Goal: Task Accomplishment & Management: Use online tool/utility

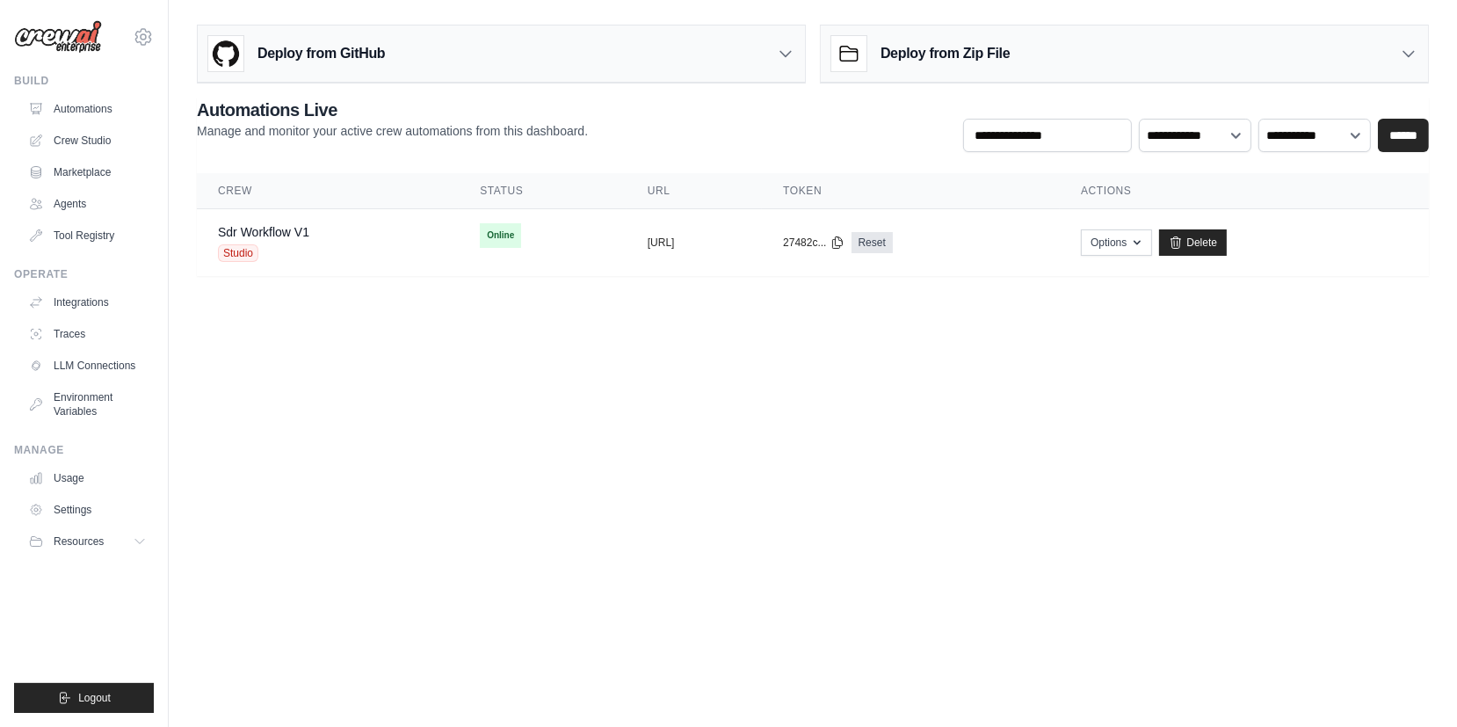
click at [607, 395] on body "nb@aiconsult.group Settings Build Automations Crew Studio" at bounding box center [728, 363] width 1457 height 727
drag, startPoint x: 925, startPoint y: 479, endPoint x: 1203, endPoint y: 85, distance: 481.9
click at [925, 479] on body "nb@aiconsult.group Settings Build Automations Crew Studio" at bounding box center [728, 363] width 1457 height 727
click at [510, 411] on body "nb@aiconsult.group Settings Build Automations Crew Studio" at bounding box center [728, 363] width 1457 height 727
click at [97, 140] on link "Crew Studio" at bounding box center [89, 141] width 133 height 28
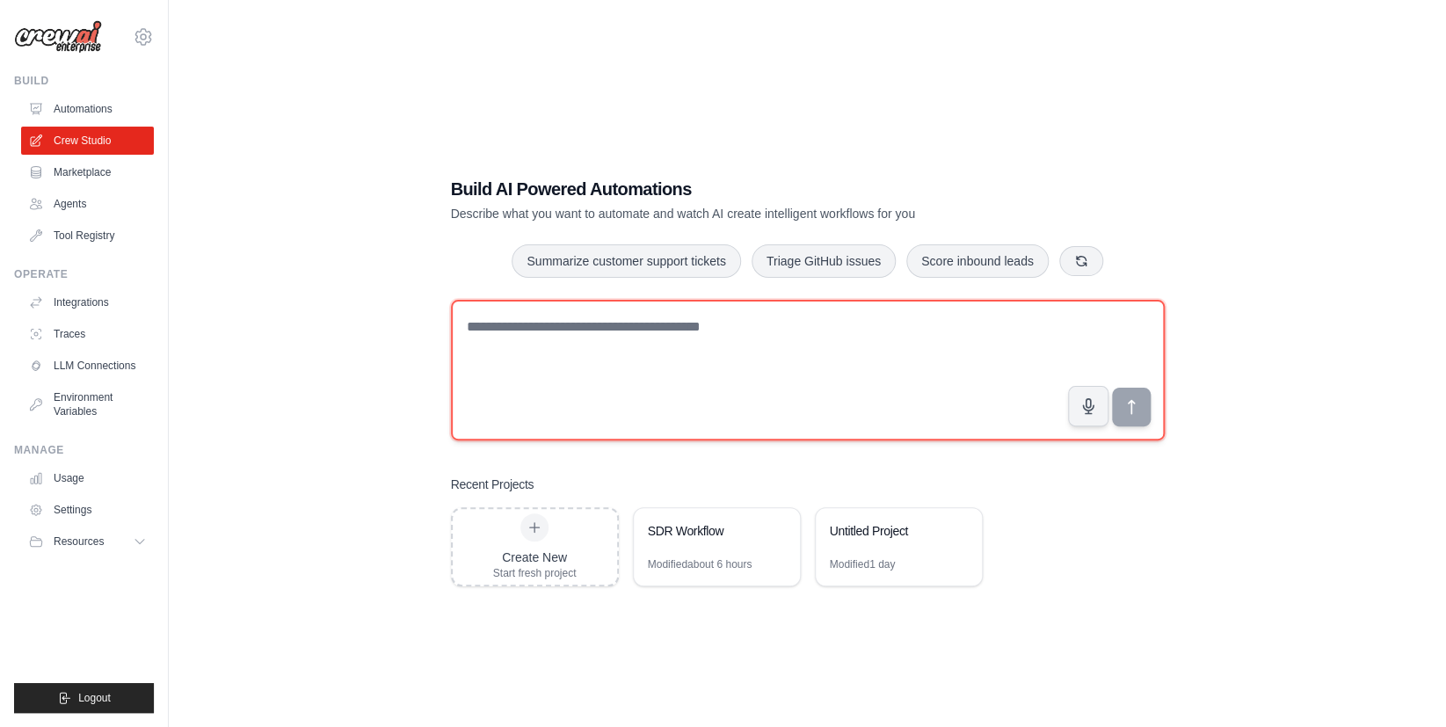
click at [565, 377] on textarea at bounding box center [808, 370] width 714 height 141
paste textarea "**********"
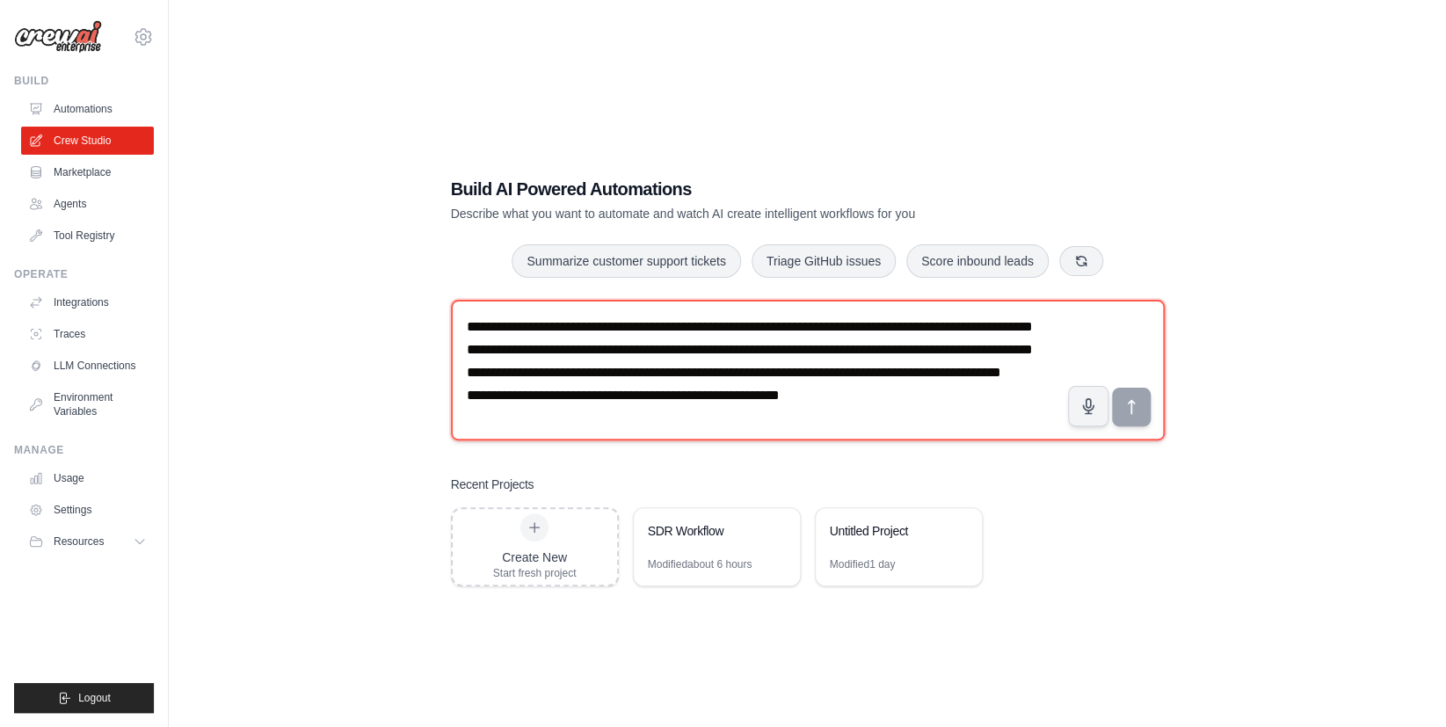
scroll to position [33, 0]
type textarea "**********"
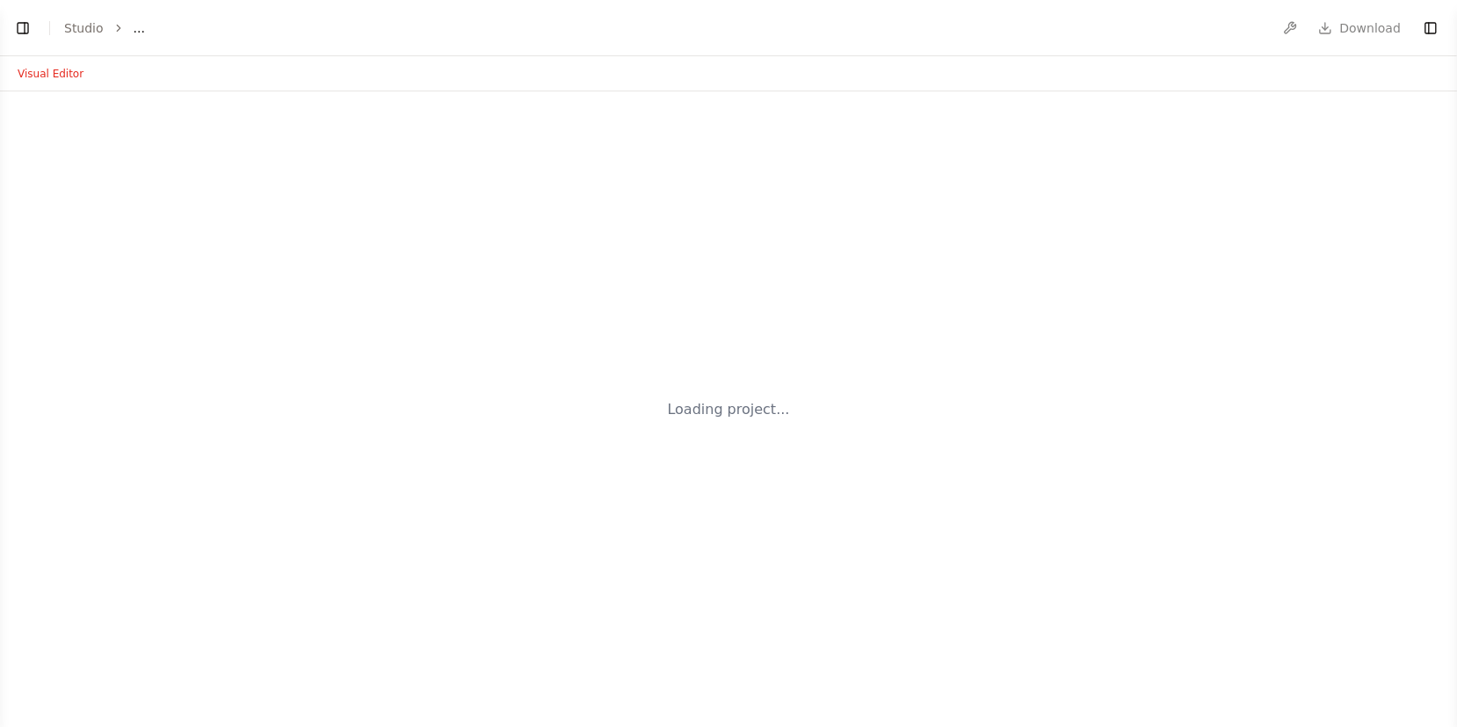
select select "****"
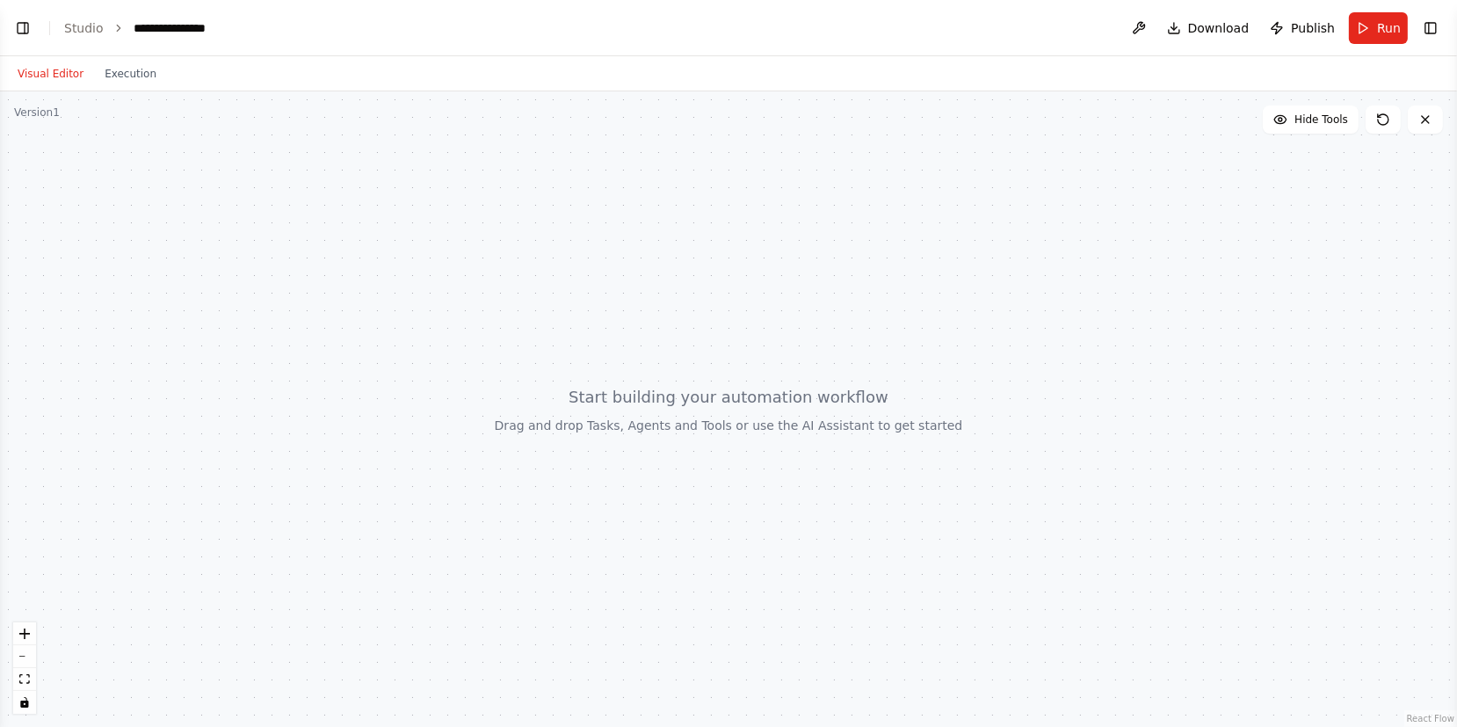
click at [1297, 176] on div at bounding box center [728, 409] width 1457 height 636
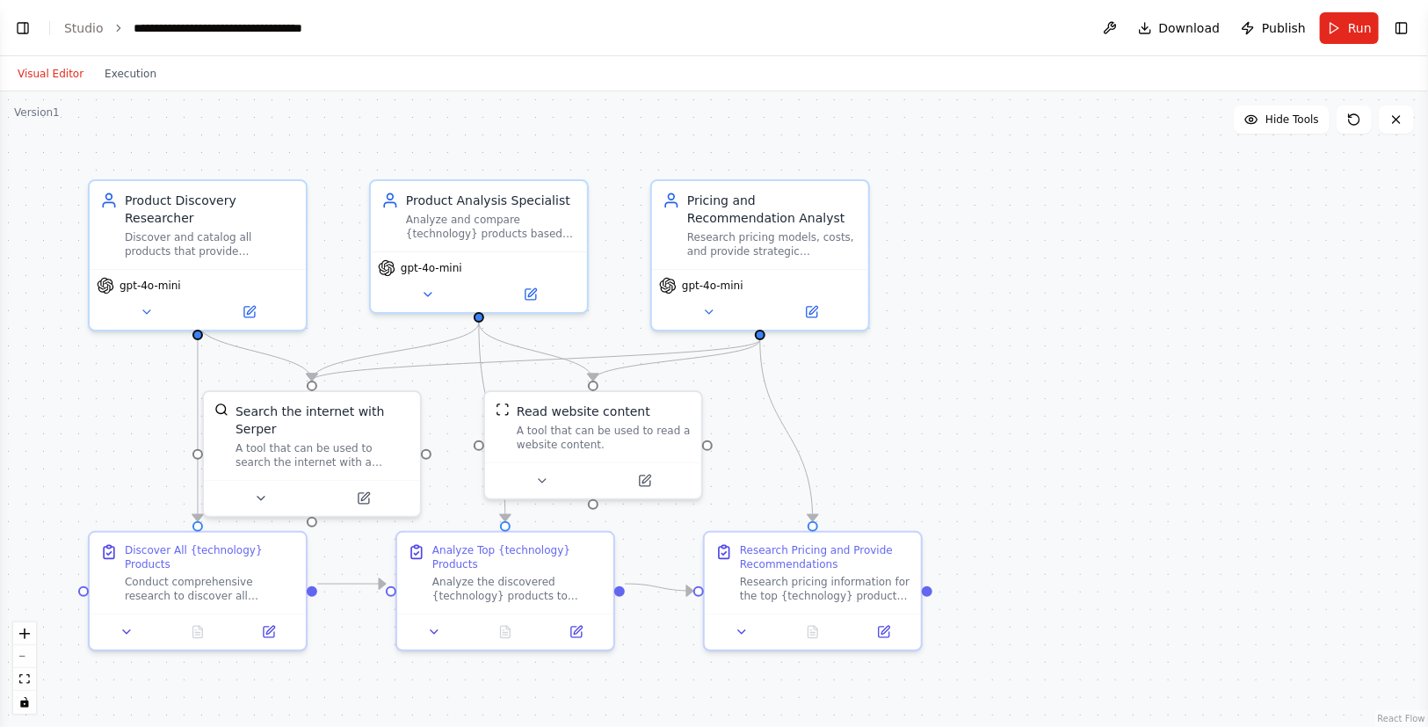
scroll to position [1954, 0]
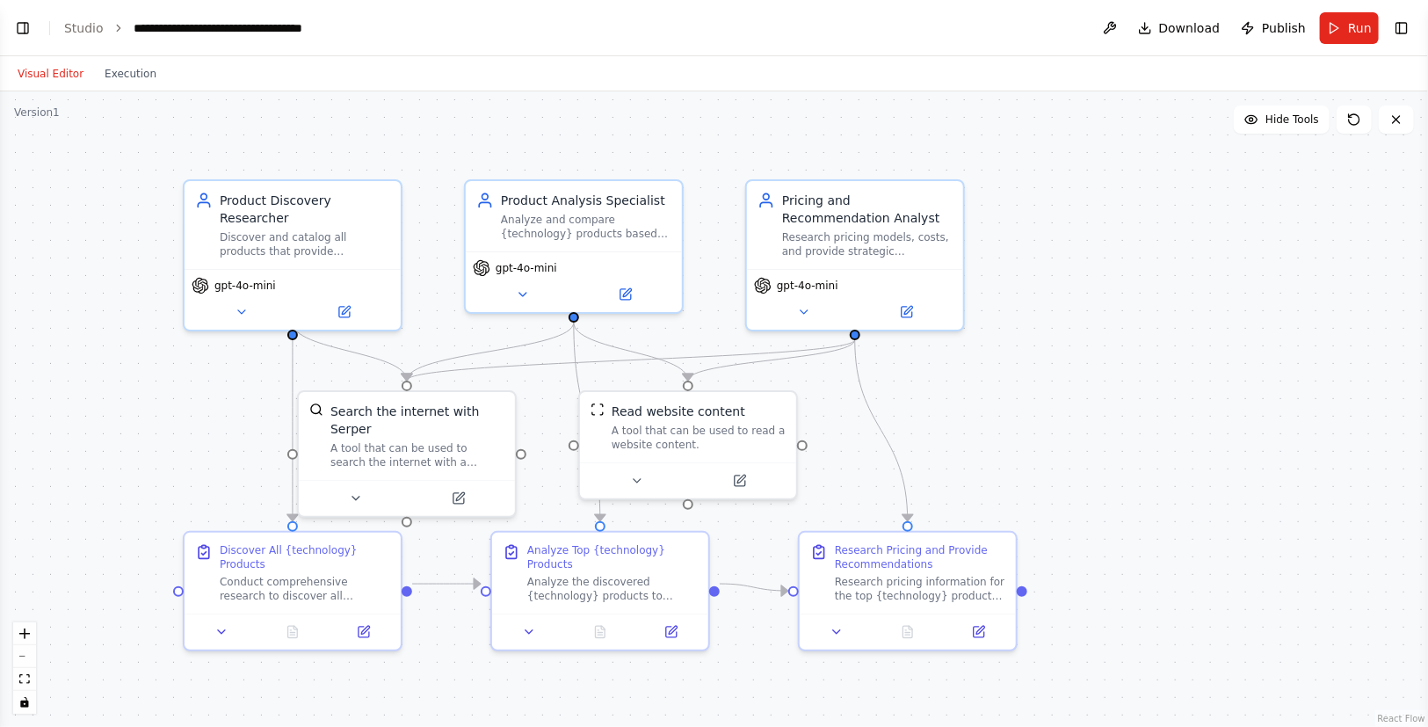
drag, startPoint x: 1021, startPoint y: 316, endPoint x: 1125, endPoint y: 316, distance: 104.6
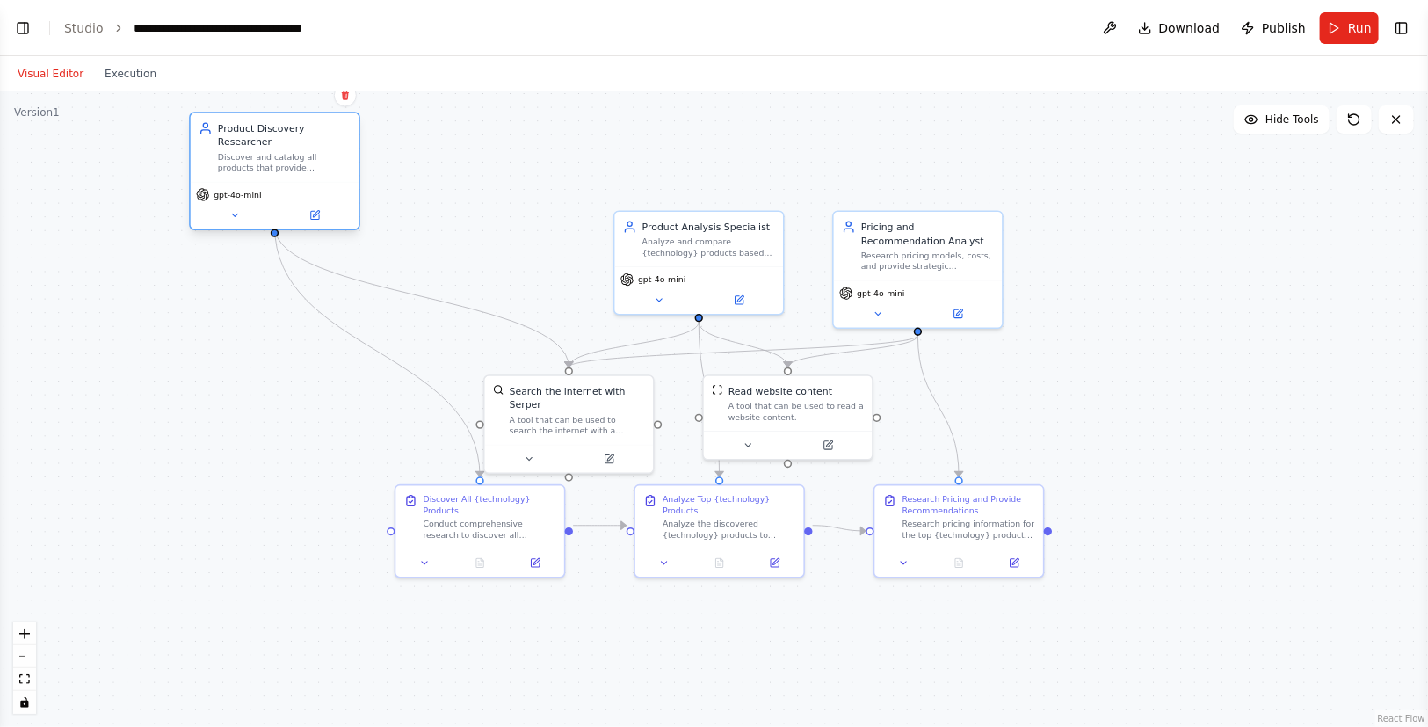
drag, startPoint x: 511, startPoint y: 256, endPoint x: 299, endPoint y: 158, distance: 233.2
click at [299, 158] on div "Product Discovery Researcher Discover and catalog all products that provide {te…" at bounding box center [275, 147] width 169 height 69
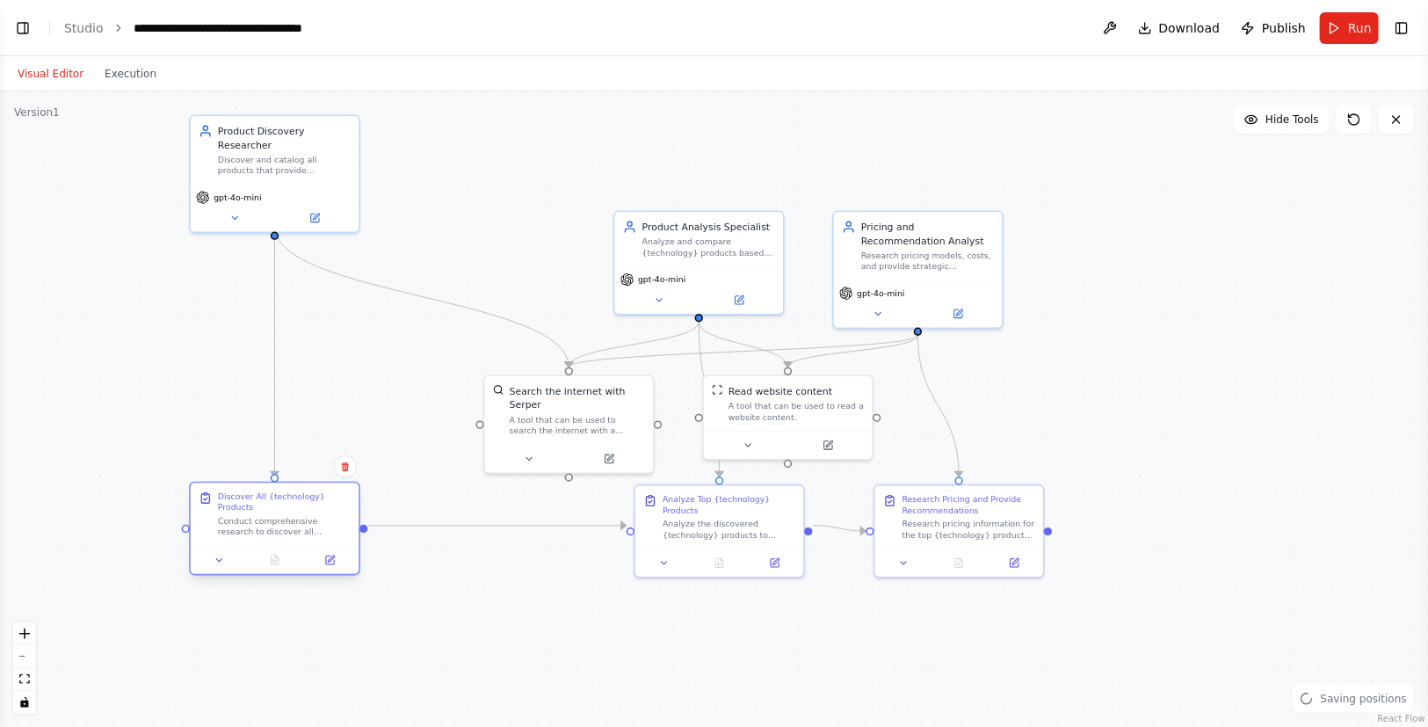
drag, startPoint x: 487, startPoint y: 520, endPoint x: 281, endPoint y: 514, distance: 205.8
click at [281, 516] on div "Conduct comprehensive research to discover all available products that provide …" at bounding box center [284, 527] width 133 height 22
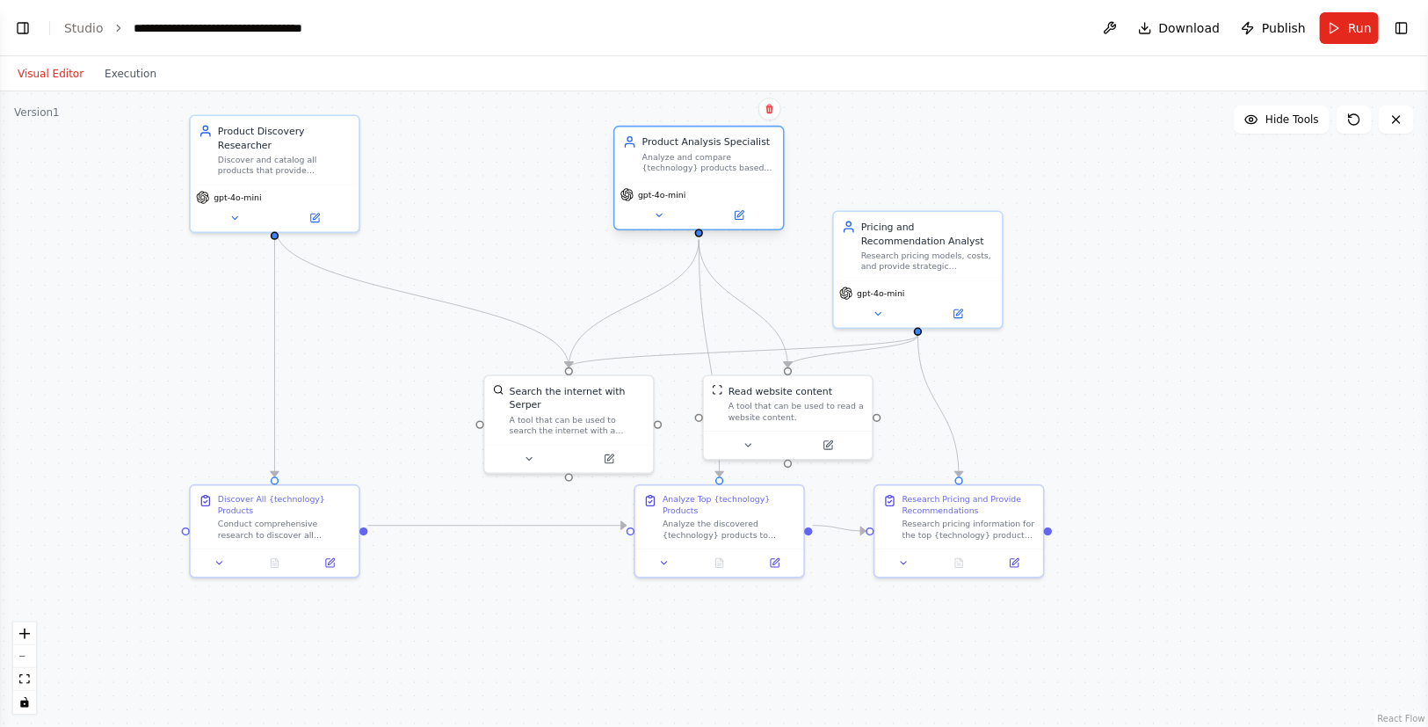
drag, startPoint x: 717, startPoint y: 226, endPoint x: 713, endPoint y: 157, distance: 68.7
click at [713, 157] on div "Analyze and compare {technology} products based on their capabilities, features…" at bounding box center [709, 162] width 133 height 22
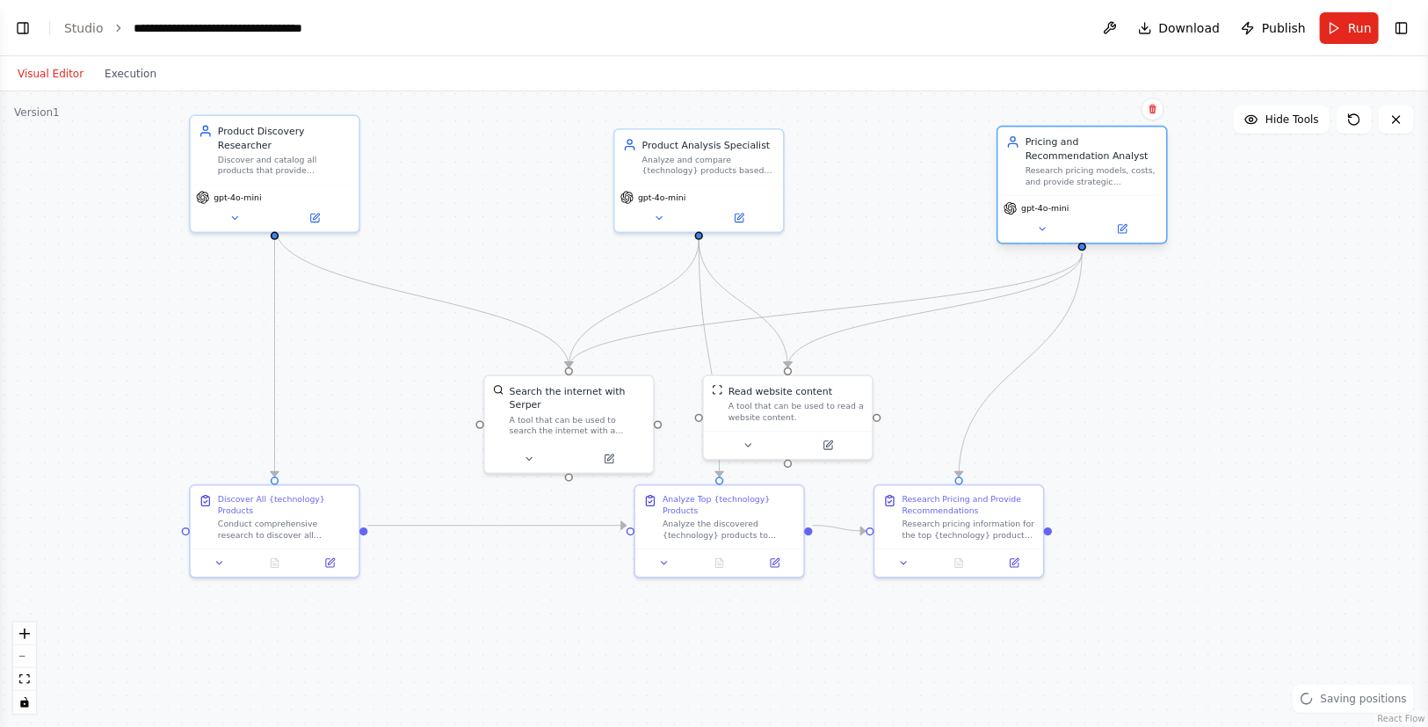
drag, startPoint x: 898, startPoint y: 262, endPoint x: 1071, endPoint y: 182, distance: 190.0
click at [1071, 182] on div "Research pricing models, costs, and provide strategic recommendations for {tech…" at bounding box center [1092, 176] width 133 height 22
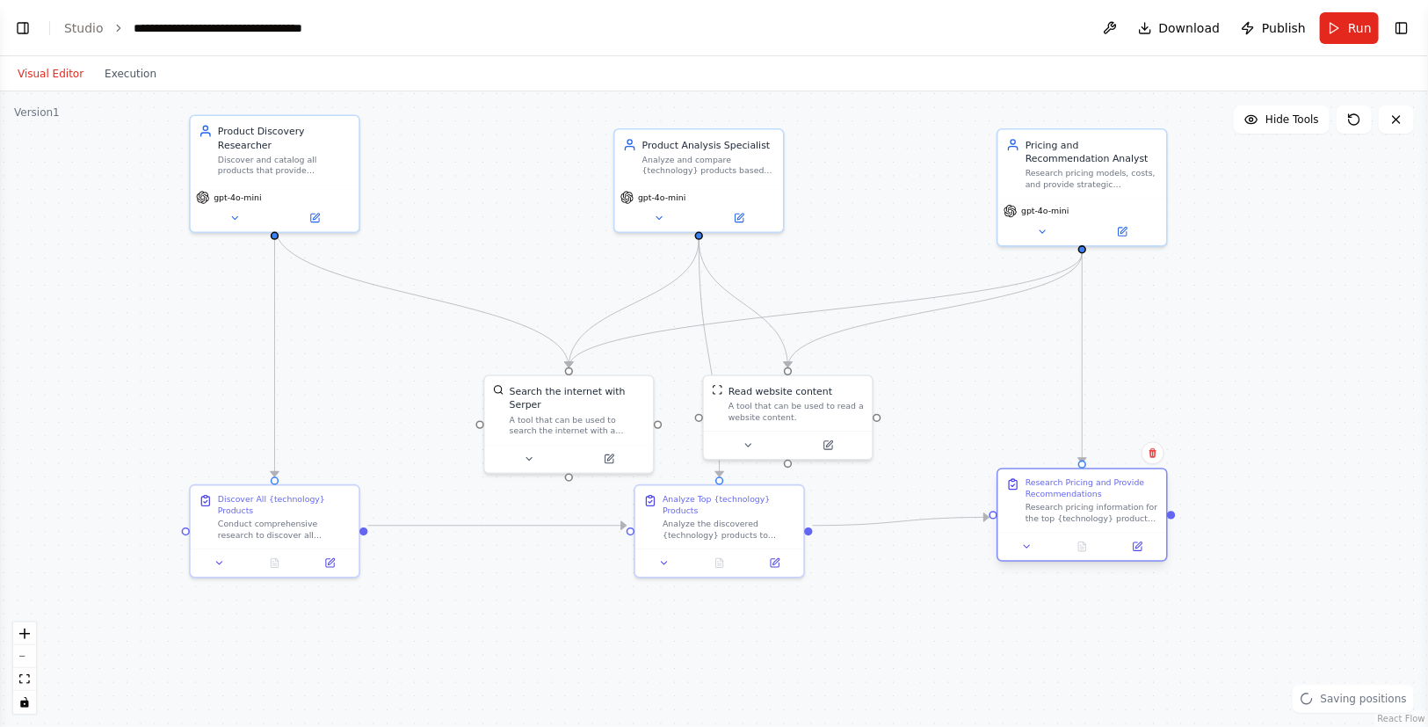
drag, startPoint x: 999, startPoint y: 522, endPoint x: 1102, endPoint y: 519, distance: 103.8
click at [1102, 519] on div "Research pricing information for the top {technology} products identified in th…" at bounding box center [1092, 513] width 133 height 22
drag, startPoint x: 592, startPoint y: 410, endPoint x: 557, endPoint y: 358, distance: 62.2
click at [557, 358] on div "A tool that can be used to search the internet with a search_query. Supports di…" at bounding box center [543, 368] width 135 height 22
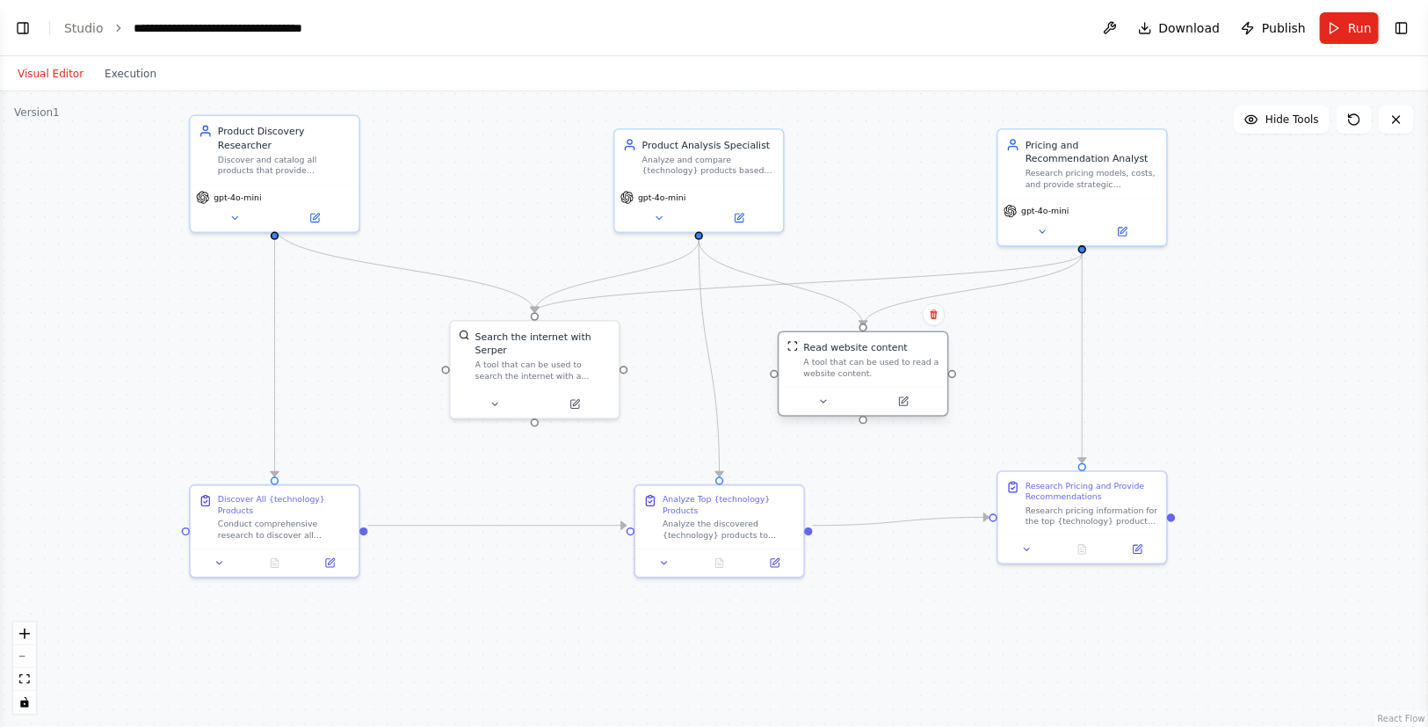
drag, startPoint x: 789, startPoint y: 398, endPoint x: 865, endPoint y: 350, distance: 90.5
click at [865, 350] on div "Read website content A tool that can be used to read a website content." at bounding box center [871, 359] width 135 height 39
click at [1339, 29] on button "Run" at bounding box center [1349, 28] width 59 height 32
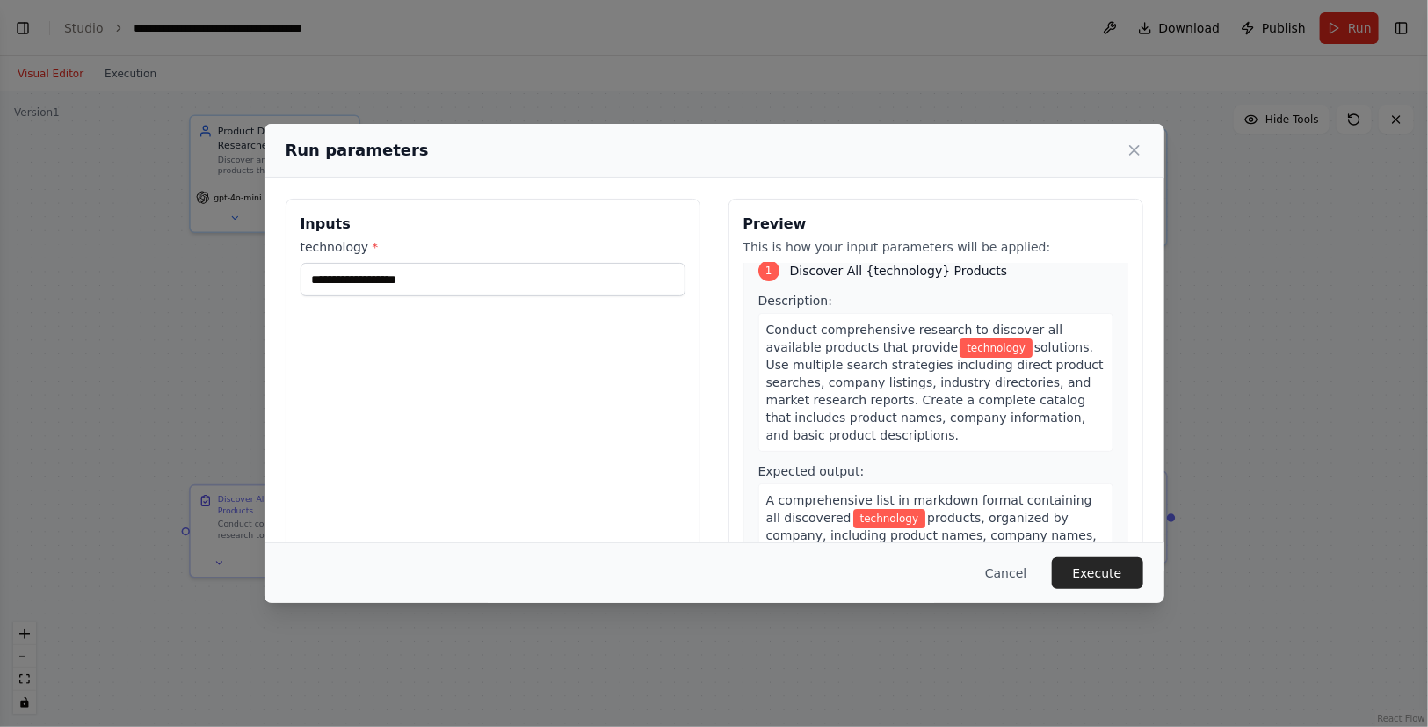
scroll to position [0, 0]
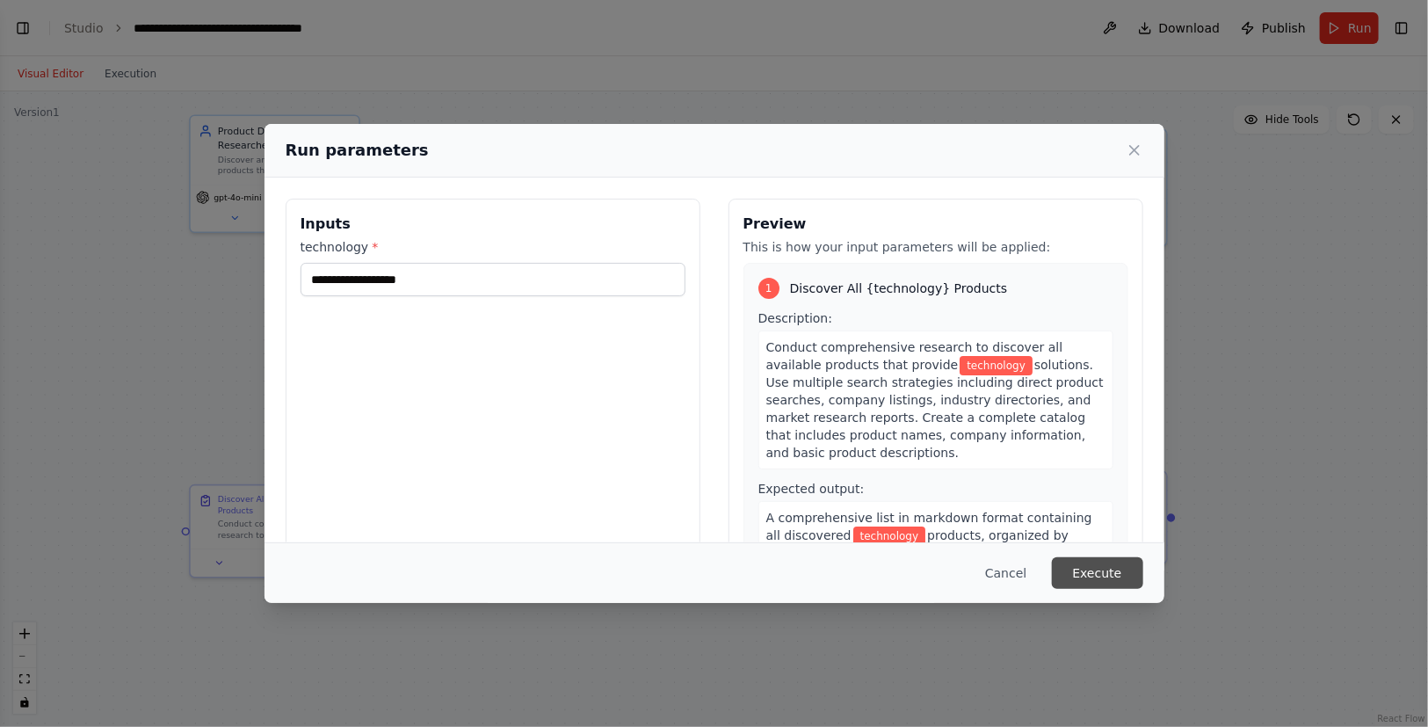
click at [1089, 569] on button "Execute" at bounding box center [1097, 573] width 91 height 32
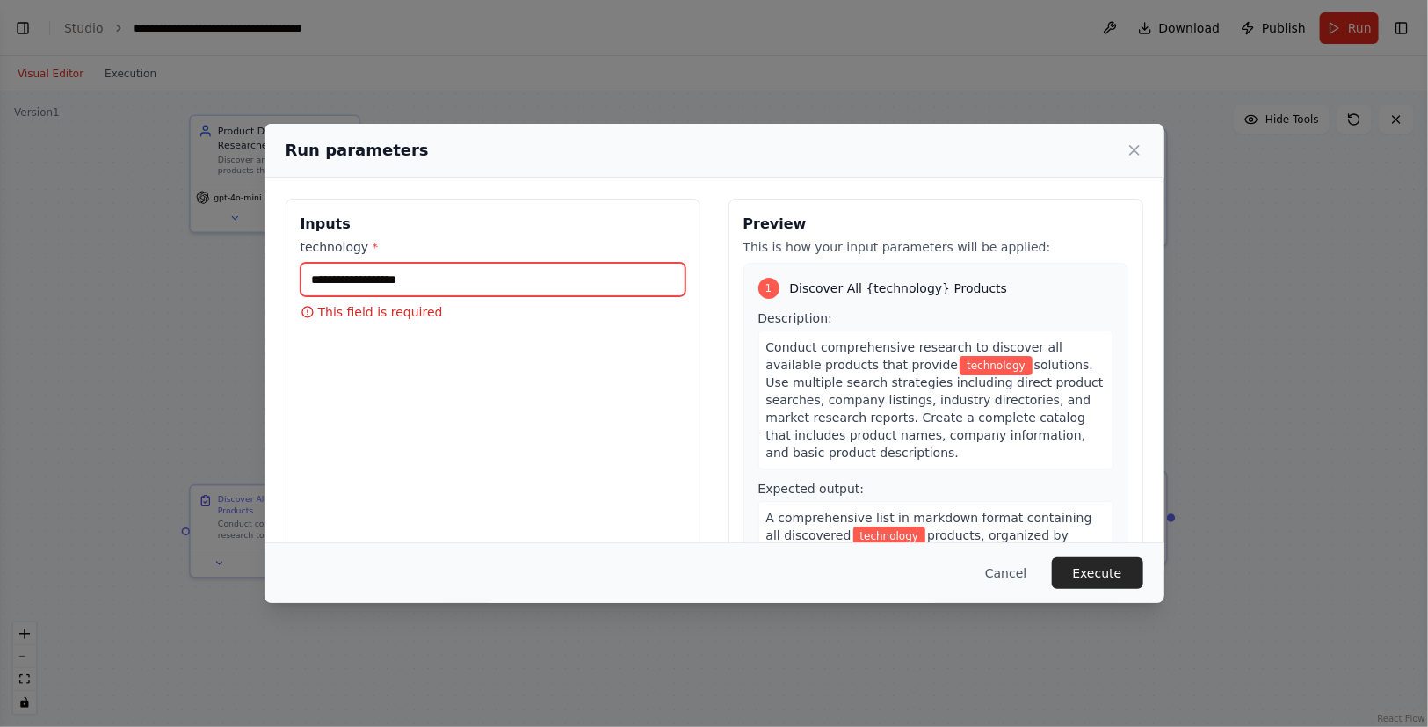
click at [460, 264] on input "technology *" at bounding box center [493, 279] width 385 height 33
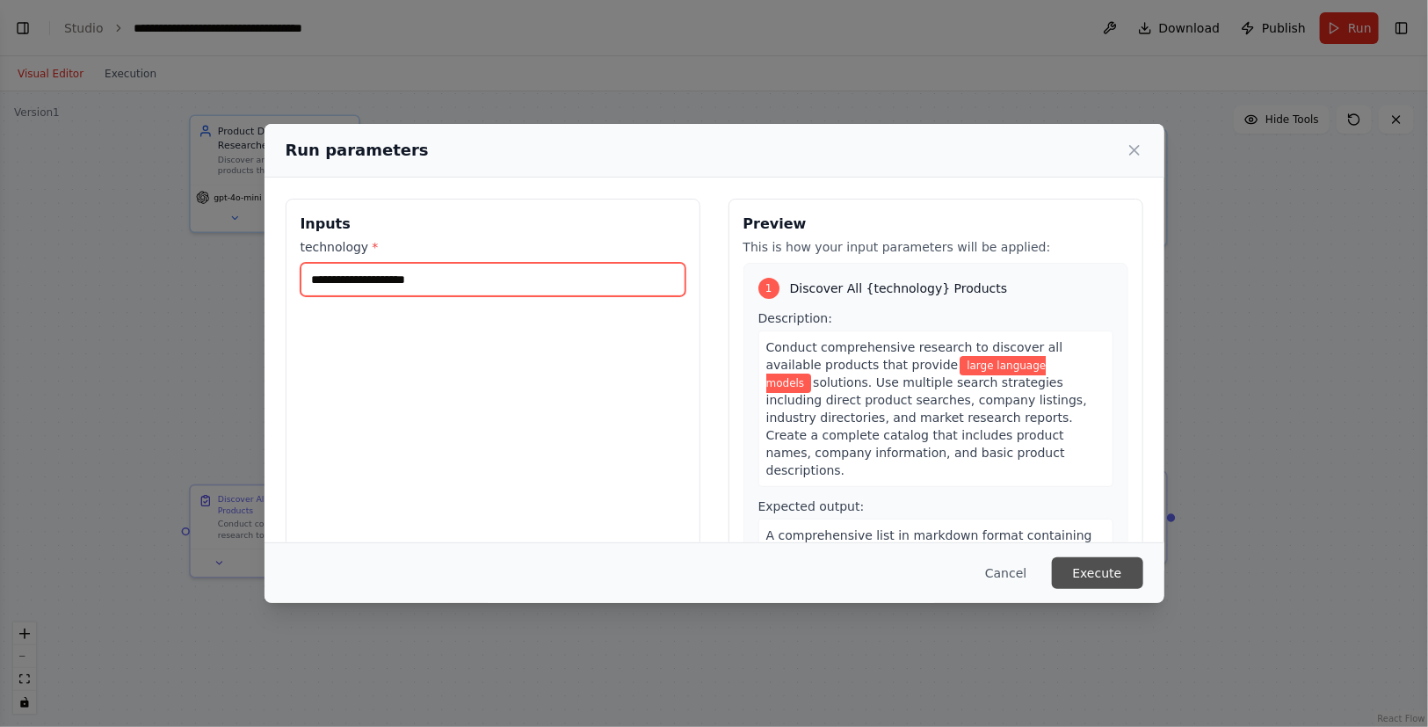
type input "**********"
click at [1142, 587] on button "Execute" at bounding box center [1097, 573] width 91 height 32
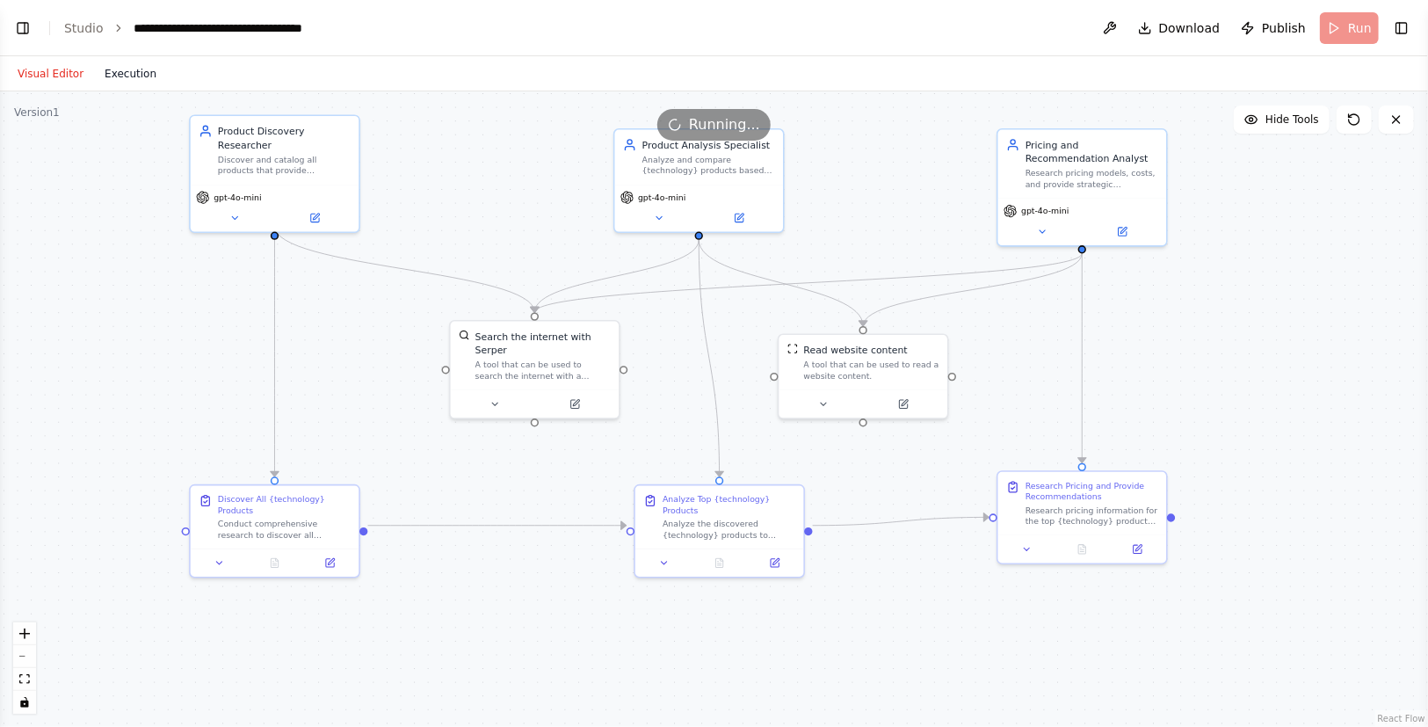
click at [128, 79] on button "Execution" at bounding box center [130, 73] width 73 height 21
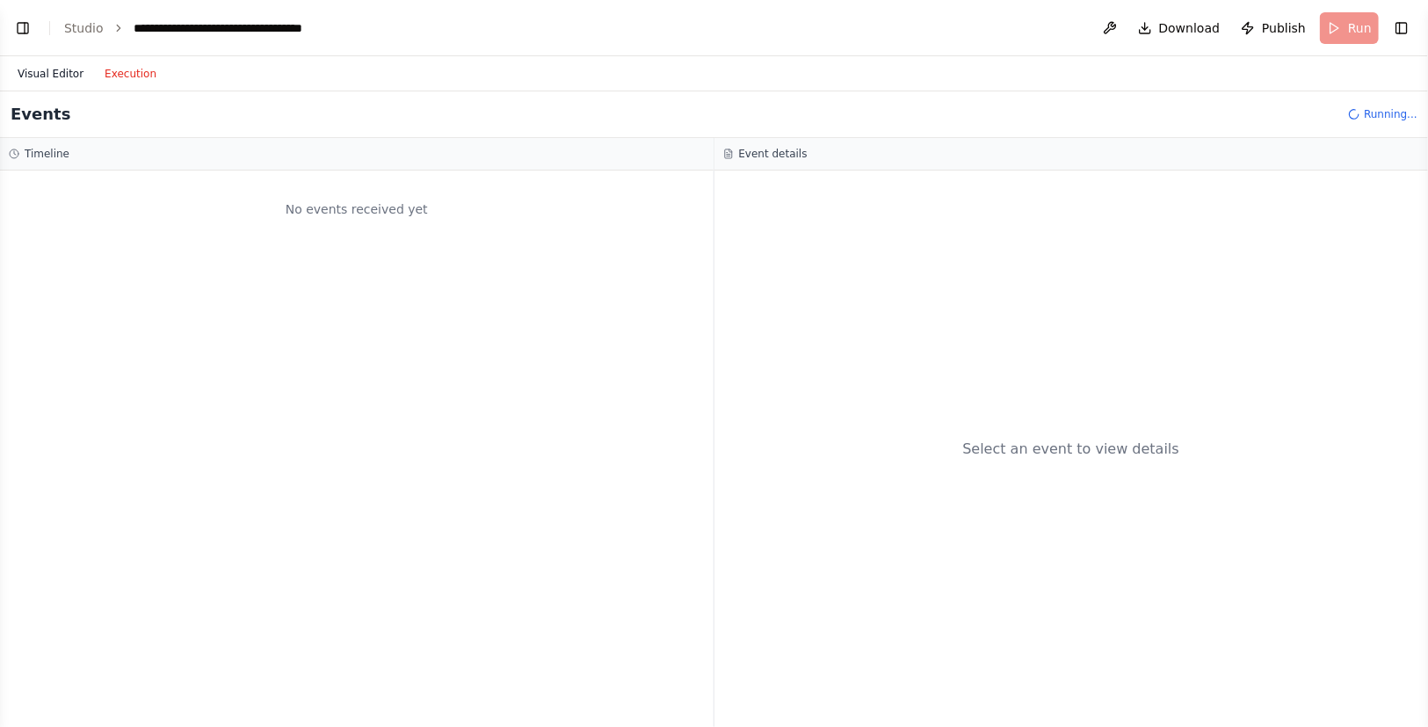
click at [35, 65] on button "Visual Editor" at bounding box center [50, 73] width 87 height 21
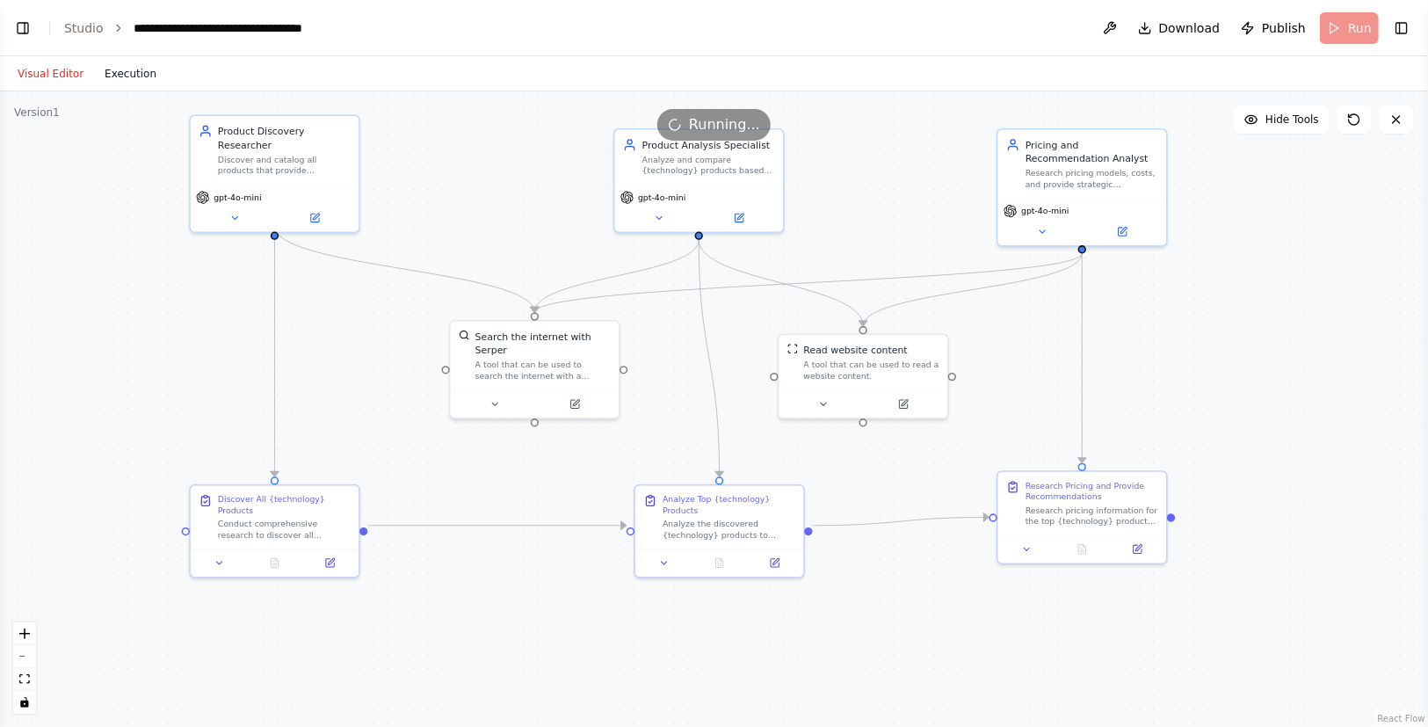
click at [128, 61] on div "Visual Editor Execution" at bounding box center [87, 73] width 160 height 35
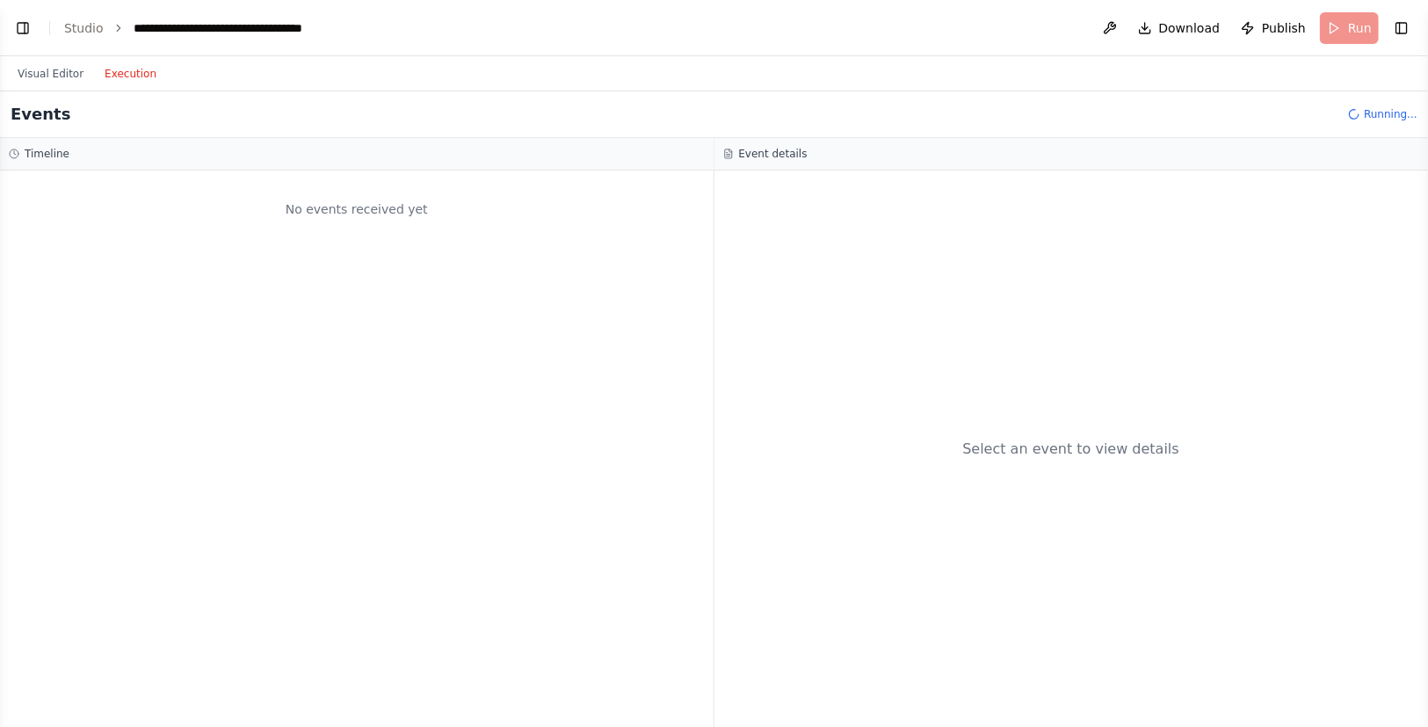
click at [127, 78] on button "Execution" at bounding box center [130, 73] width 73 height 21
click at [74, 72] on button "Visual Editor" at bounding box center [50, 73] width 87 height 21
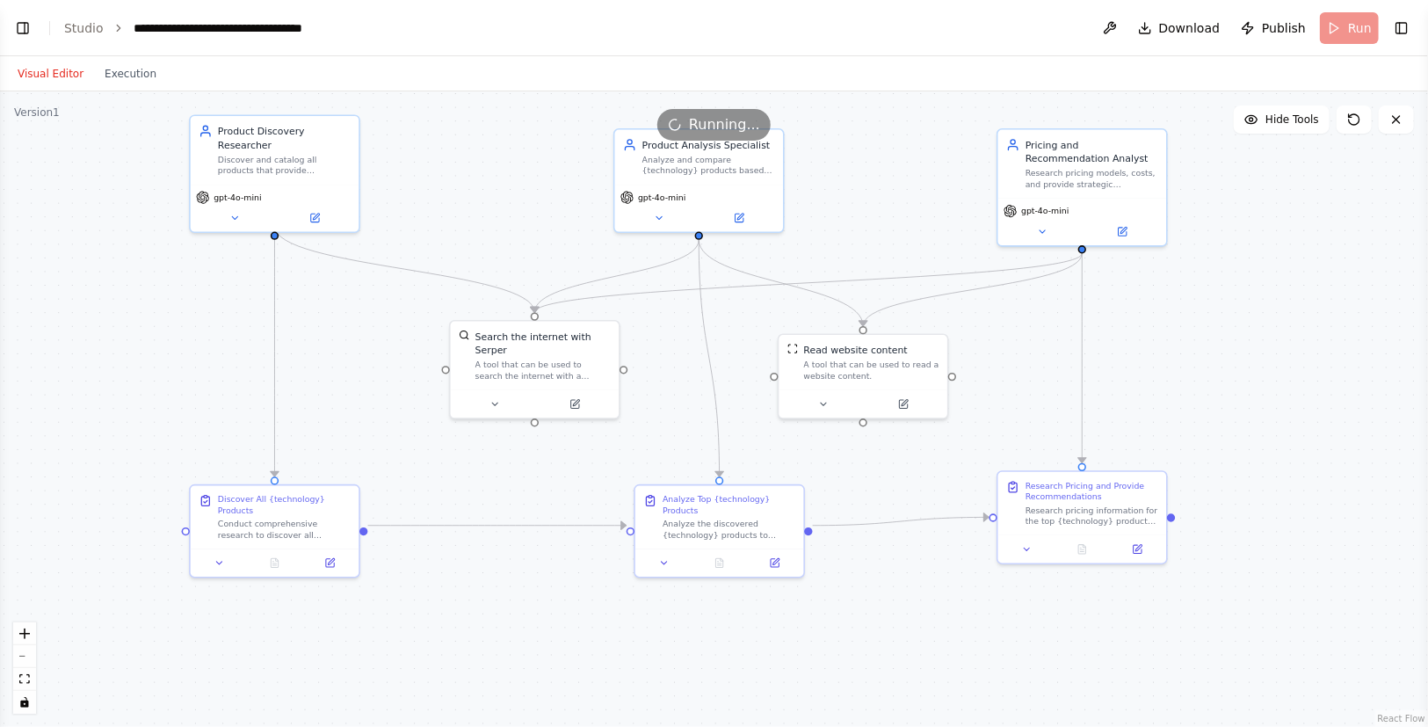
click at [104, 84] on div "Visual Editor Execution" at bounding box center [87, 73] width 160 height 35
click at [119, 66] on button "Execution" at bounding box center [130, 73] width 73 height 21
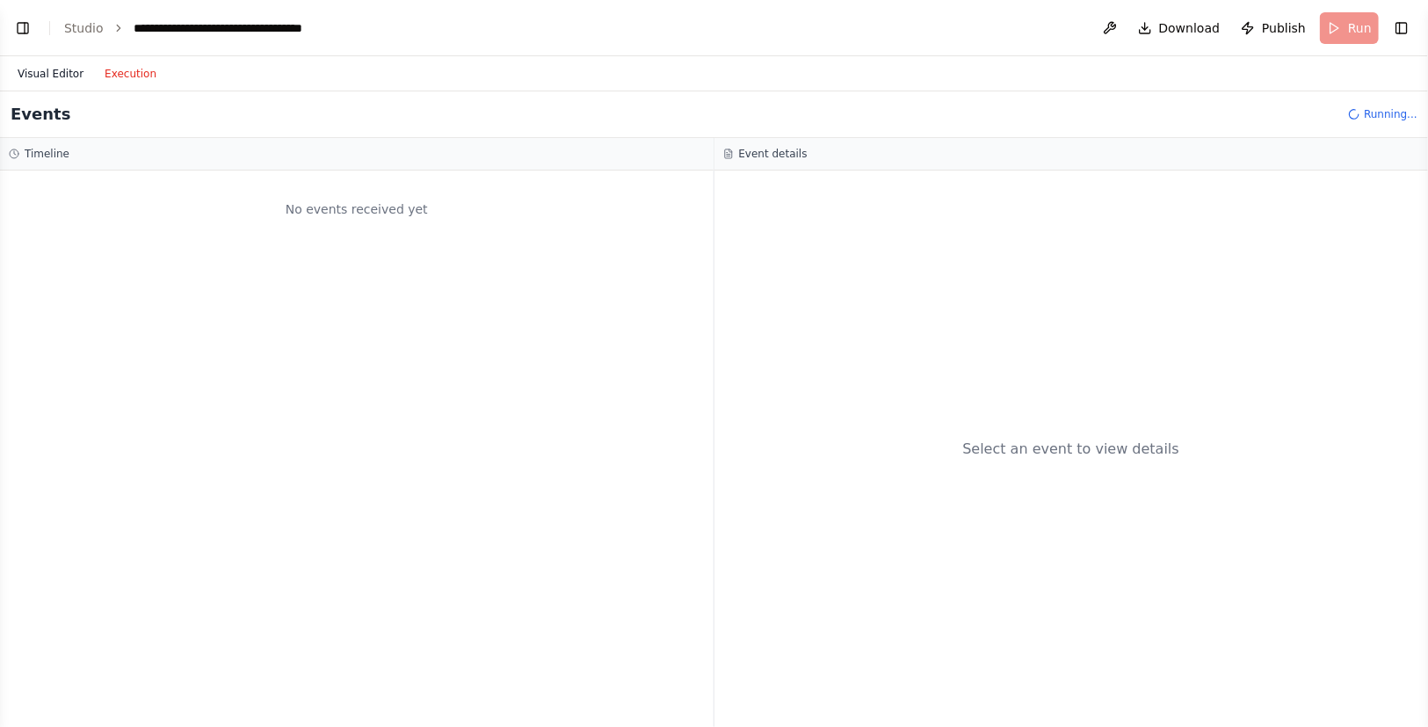
click at [61, 73] on button "Visual Editor" at bounding box center [50, 73] width 87 height 21
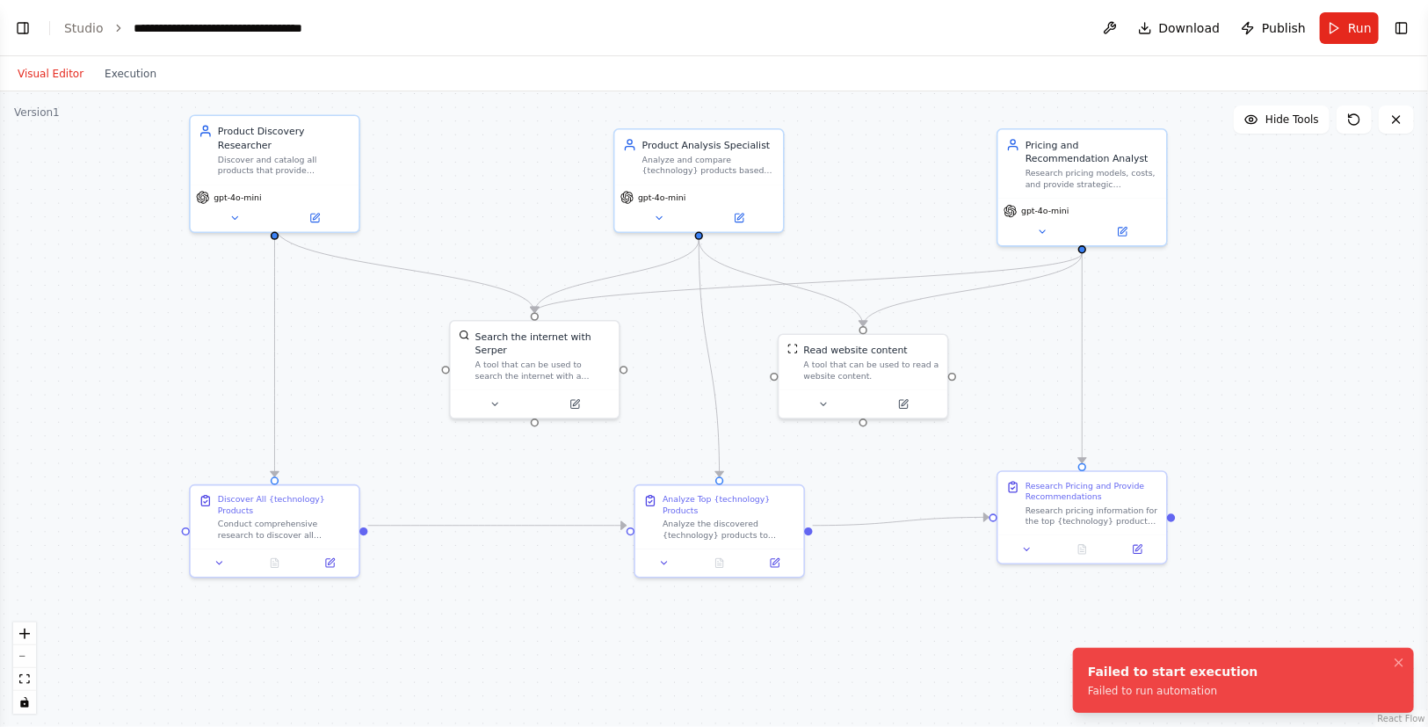
click at [1137, 674] on div "Failed to start execution" at bounding box center [1173, 672] width 171 height 18
click at [136, 71] on button "Execution" at bounding box center [130, 73] width 73 height 21
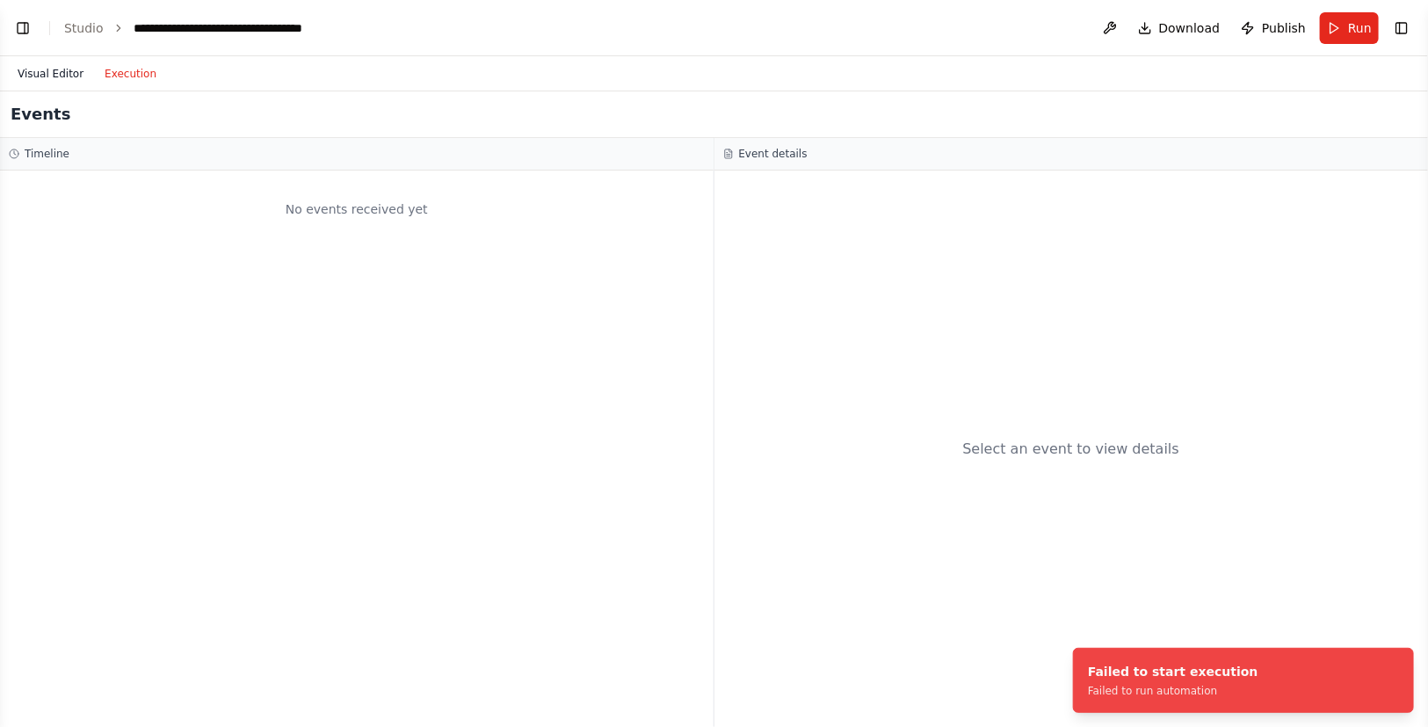
click at [44, 69] on button "Visual Editor" at bounding box center [50, 73] width 87 height 21
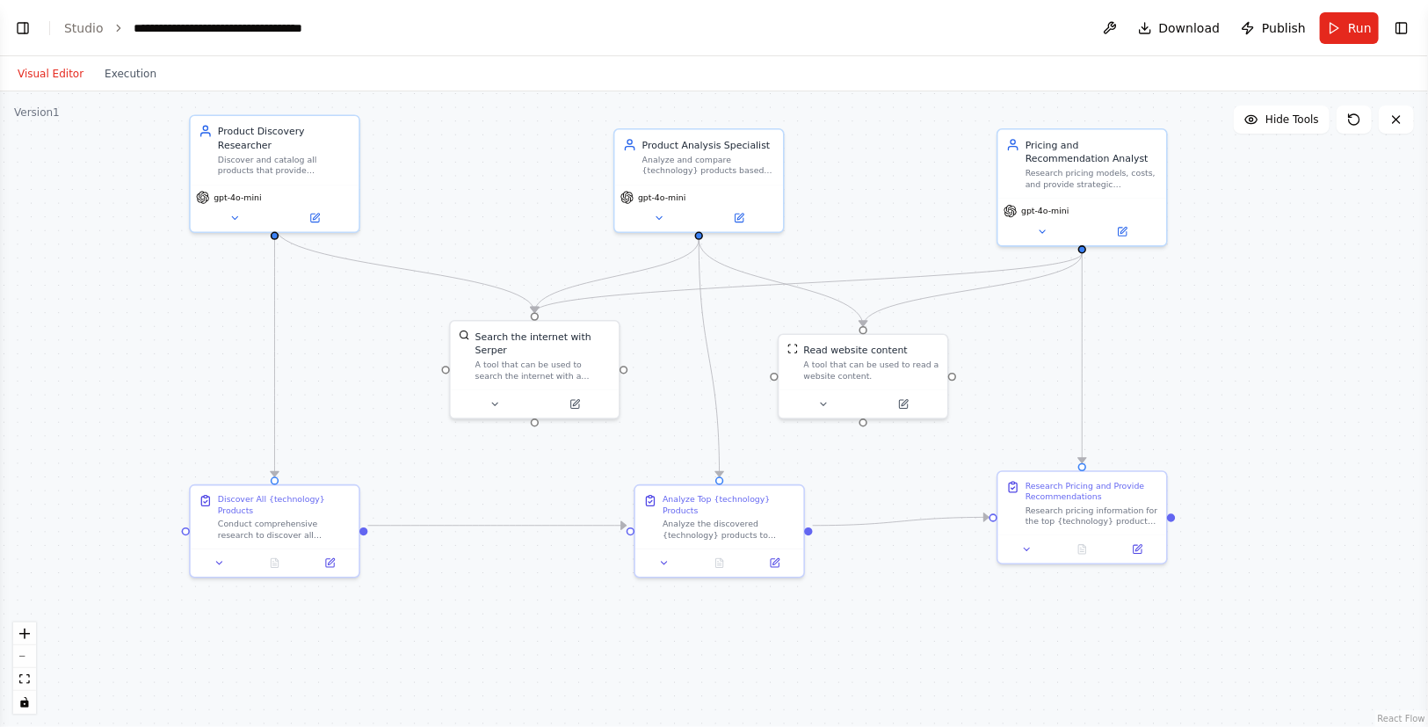
click at [1340, 34] on button "Run" at bounding box center [1349, 28] width 59 height 32
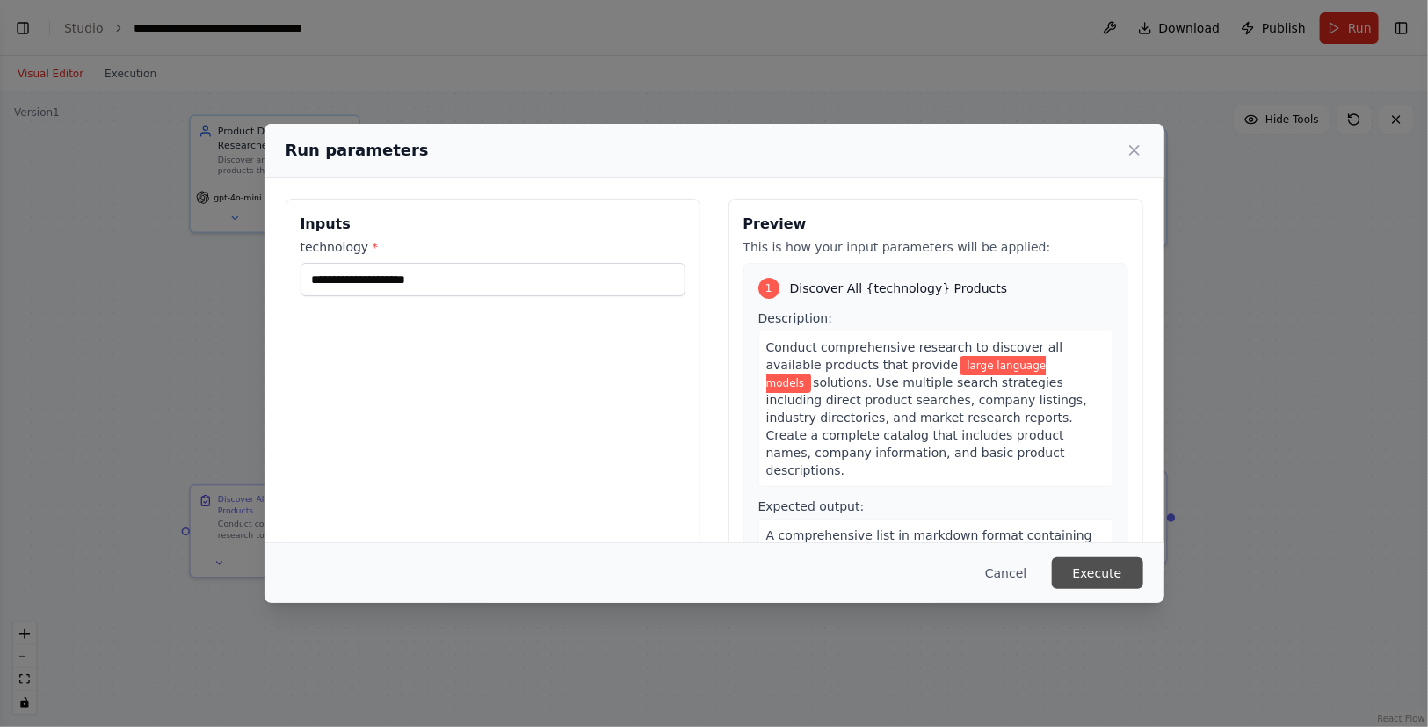
click at [1097, 578] on button "Execute" at bounding box center [1097, 573] width 91 height 32
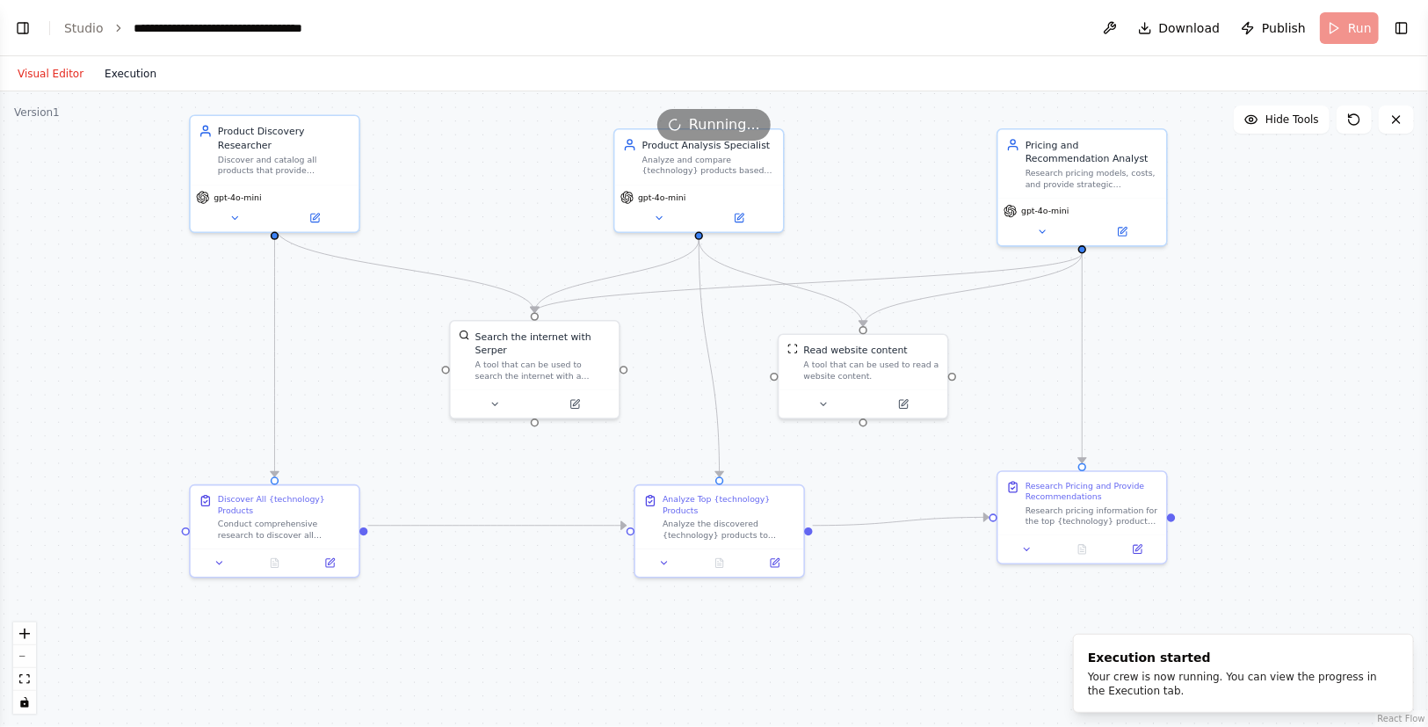
click at [143, 73] on button "Execution" at bounding box center [130, 73] width 73 height 21
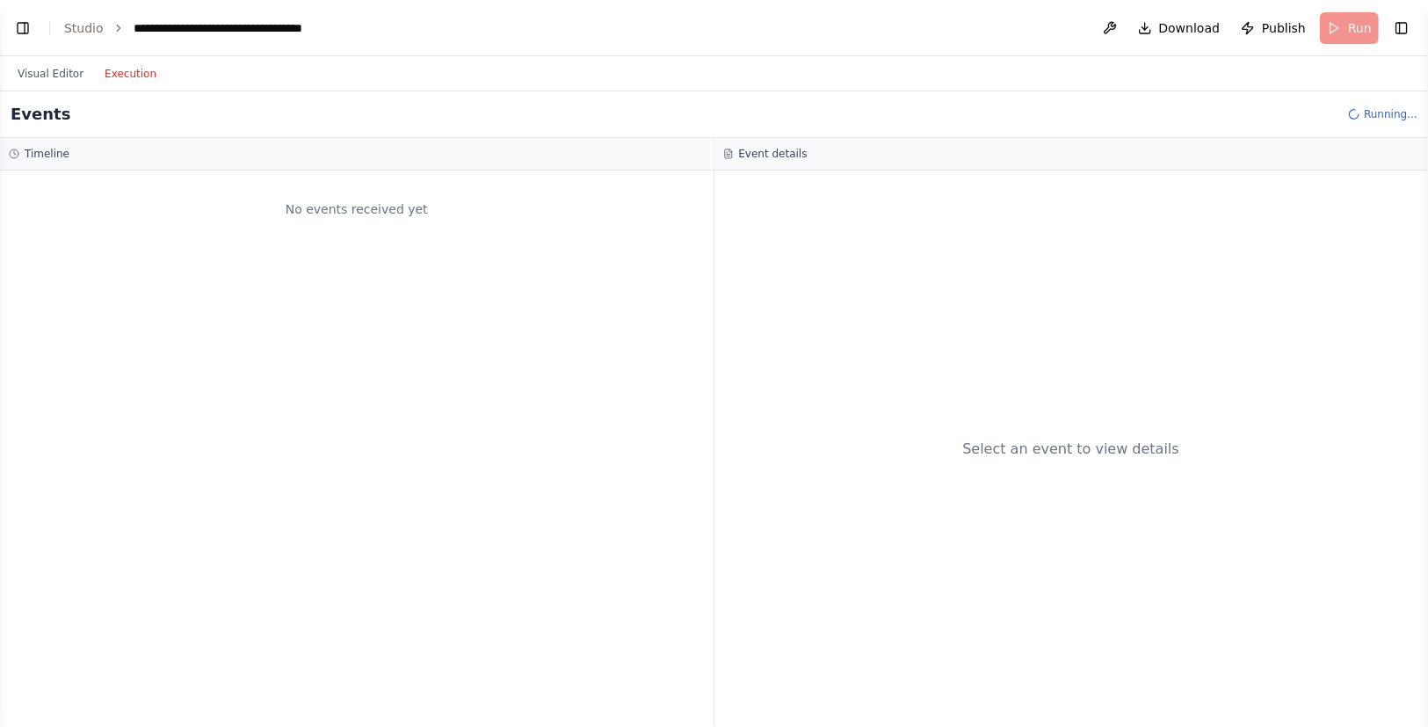
click at [476, 360] on div "No events received yet" at bounding box center [357, 449] width 714 height 556
click at [78, 82] on button "Visual Editor" at bounding box center [50, 73] width 87 height 21
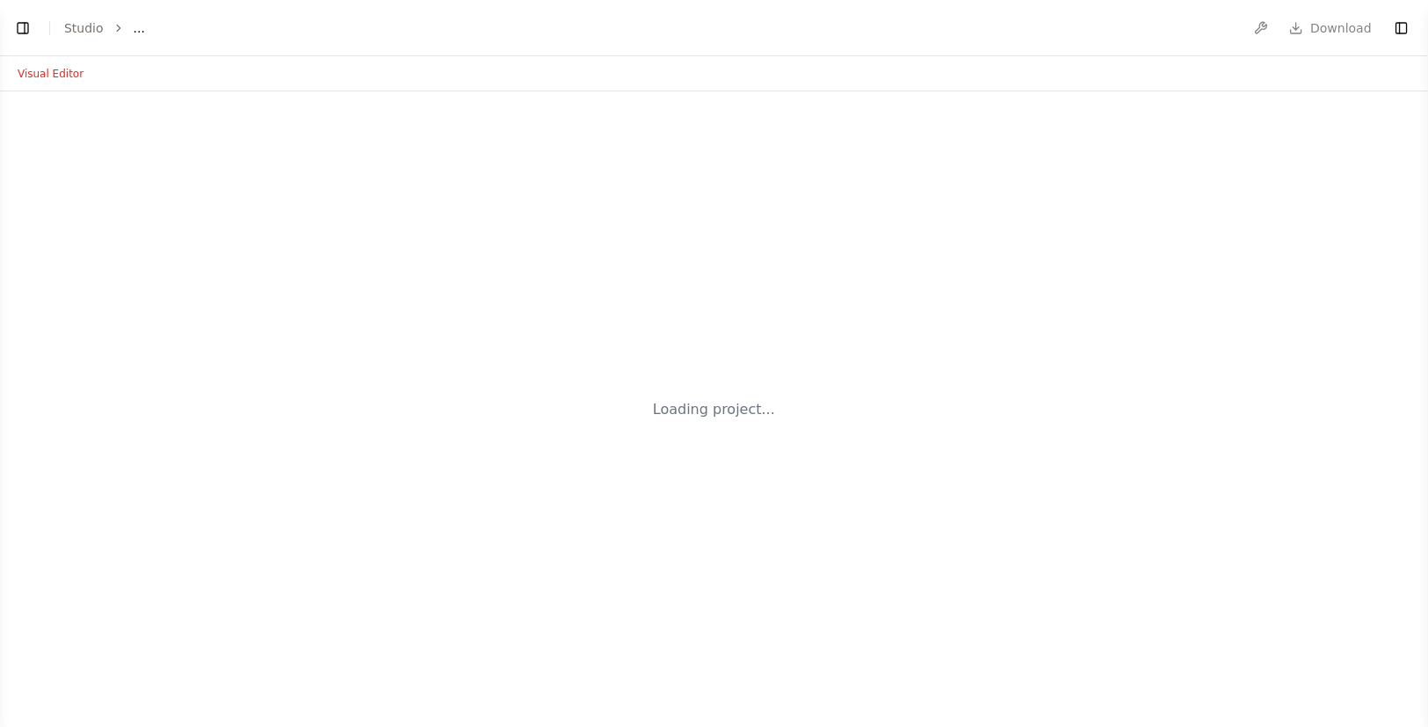
select select "****"
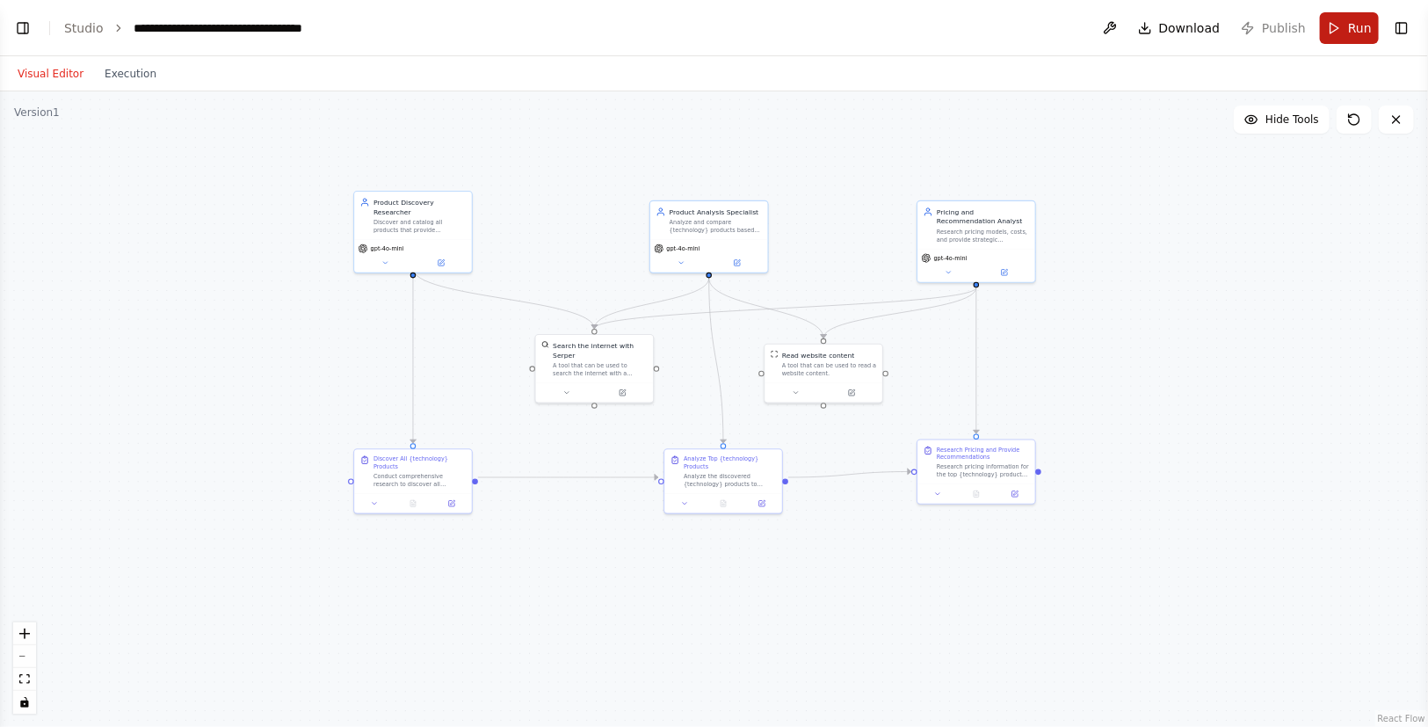
scroll to position [934, 0]
click at [1336, 33] on button "Run" at bounding box center [1349, 28] width 59 height 32
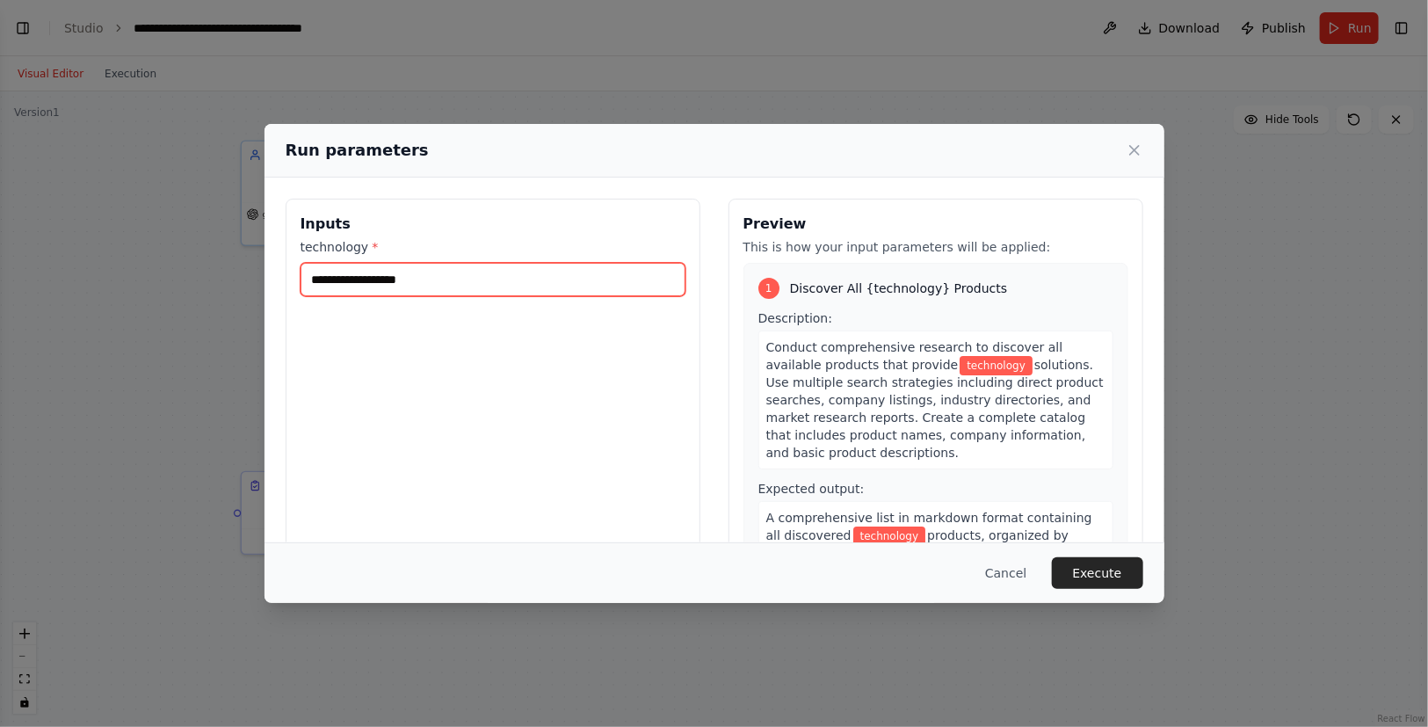
click at [437, 282] on input "technology *" at bounding box center [493, 279] width 385 height 33
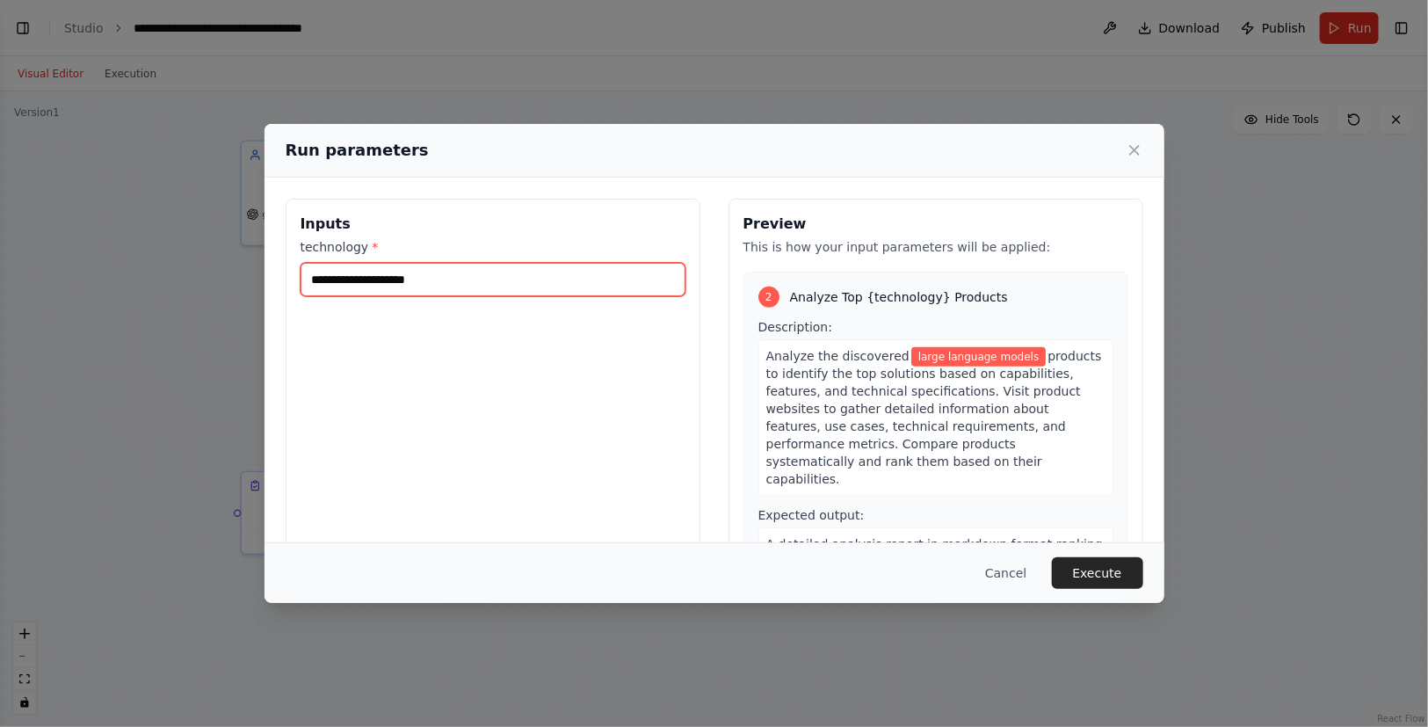
scroll to position [398, 0]
type input "**********"
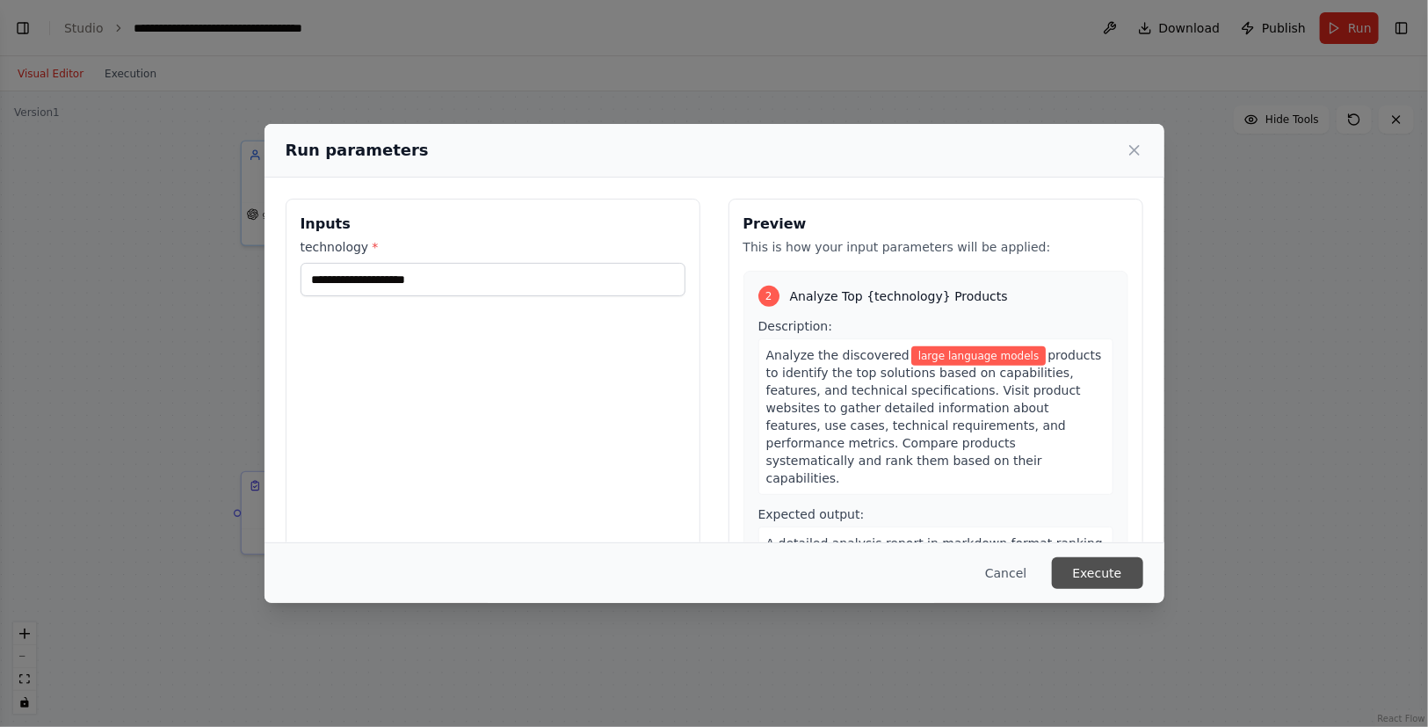
click at [1104, 571] on button "Execute" at bounding box center [1097, 573] width 91 height 32
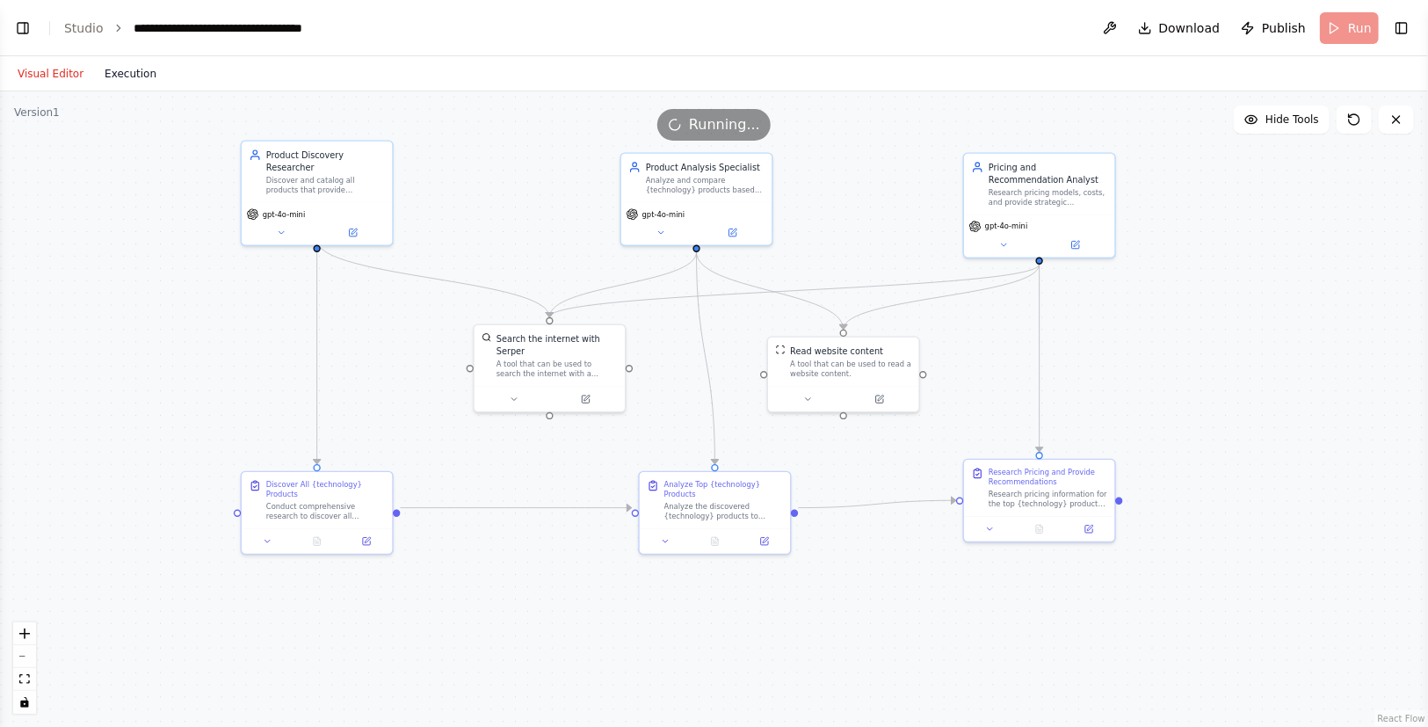
click at [130, 80] on button "Execution" at bounding box center [130, 73] width 73 height 21
click at [46, 64] on button "Visual Editor" at bounding box center [50, 73] width 87 height 21
click at [1256, 120] on icon at bounding box center [1252, 120] width 14 height 14
click at [1261, 120] on button "Show Tools" at bounding box center [1280, 119] width 100 height 28
click at [580, 389] on button at bounding box center [585, 396] width 69 height 15
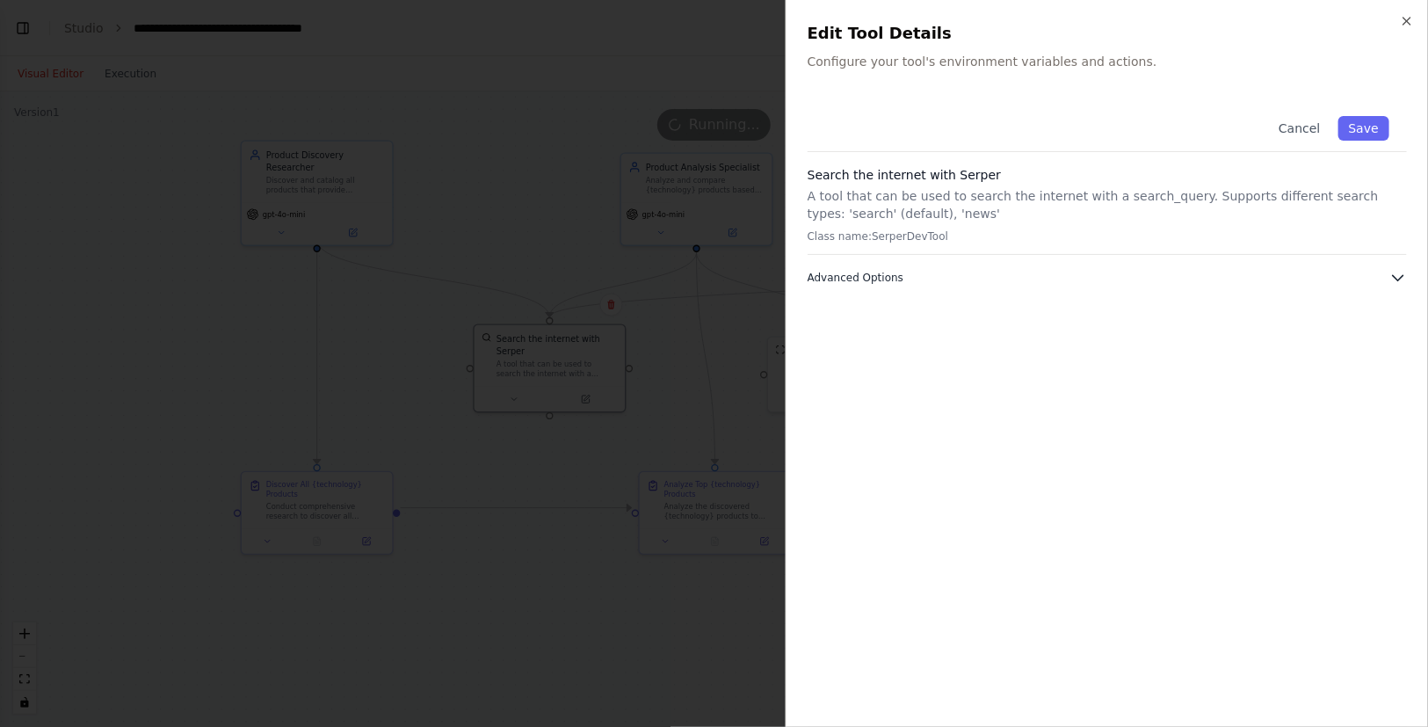
click at [905, 273] on button "Advanced Options" at bounding box center [1108, 278] width 600 height 18
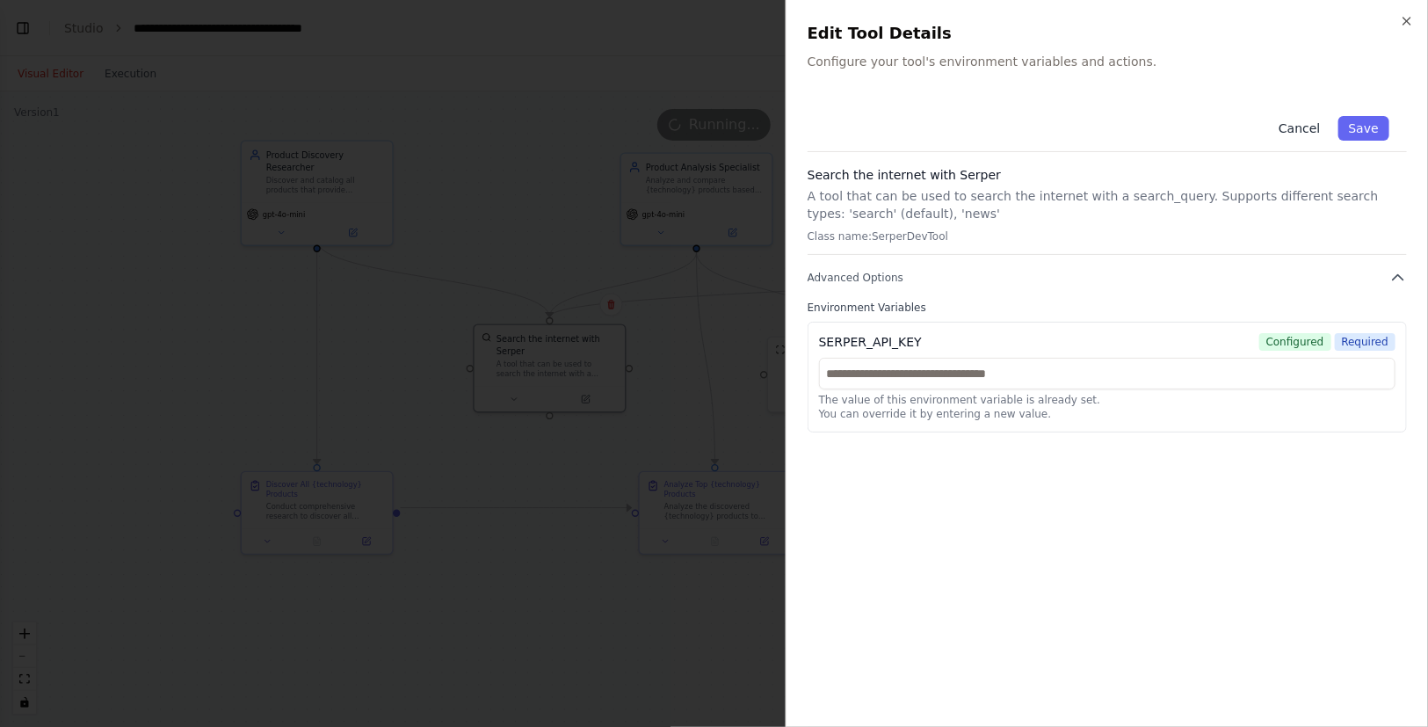
click at [1307, 132] on button "Cancel" at bounding box center [1299, 128] width 62 height 25
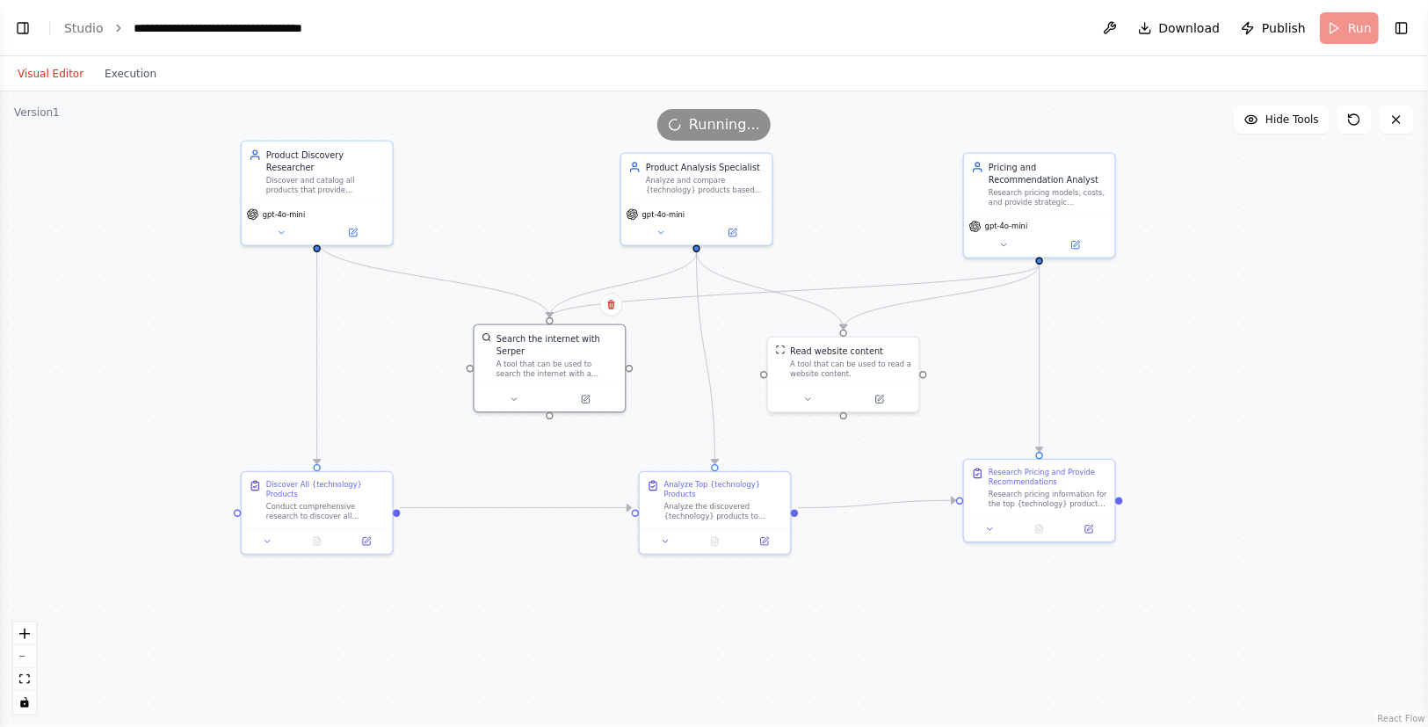
click at [534, 445] on div ".deletable-edge-delete-btn { width: 20px; height: 20px; border: 0px solid #ffff…" at bounding box center [714, 409] width 1428 height 636
click at [743, 624] on div ".deletable-edge-delete-btn { width: 20px; height: 20px; border: 0px solid #ffff…" at bounding box center [714, 409] width 1428 height 636
click at [876, 403] on button at bounding box center [879, 396] width 69 height 15
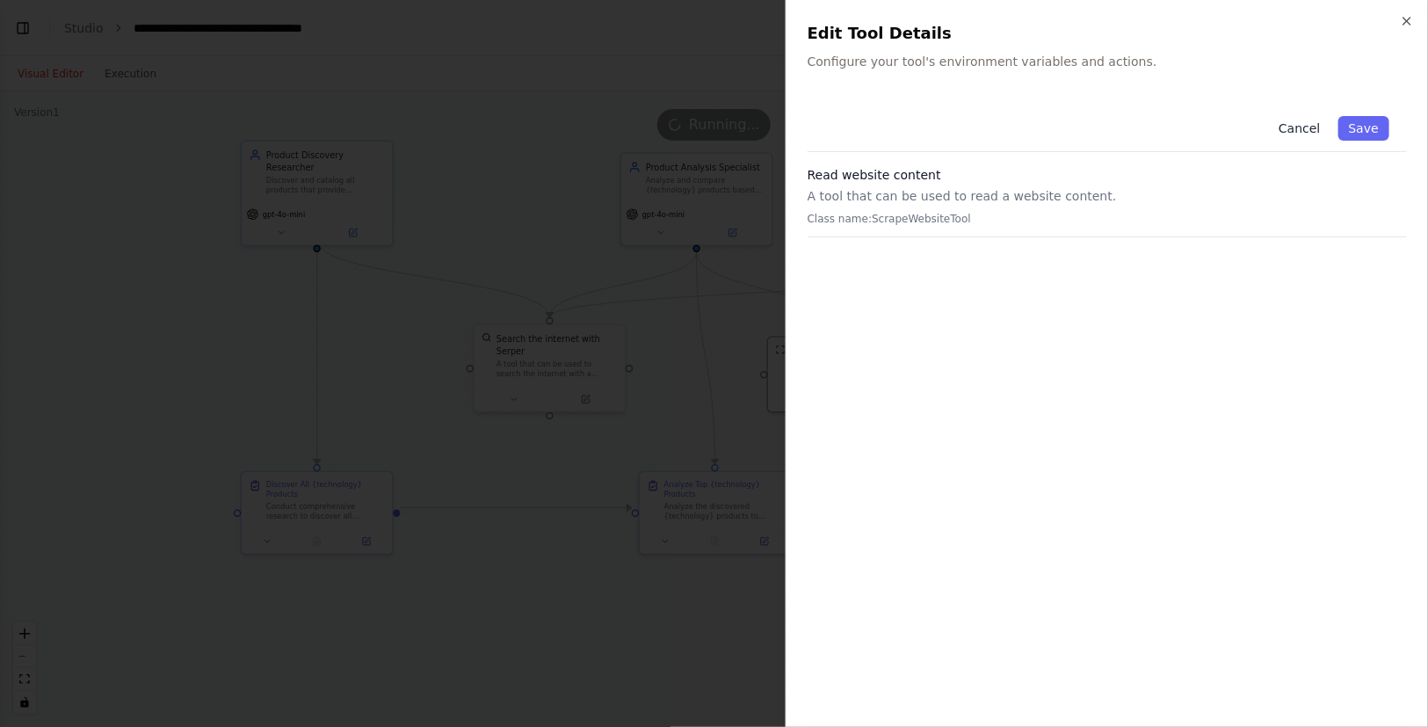
click at [1319, 121] on button "Cancel" at bounding box center [1299, 128] width 62 height 25
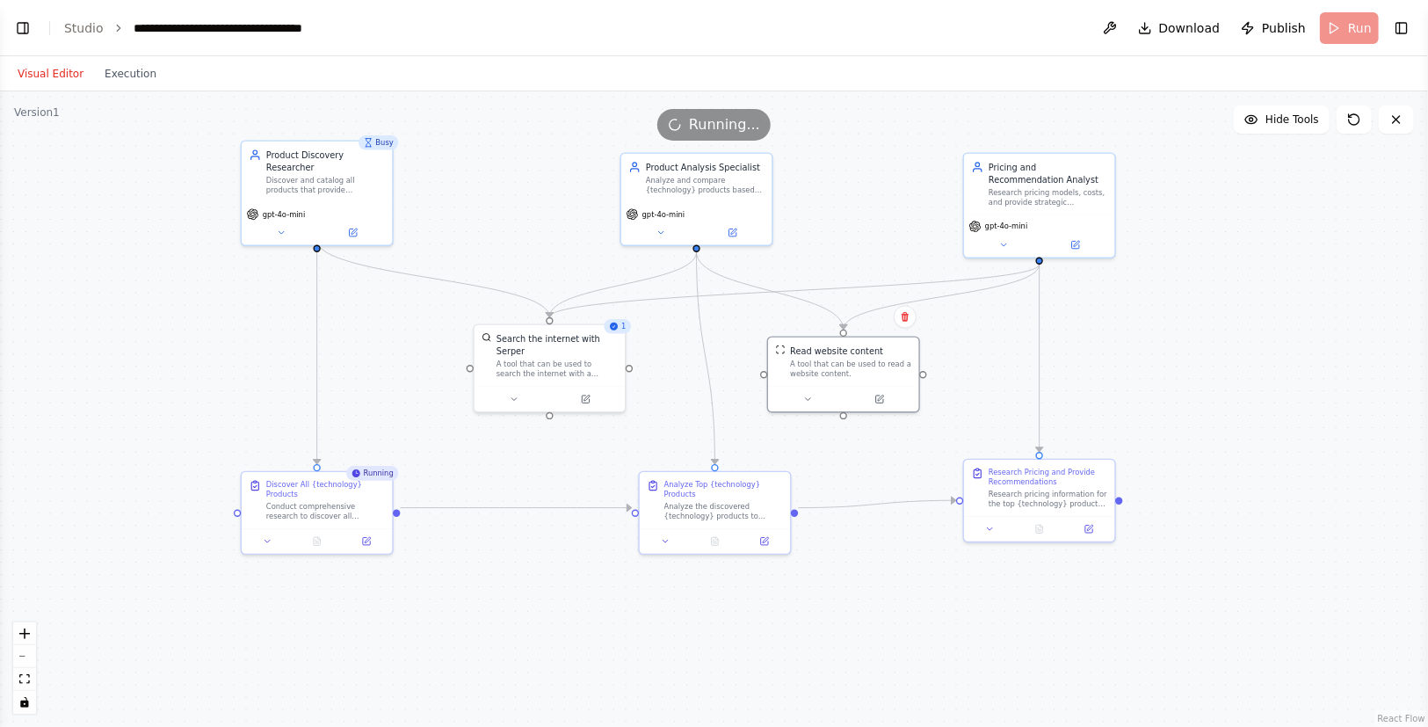
click at [139, 88] on div "Visual Editor Execution" at bounding box center [87, 73] width 160 height 35
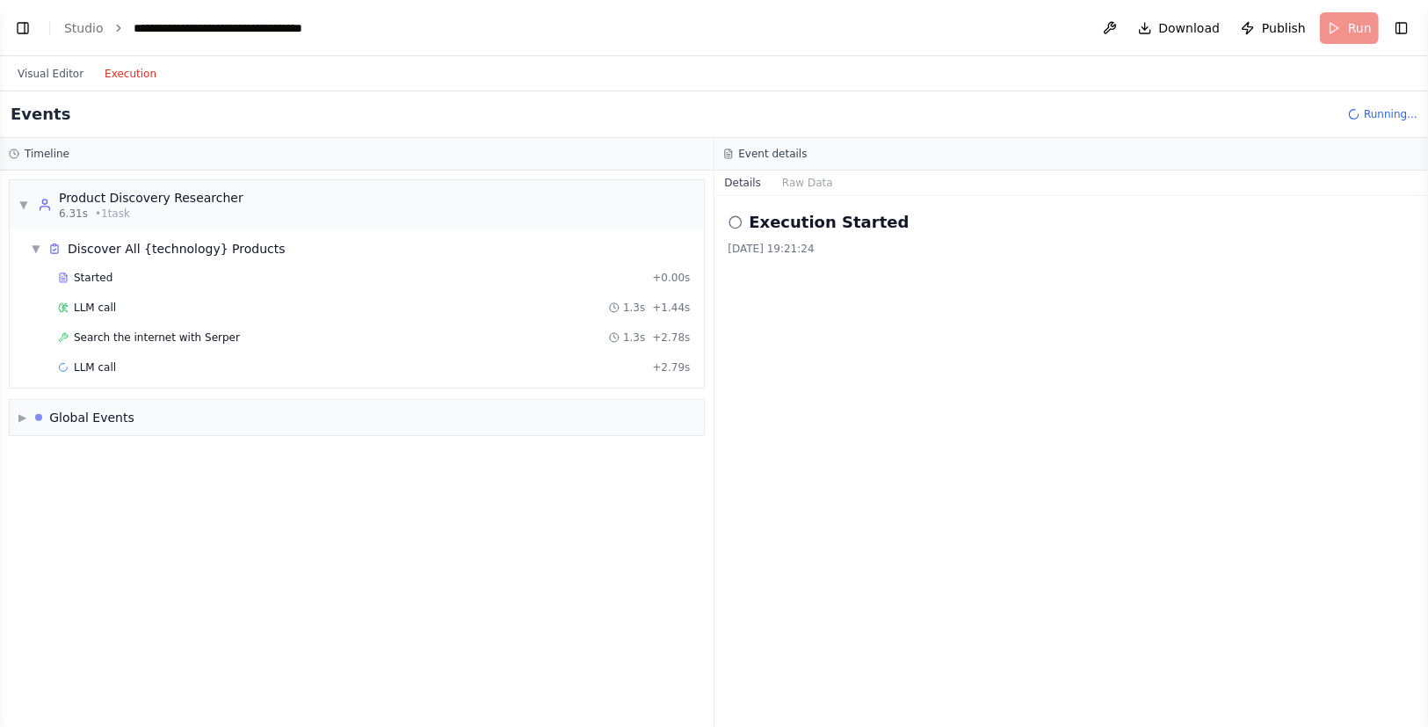
click at [135, 79] on button "Execution" at bounding box center [130, 73] width 73 height 21
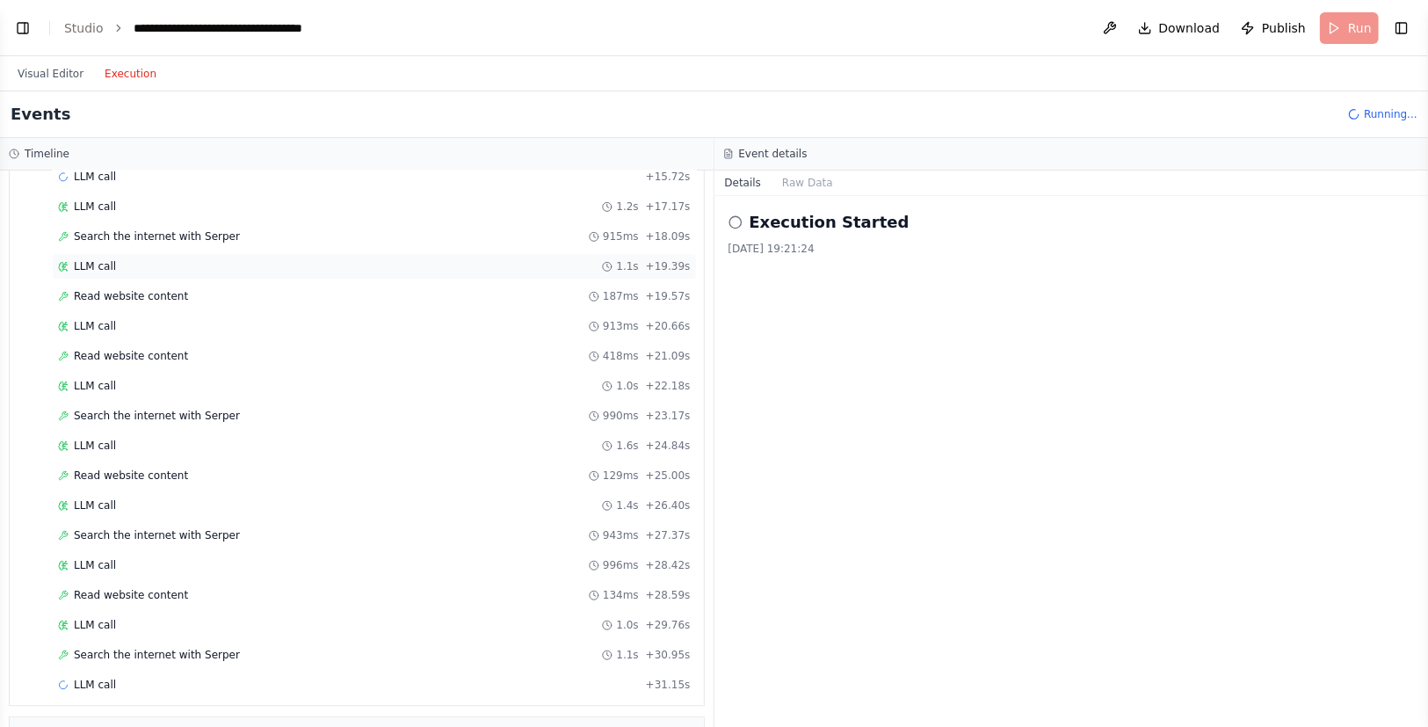
scroll to position [2083, 0]
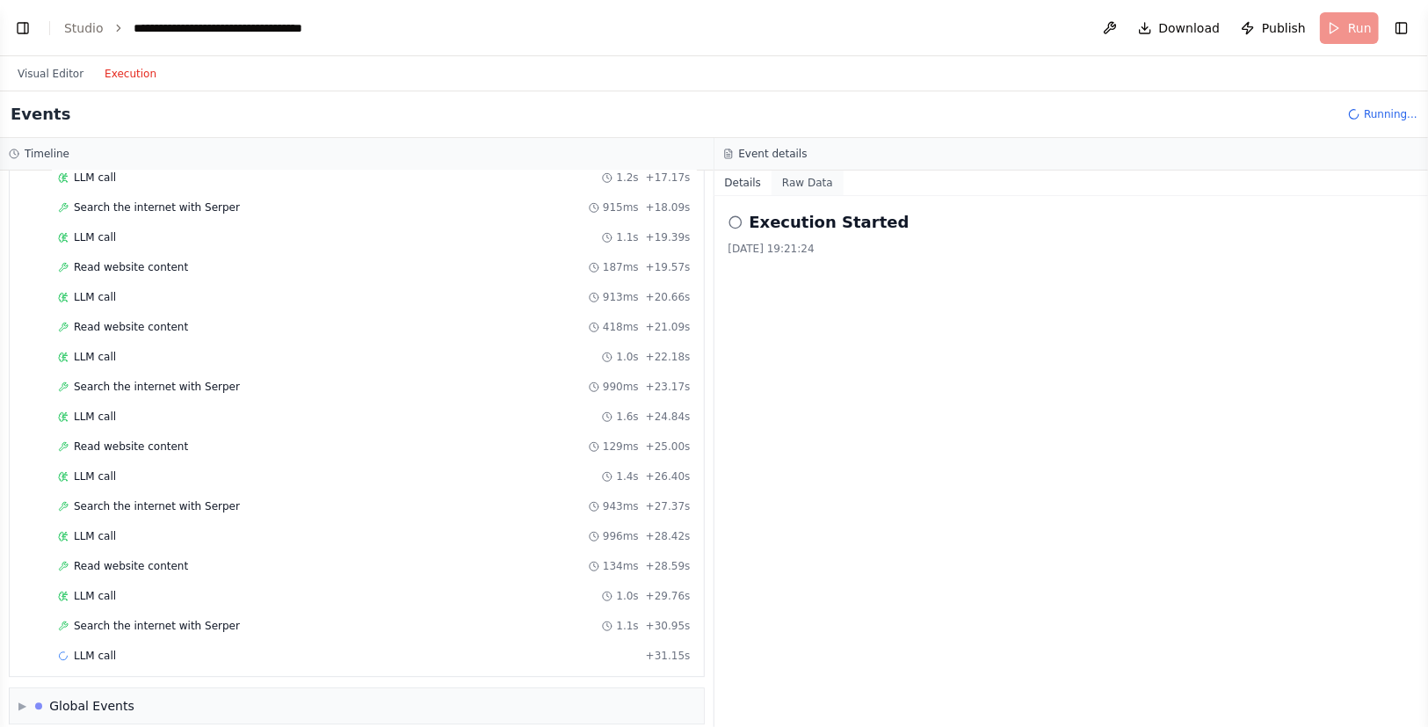
click at [784, 185] on button "Raw Data" at bounding box center [808, 183] width 72 height 25
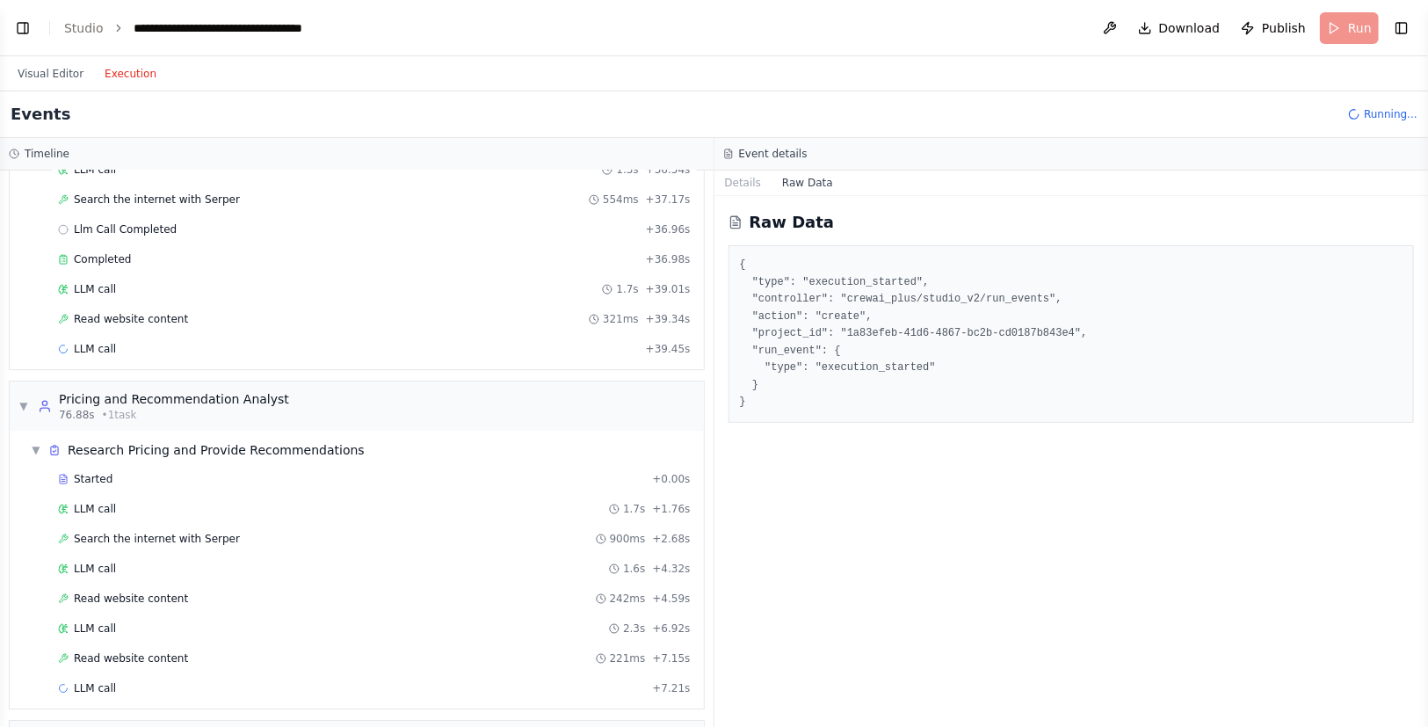
scroll to position [2659, 0]
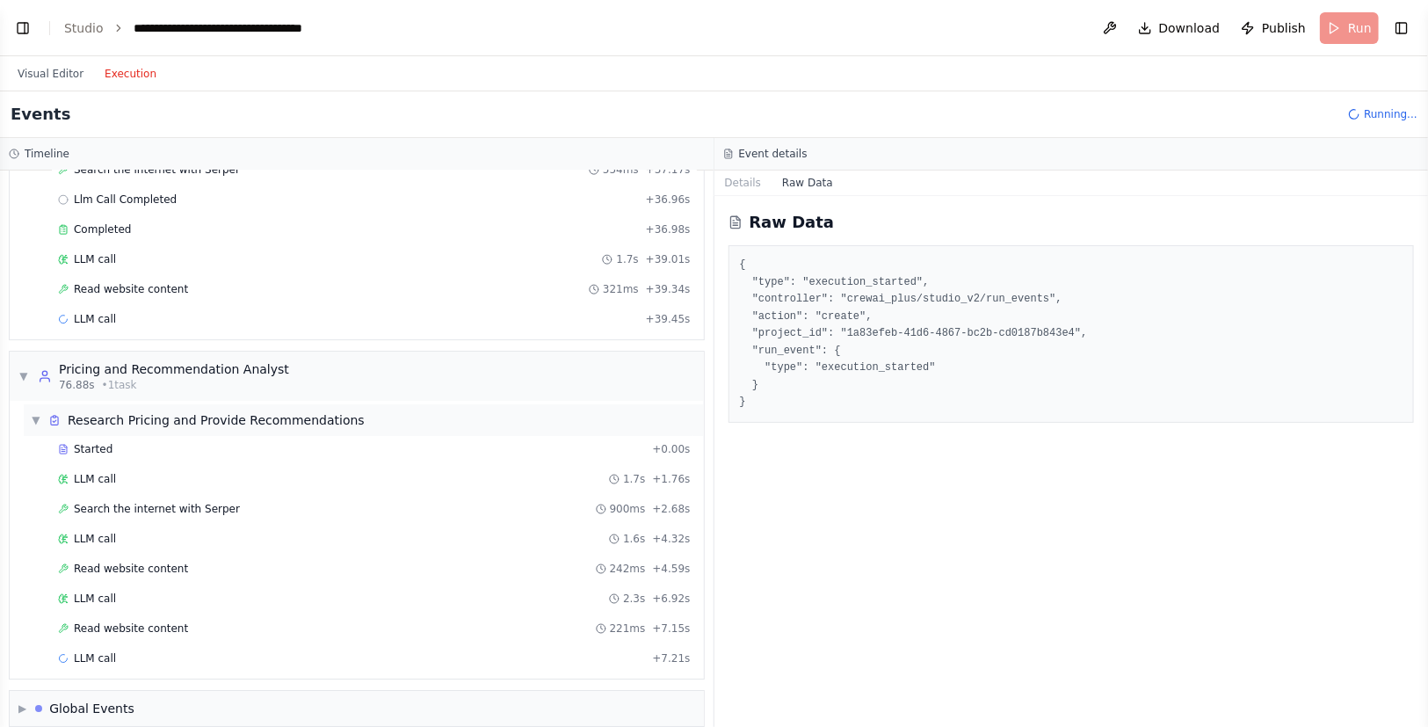
click at [253, 411] on div "Research Pricing and Provide Recommendations" at bounding box center [216, 420] width 297 height 18
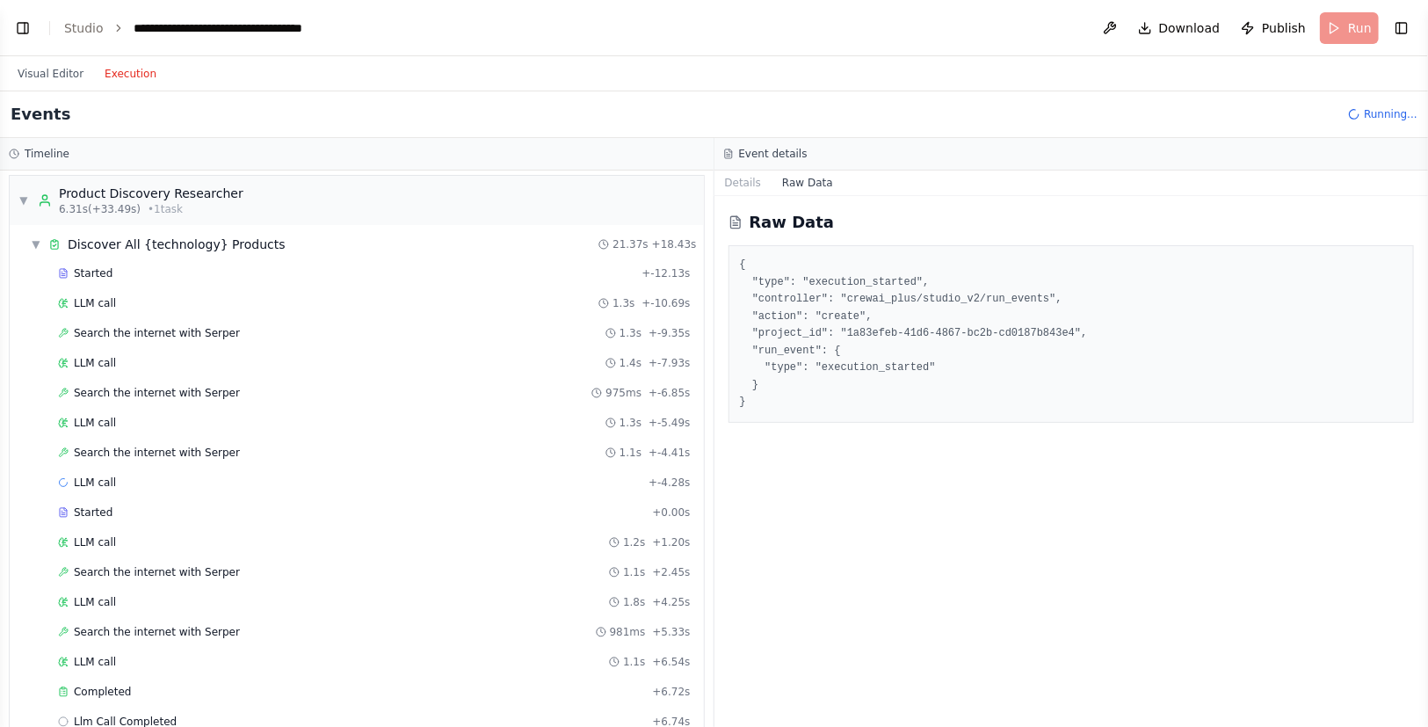
scroll to position [0, 0]
click at [29, 237] on div "▼ Discover All {technology} Products 21.37s + 18.43s" at bounding box center [364, 249] width 680 height 32
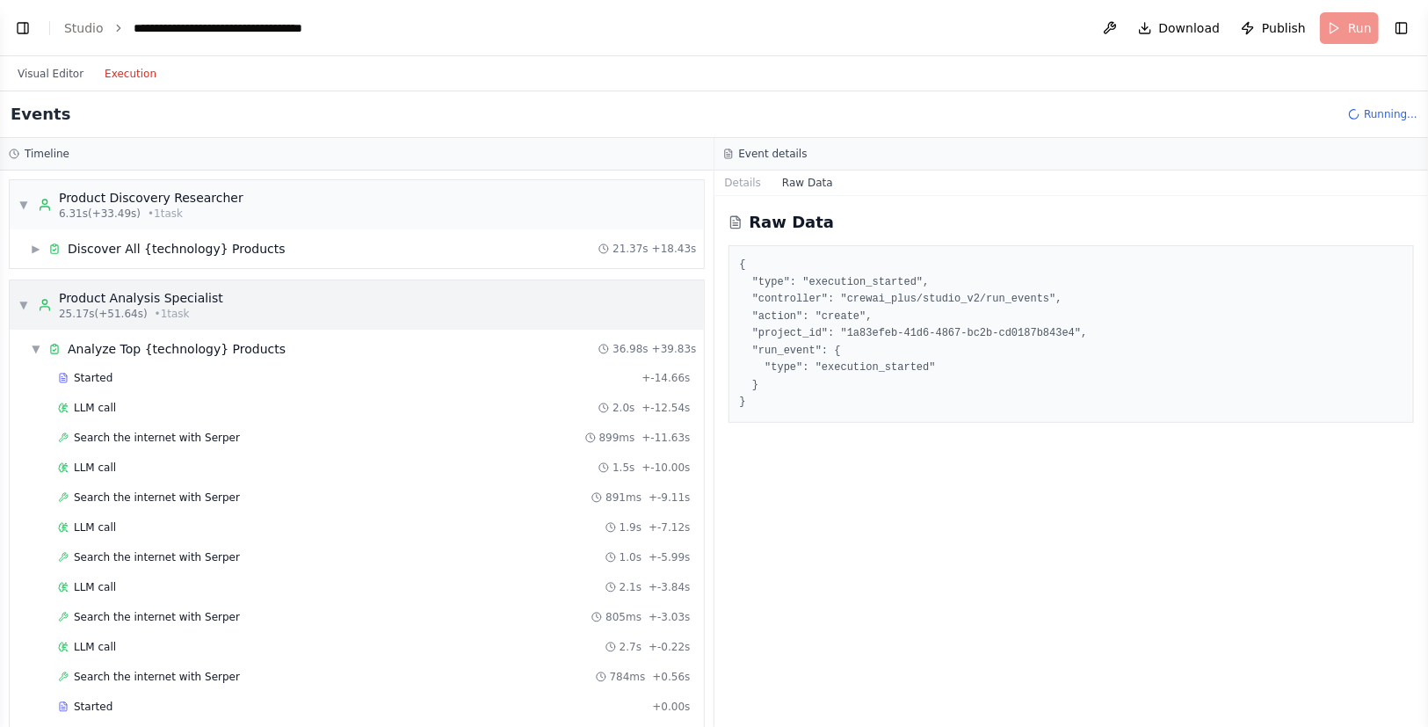
click at [26, 313] on div "▼ Product Analysis Specialist 25.17s (+51.64s) • 1 task" at bounding box center [120, 305] width 205 height 32
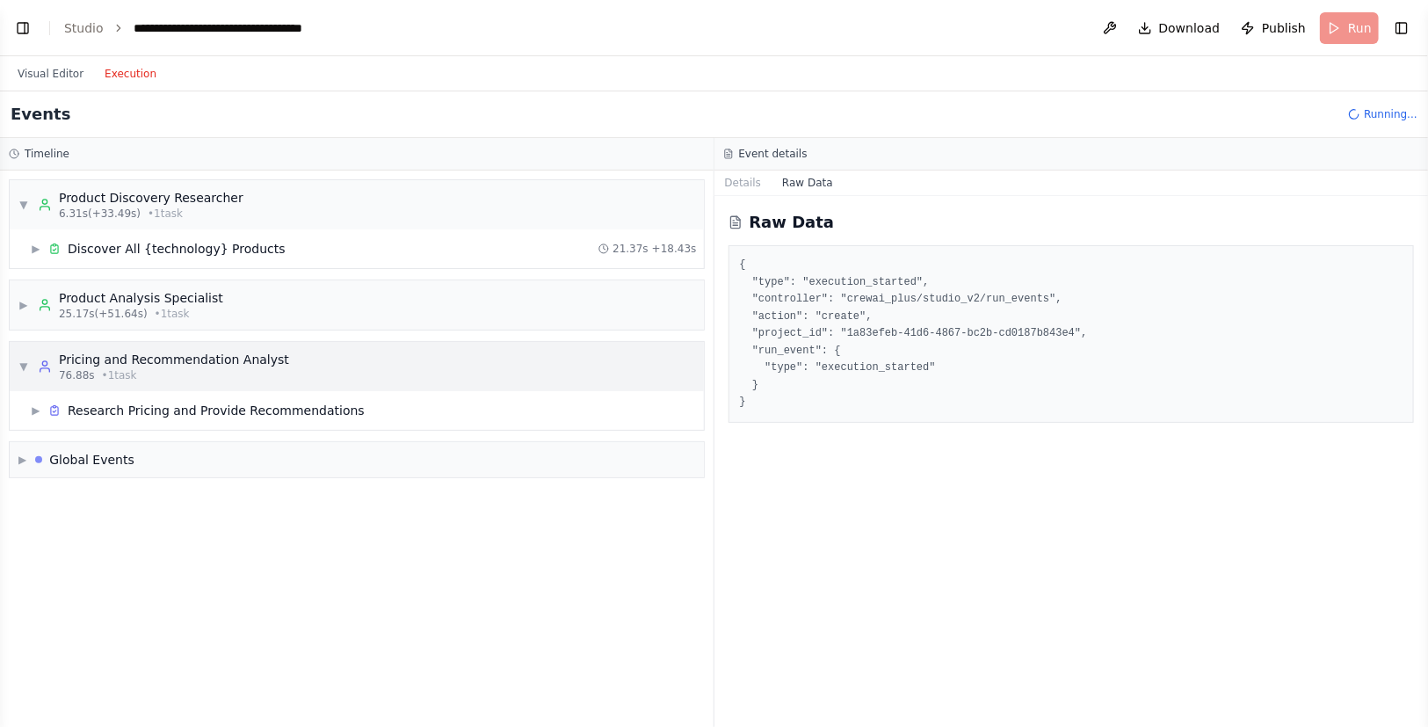
click at [18, 368] on span "▼" at bounding box center [23, 367] width 11 height 14
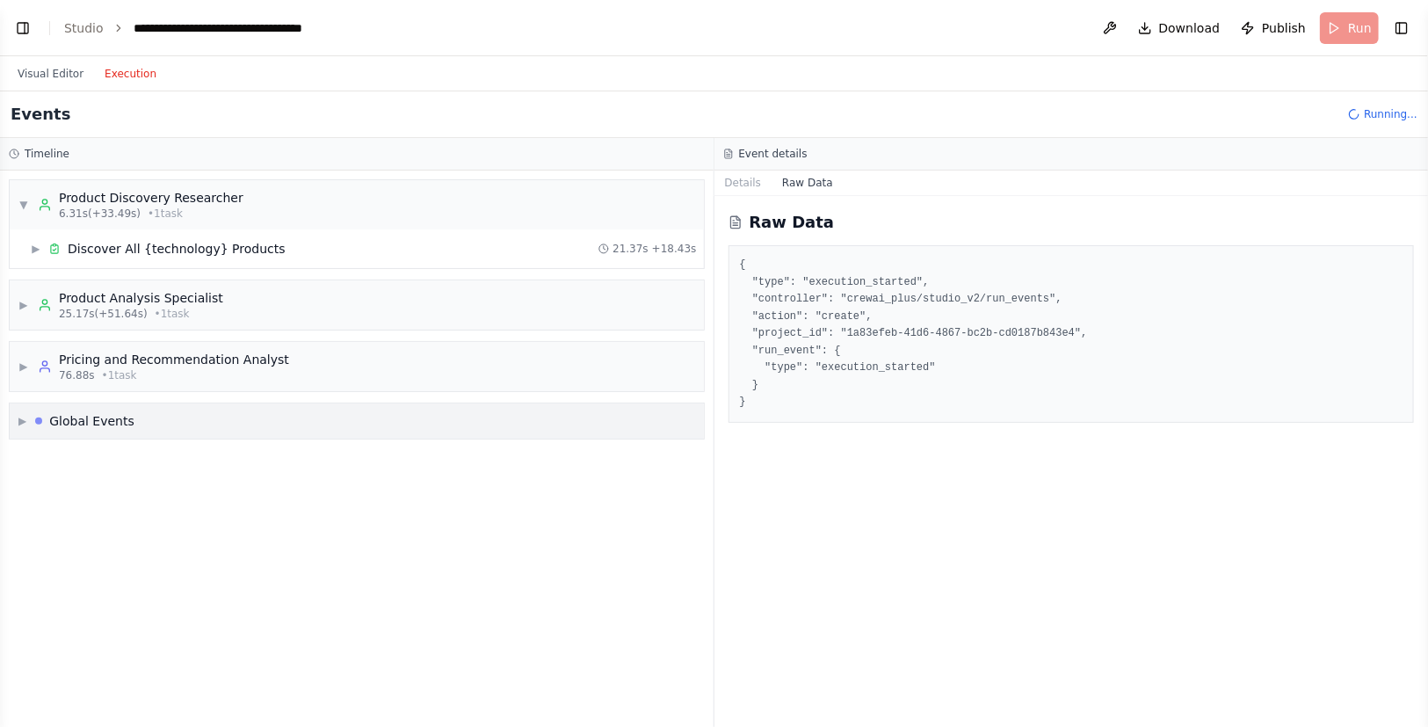
click at [113, 425] on div "Global Events" at bounding box center [91, 421] width 85 height 18
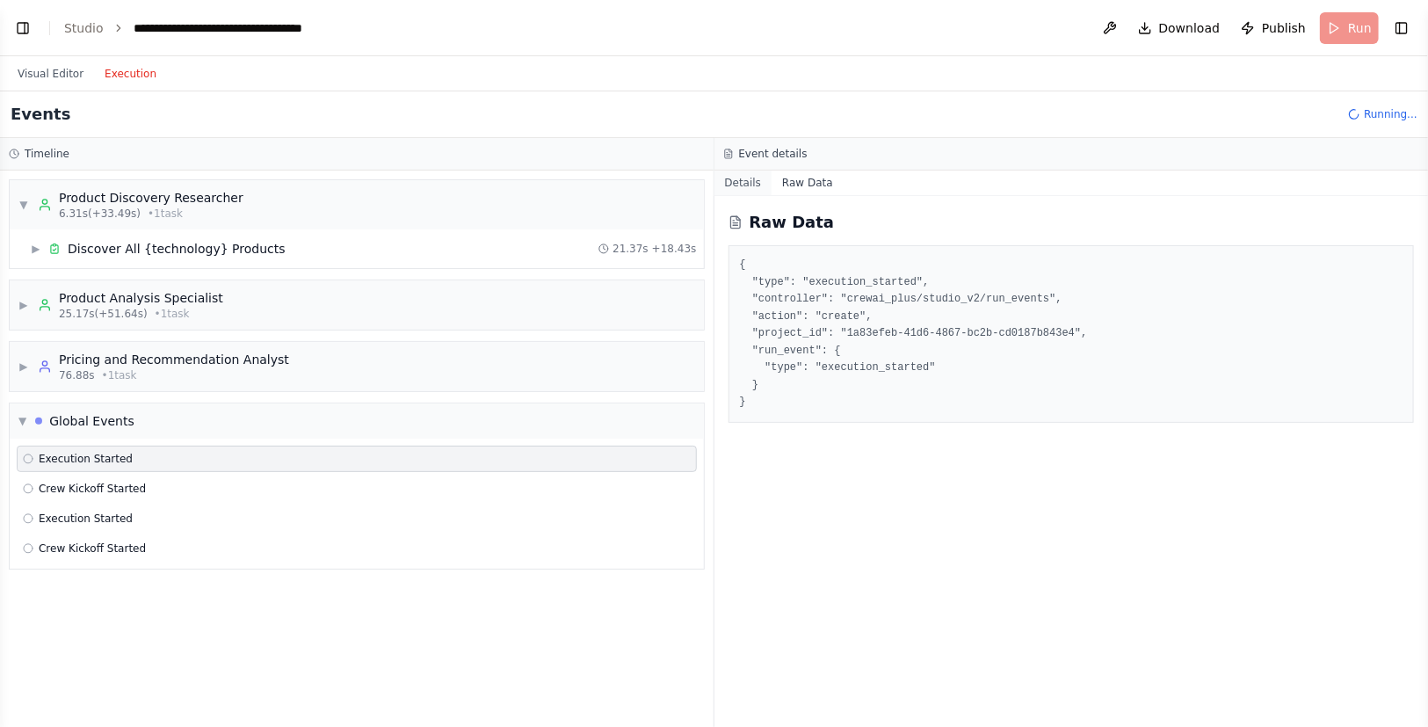
click at [757, 191] on button "Details" at bounding box center [744, 183] width 58 height 25
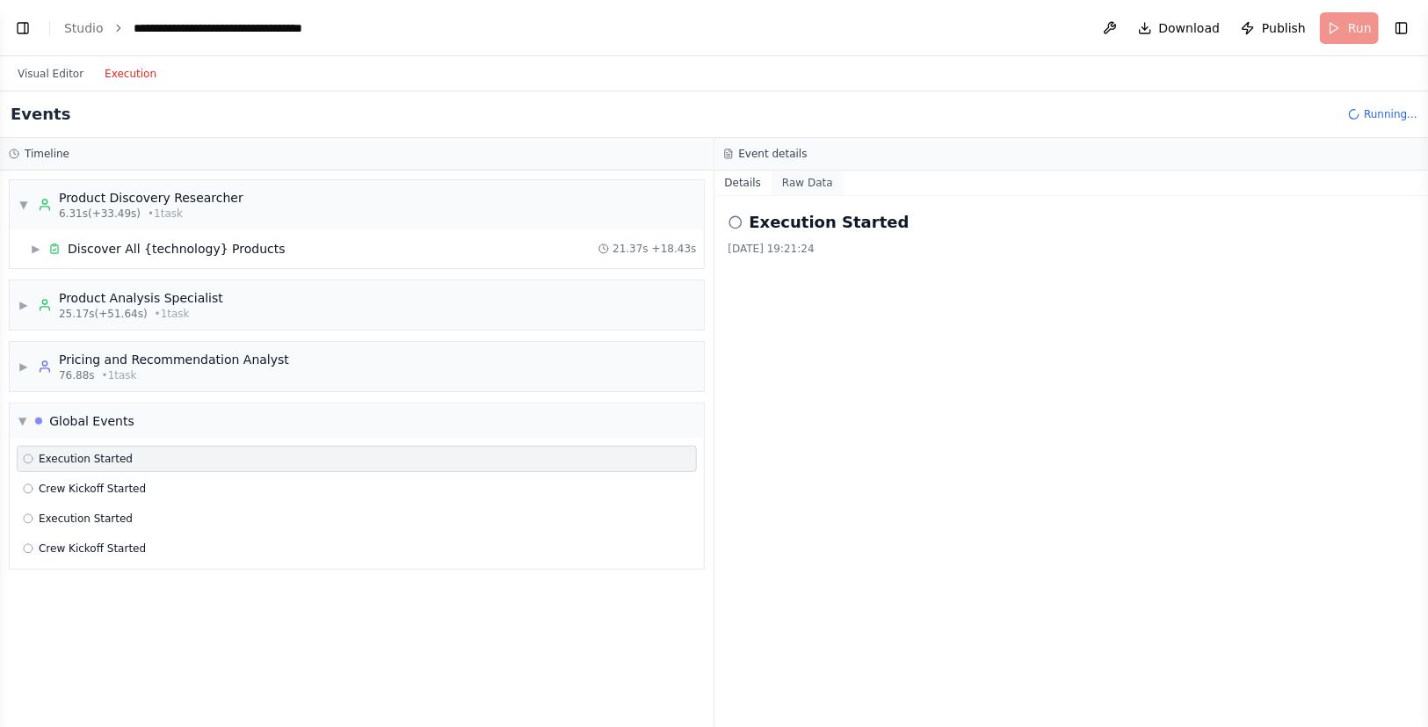
click at [772, 185] on button "Raw Data" at bounding box center [808, 183] width 72 height 25
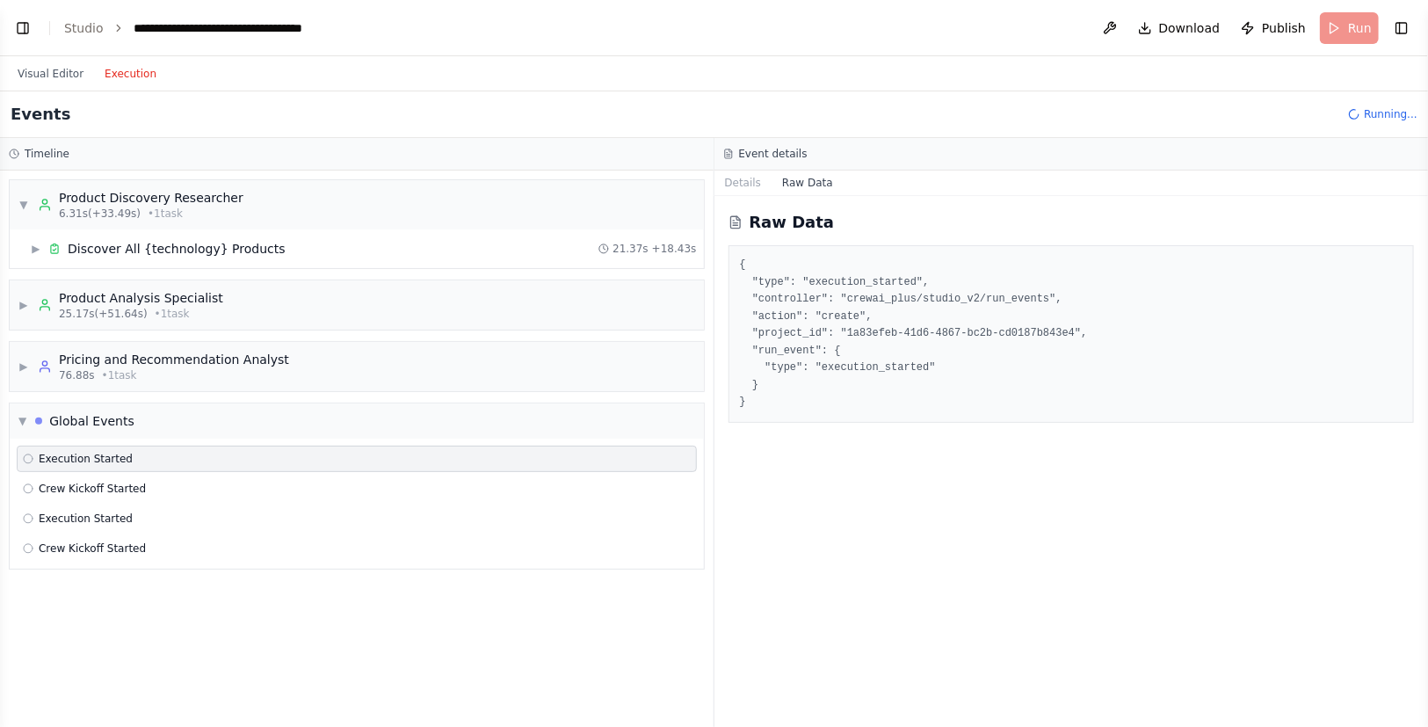
click at [781, 185] on button "Raw Data" at bounding box center [808, 183] width 72 height 25
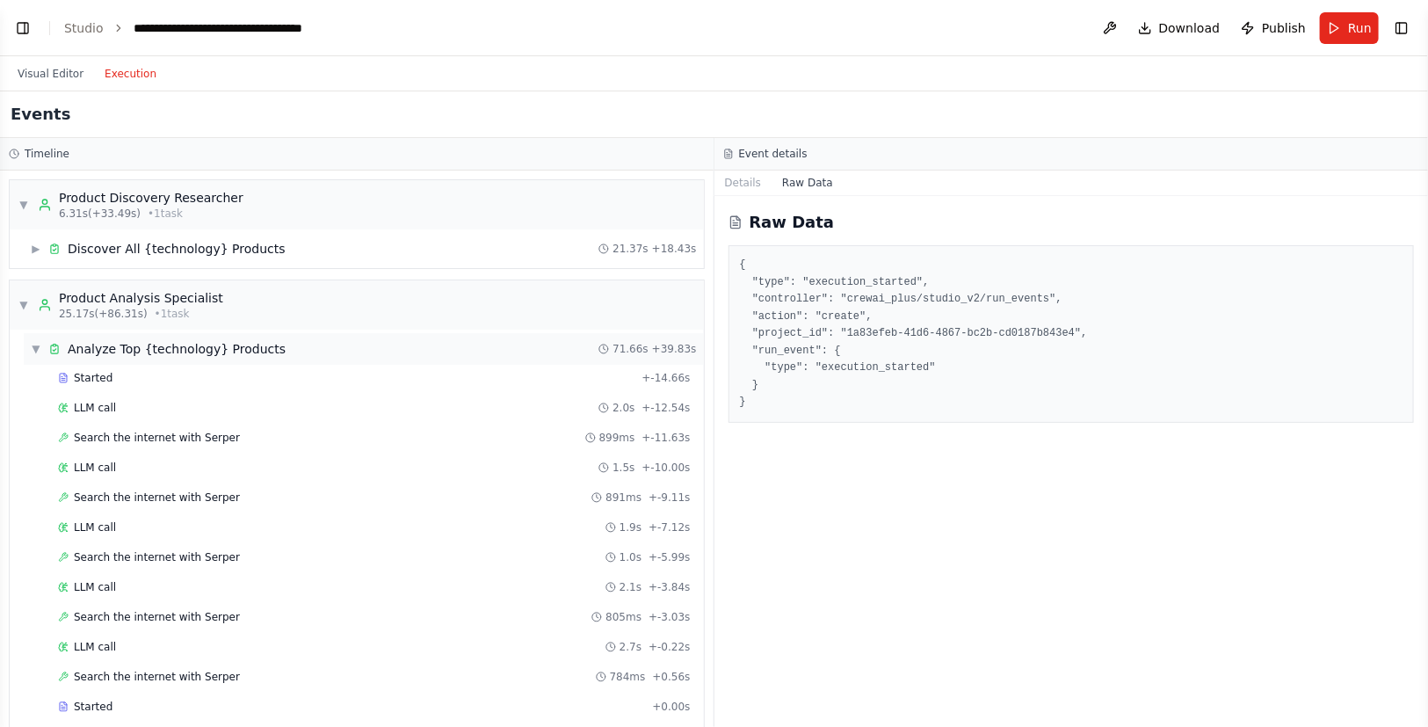
click at [30, 338] on div "▼ Analyze Top {technology} Products 71.66s + 39.83s" at bounding box center [364, 349] width 680 height 32
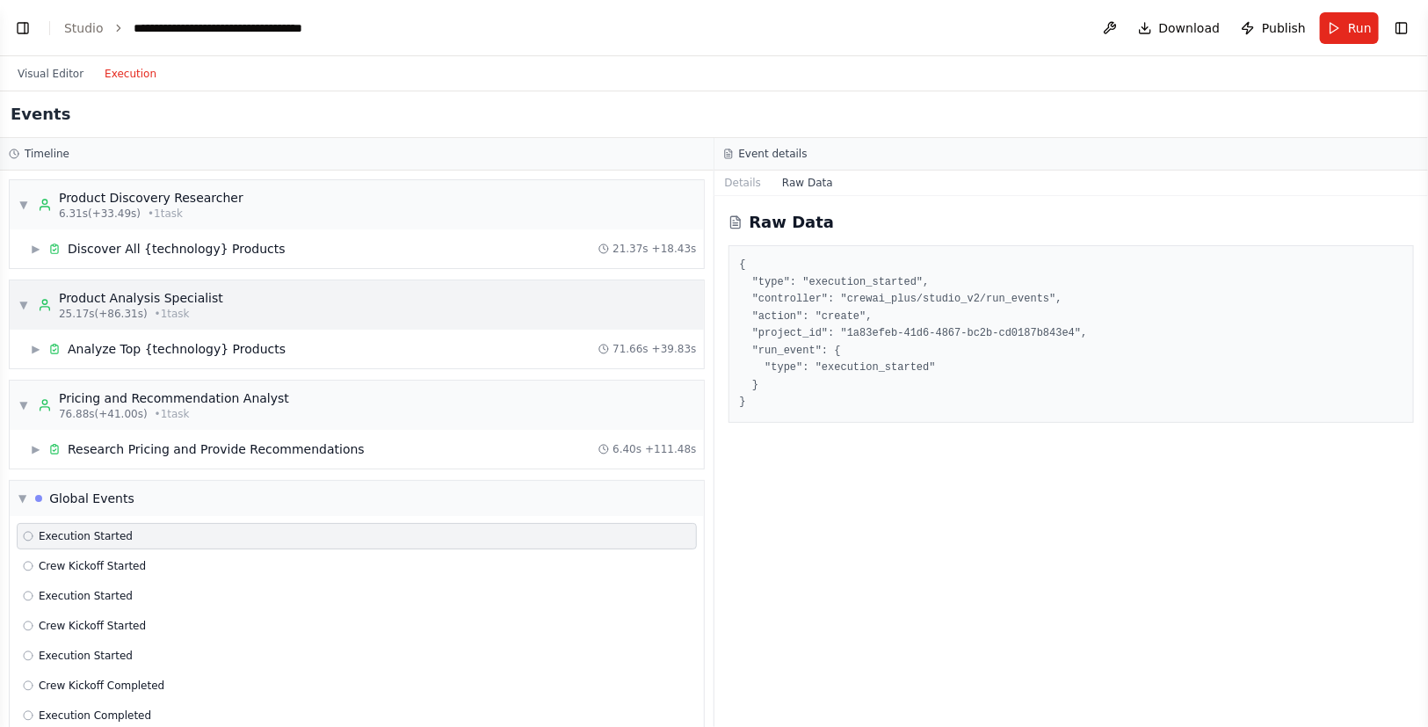
click at [24, 309] on span "▼" at bounding box center [23, 305] width 11 height 14
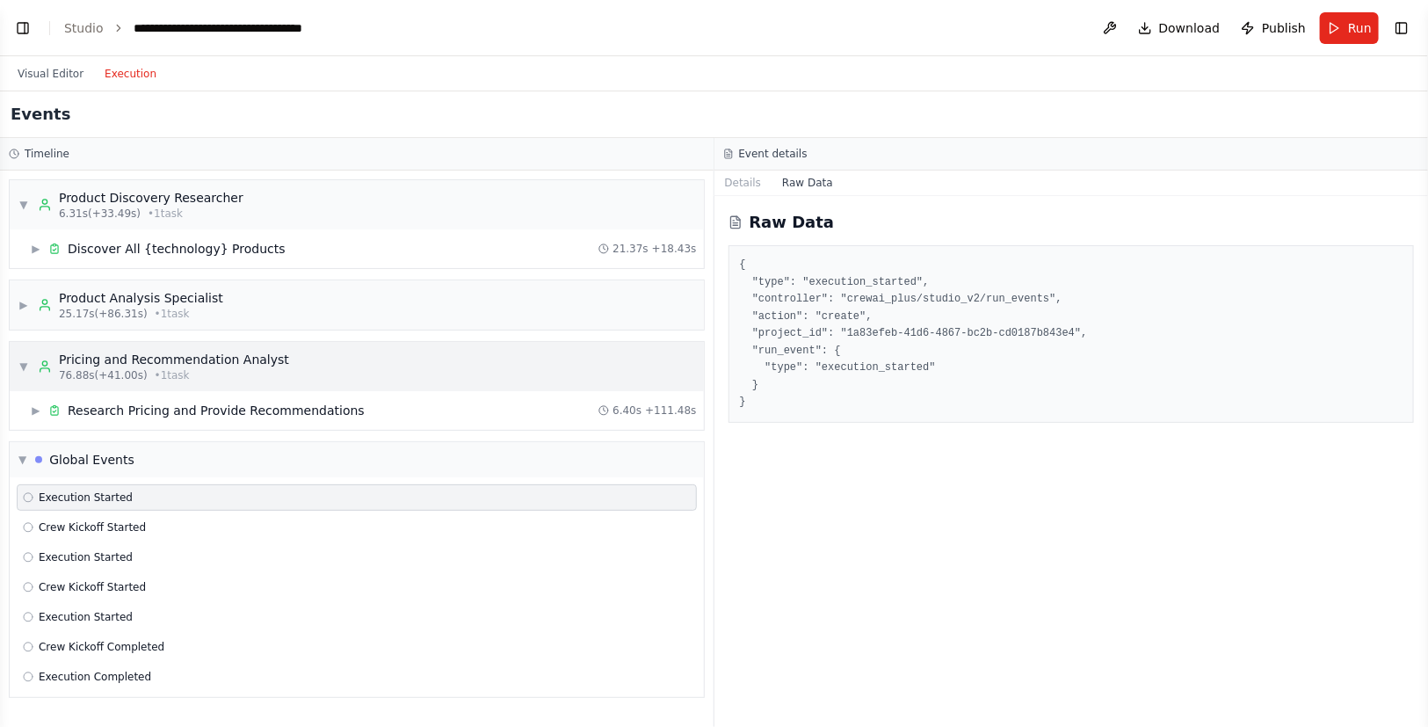
click at [25, 369] on span "▼" at bounding box center [23, 367] width 11 height 14
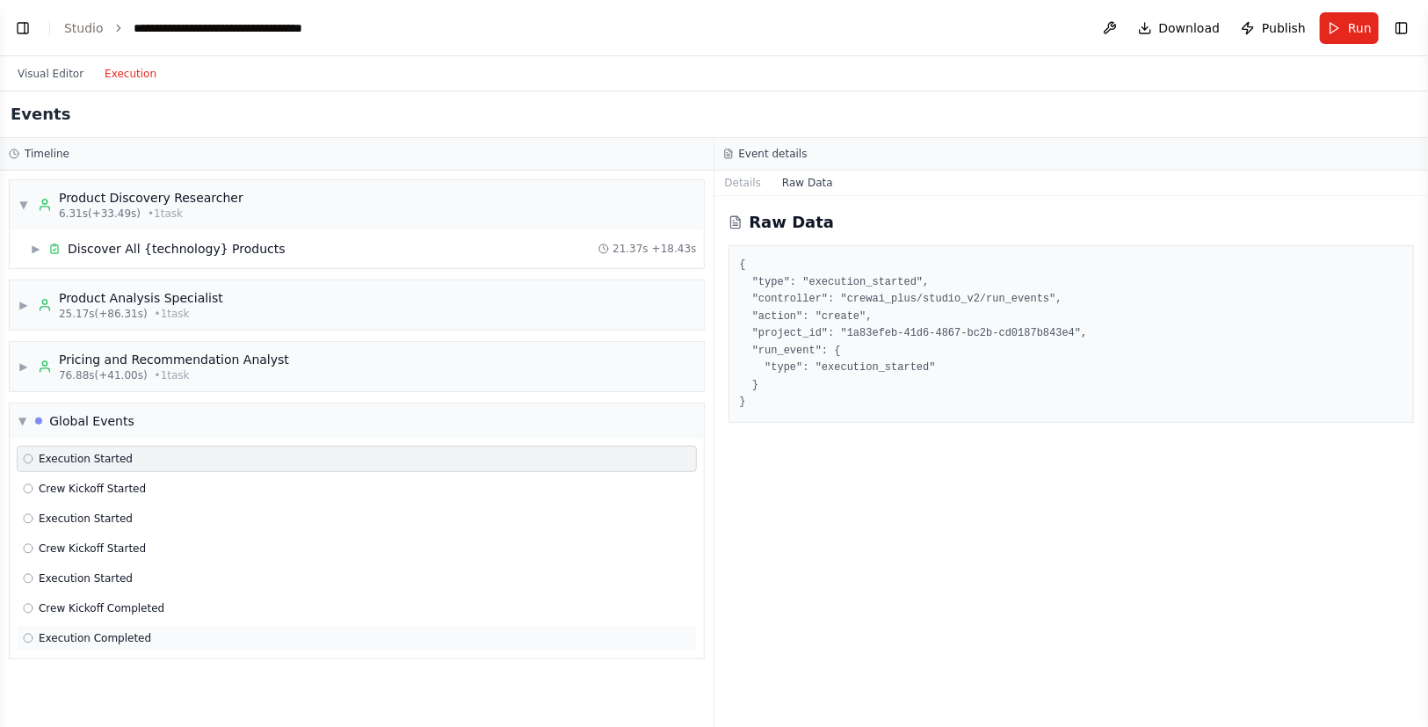
click at [98, 631] on span "Execution Completed" at bounding box center [95, 638] width 113 height 14
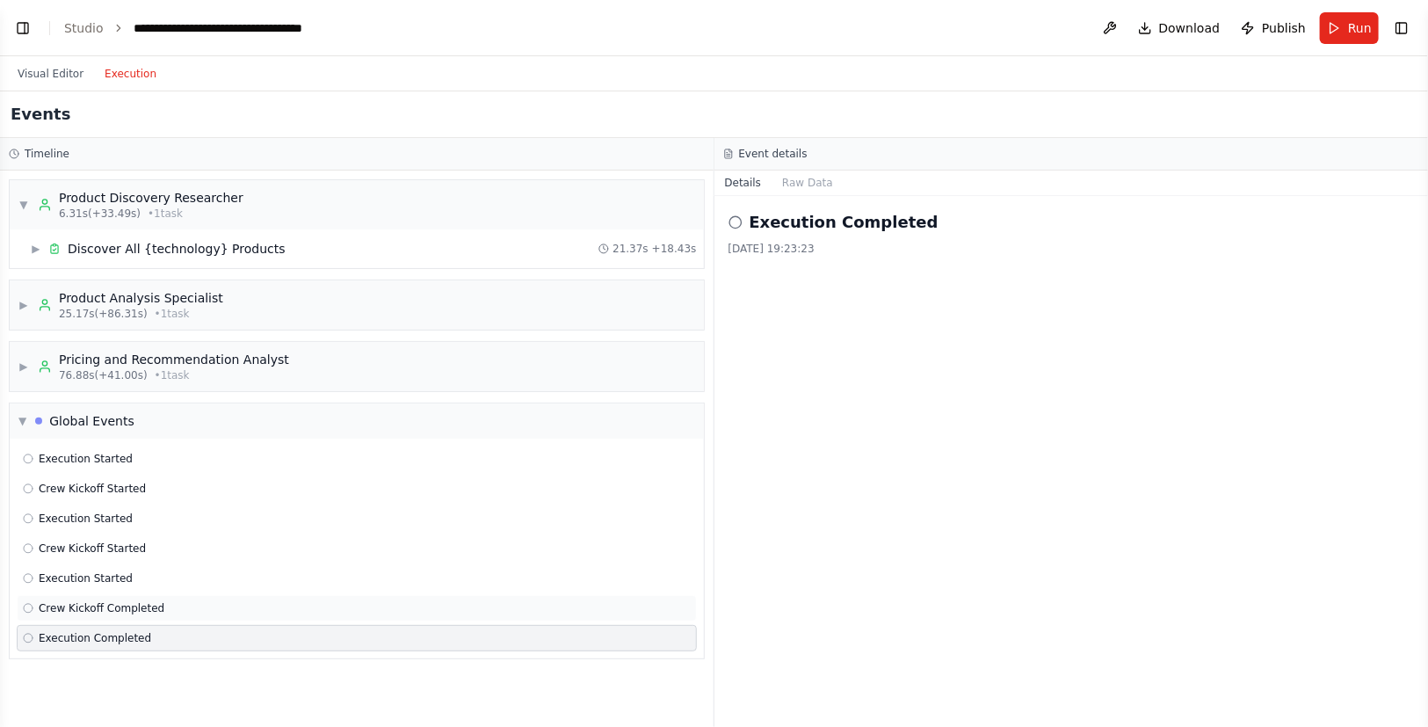
click at [52, 607] on span "Crew Kickoff Completed" at bounding box center [102, 608] width 126 height 14
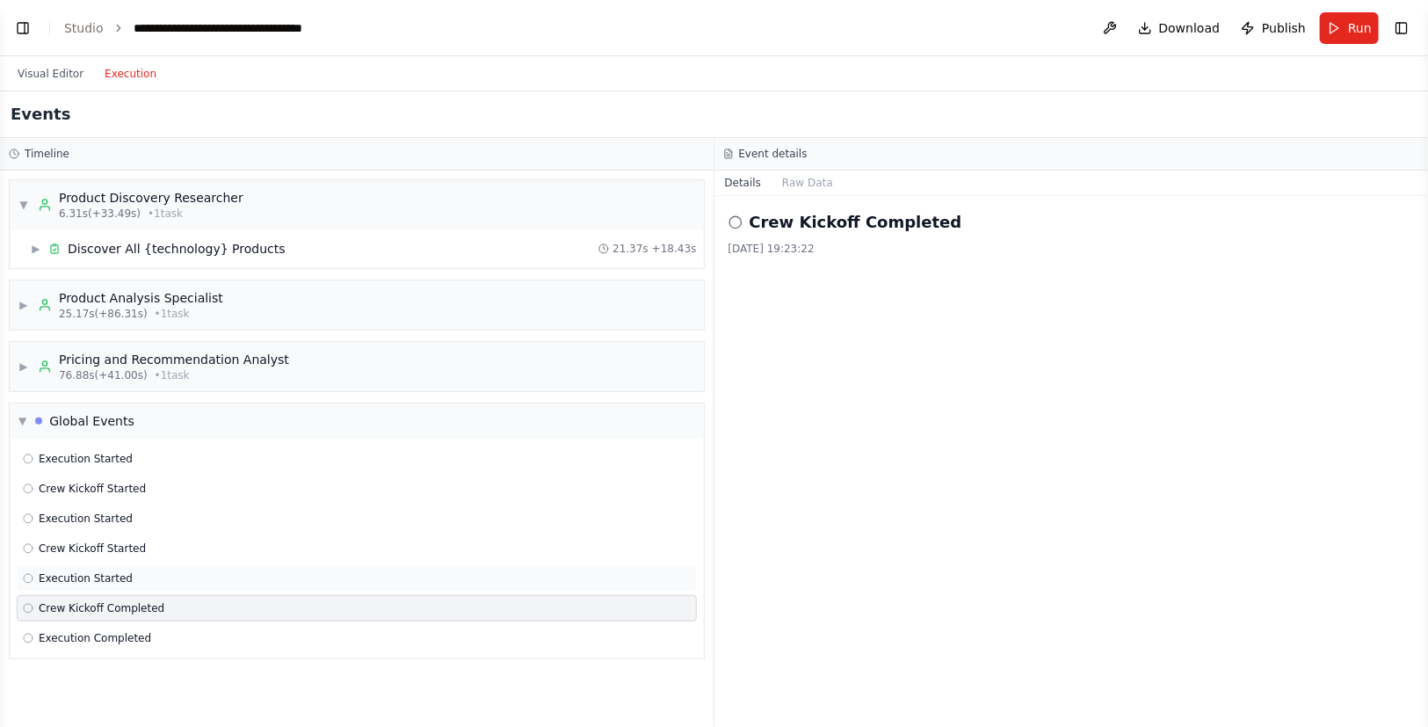
click at [67, 585] on div "Execution Started" at bounding box center [357, 578] width 680 height 26
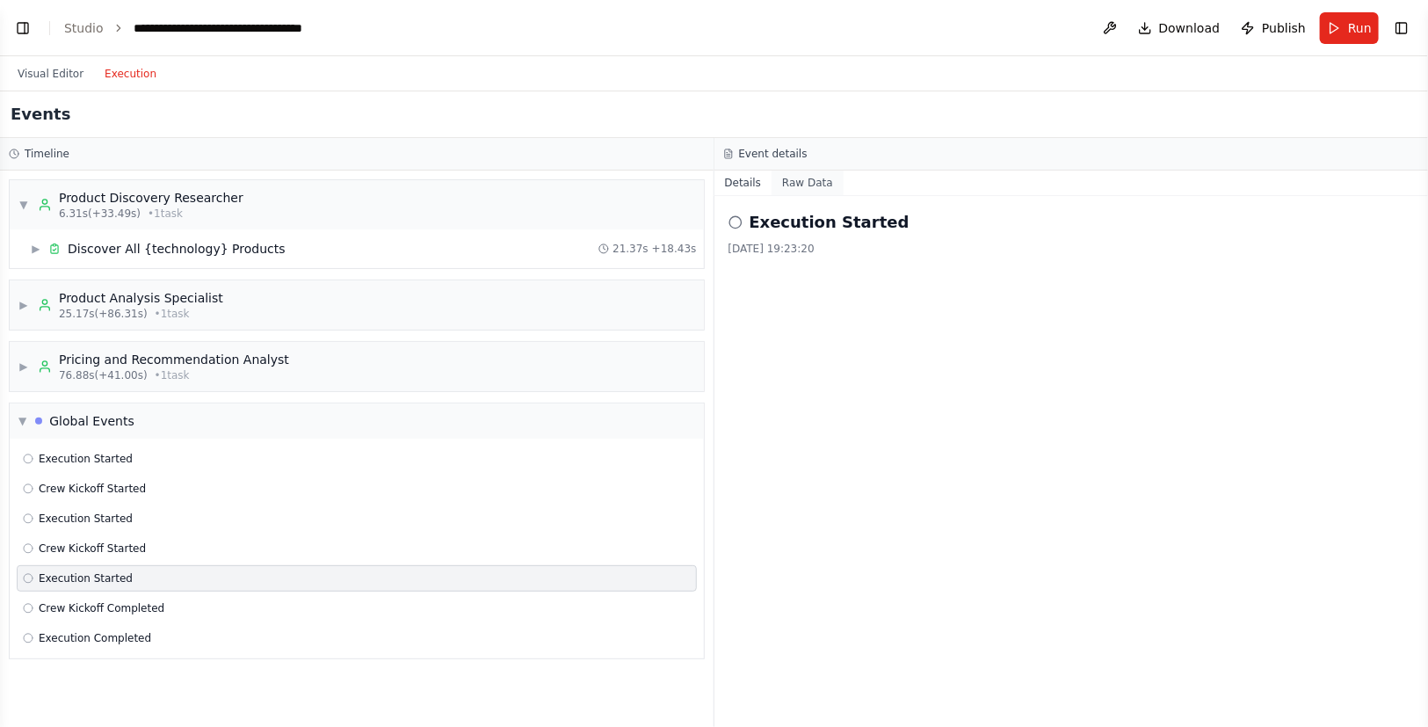
click at [802, 186] on button "Raw Data" at bounding box center [808, 183] width 72 height 25
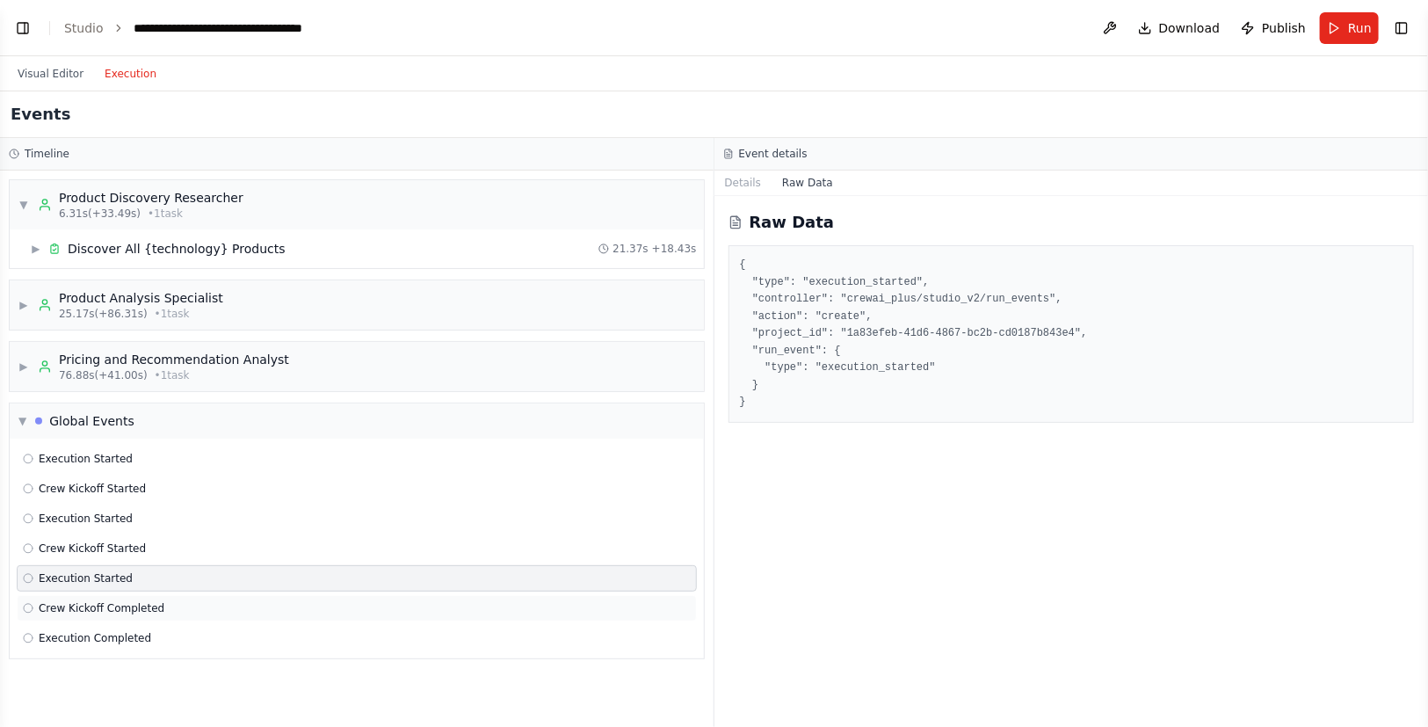
click at [155, 613] on div "Crew Kickoff Completed" at bounding box center [357, 608] width 668 height 14
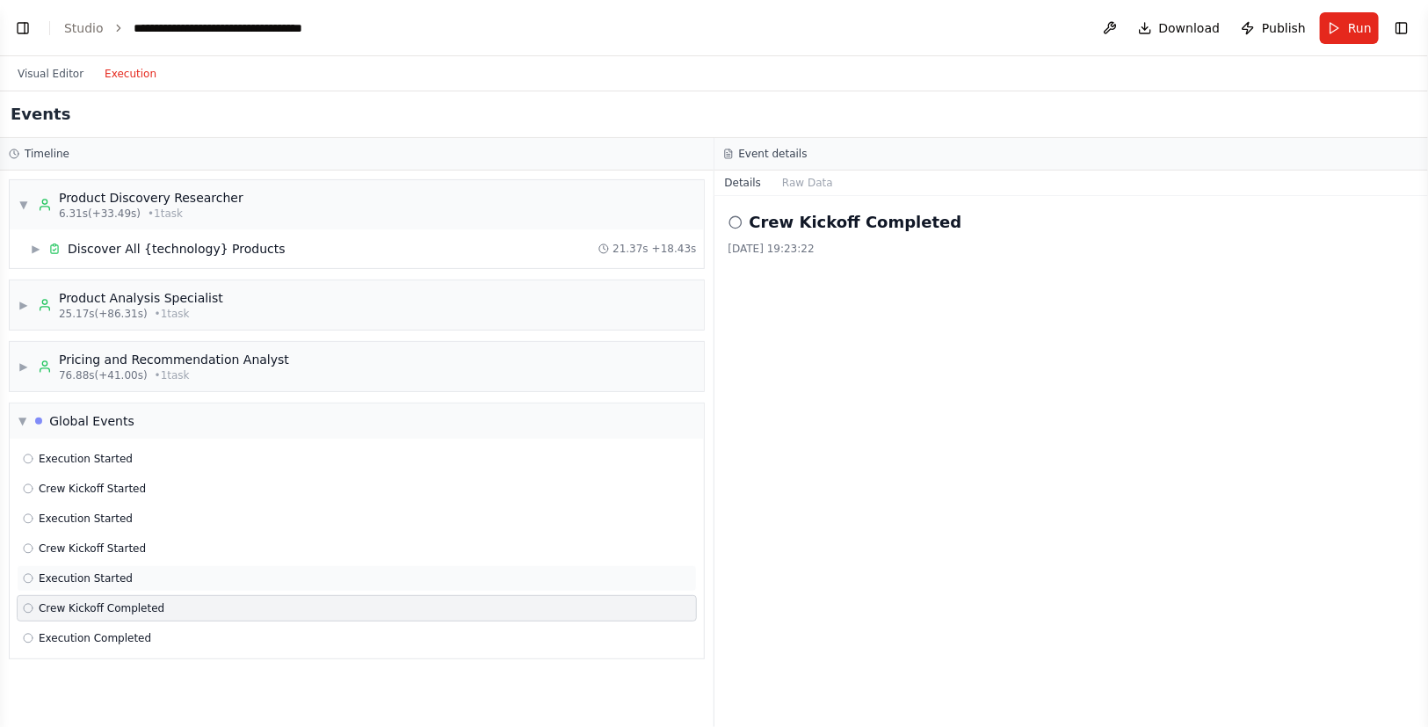
click at [138, 576] on div "Execution Started" at bounding box center [357, 578] width 668 height 14
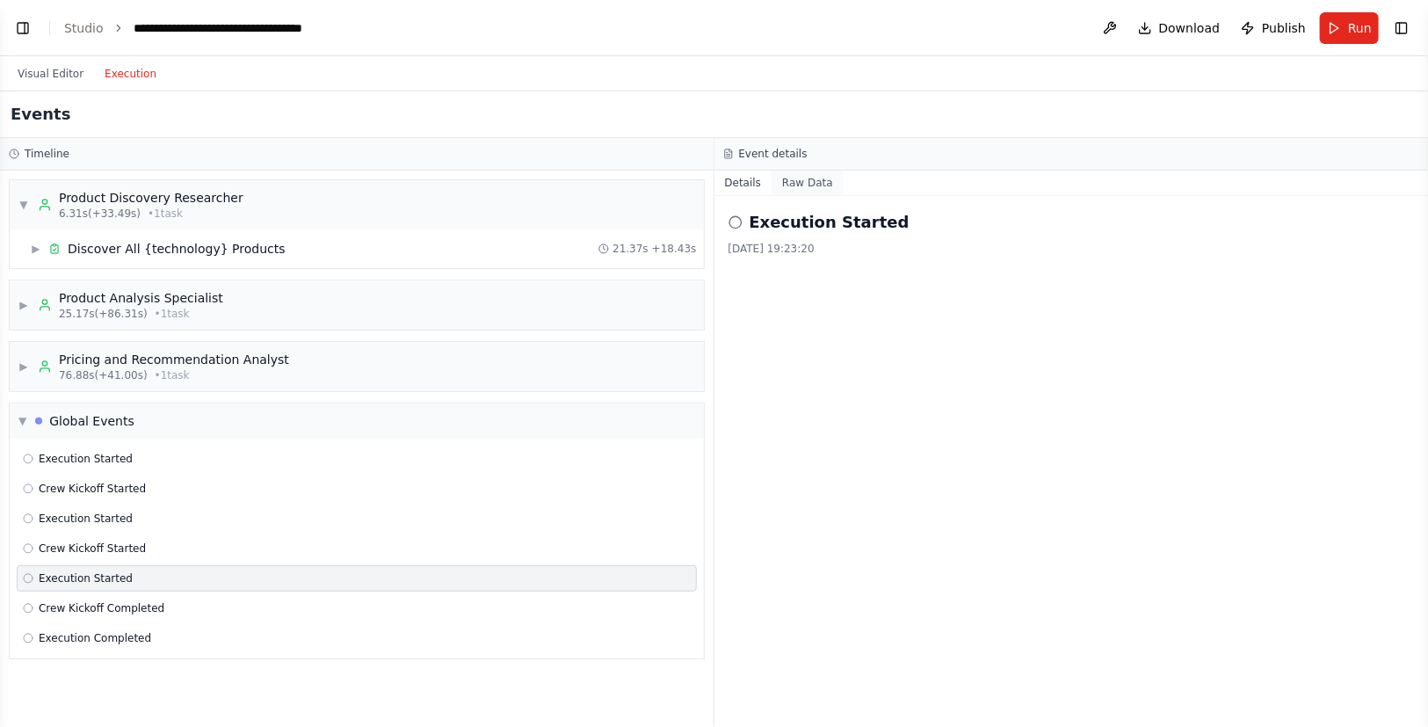
click at [790, 180] on button "Raw Data" at bounding box center [808, 183] width 72 height 25
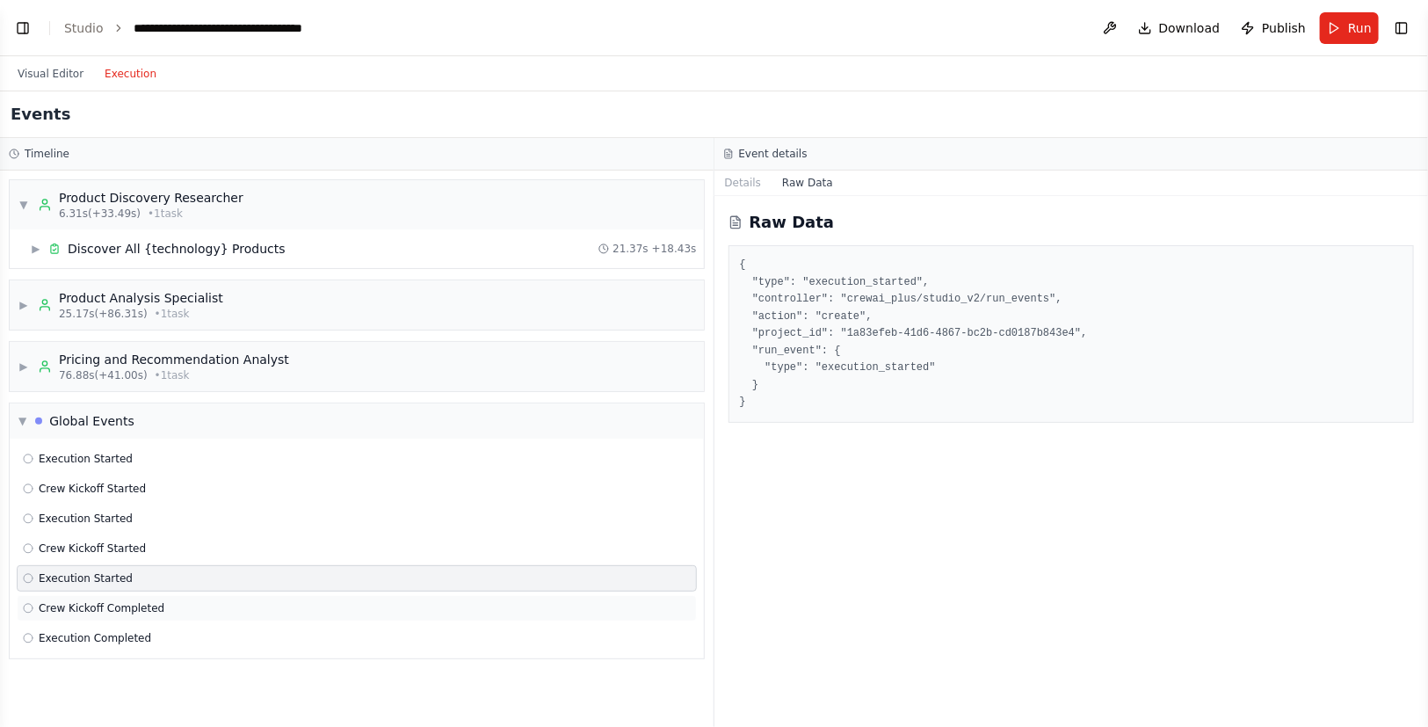
click at [158, 611] on div "Crew Kickoff Completed" at bounding box center [357, 608] width 668 height 14
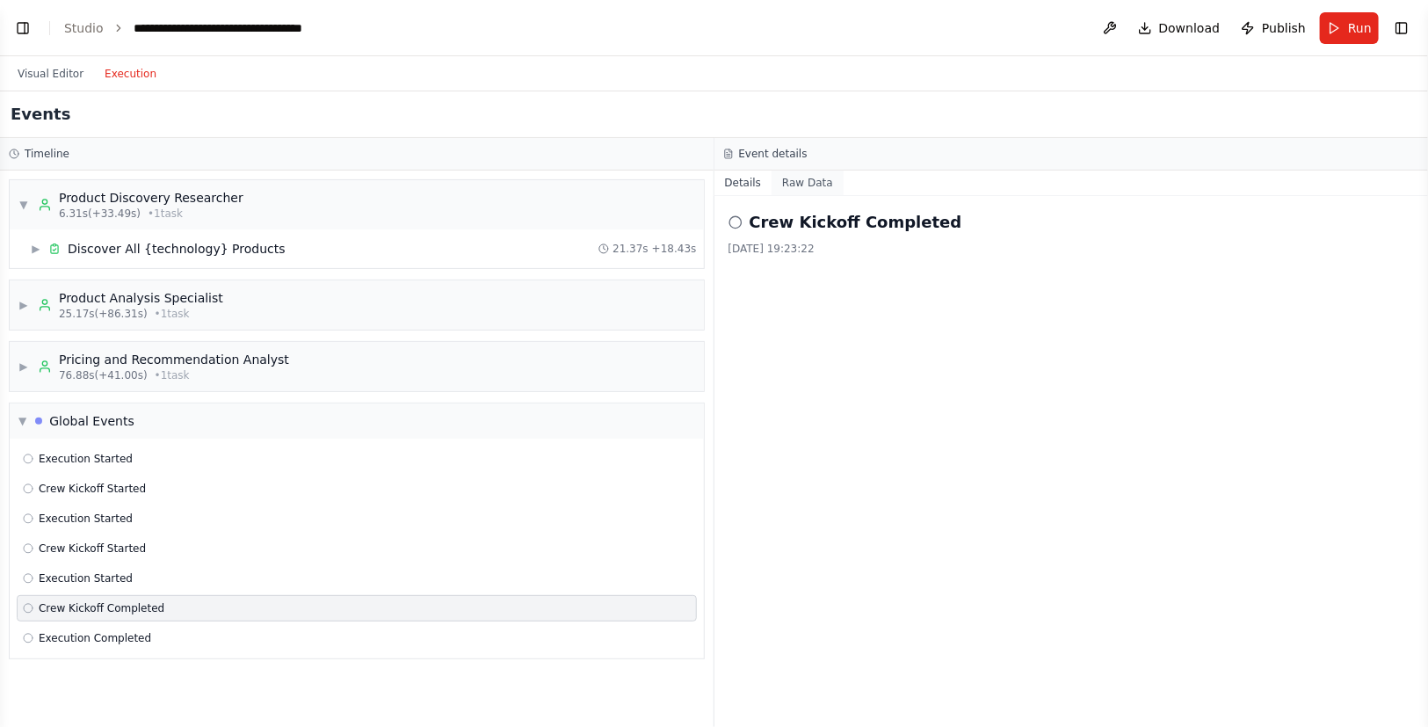
click at [825, 180] on button "Raw Data" at bounding box center [808, 183] width 72 height 25
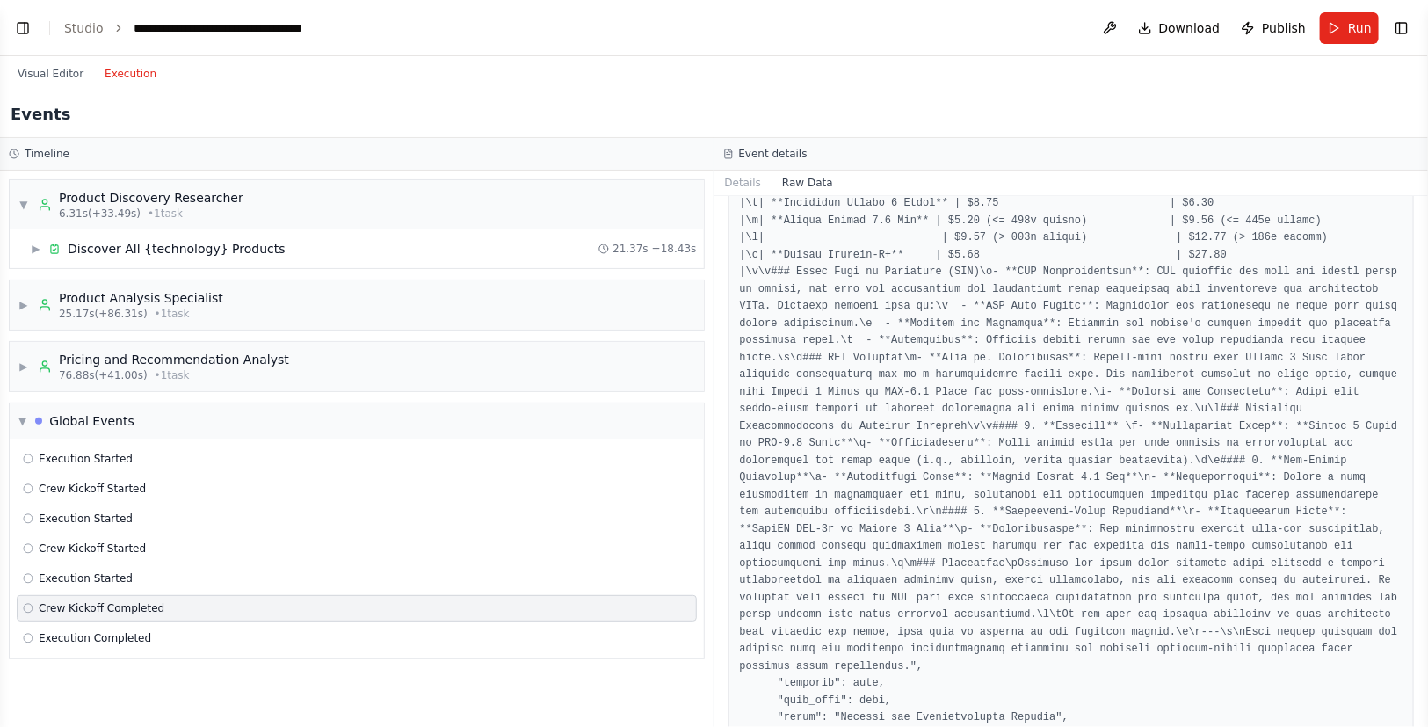
scroll to position [1732, 0]
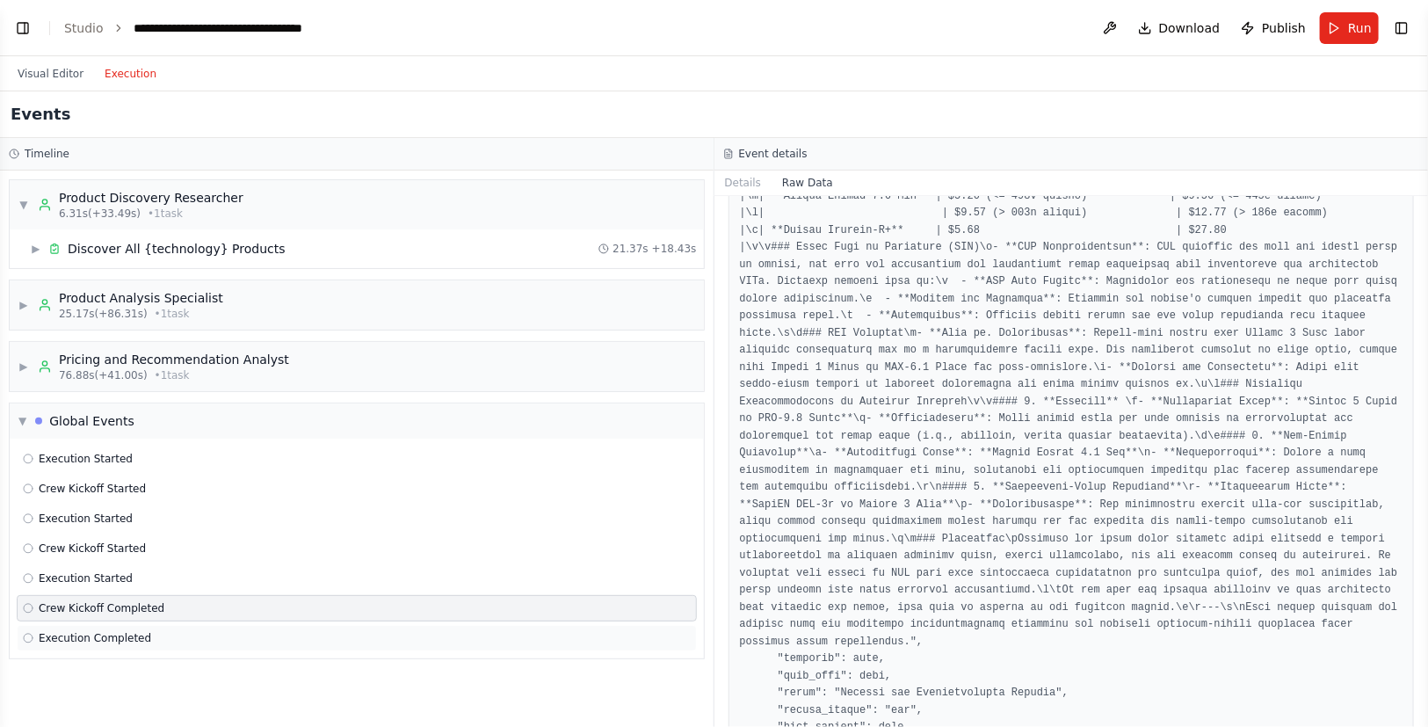
click at [56, 634] on span "Execution Completed" at bounding box center [95, 638] width 113 height 14
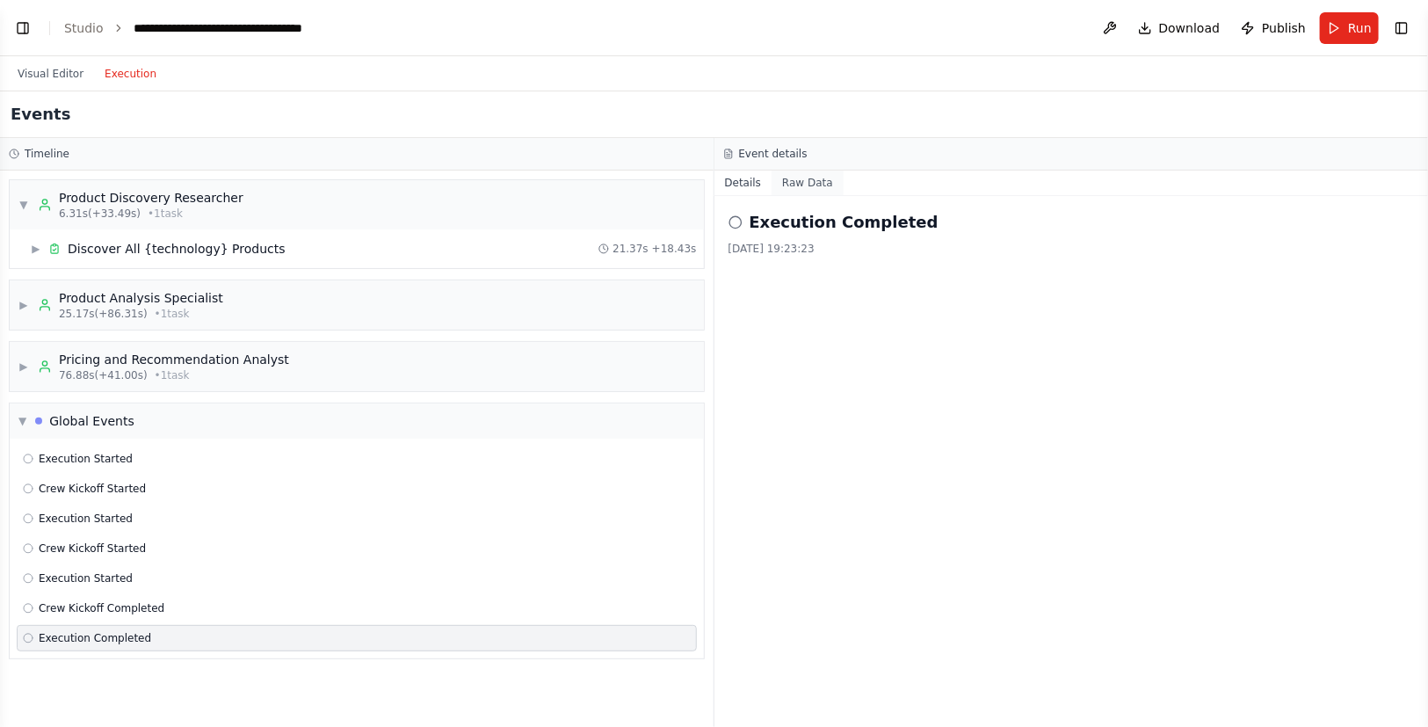
click at [817, 189] on button "Raw Data" at bounding box center [808, 183] width 72 height 25
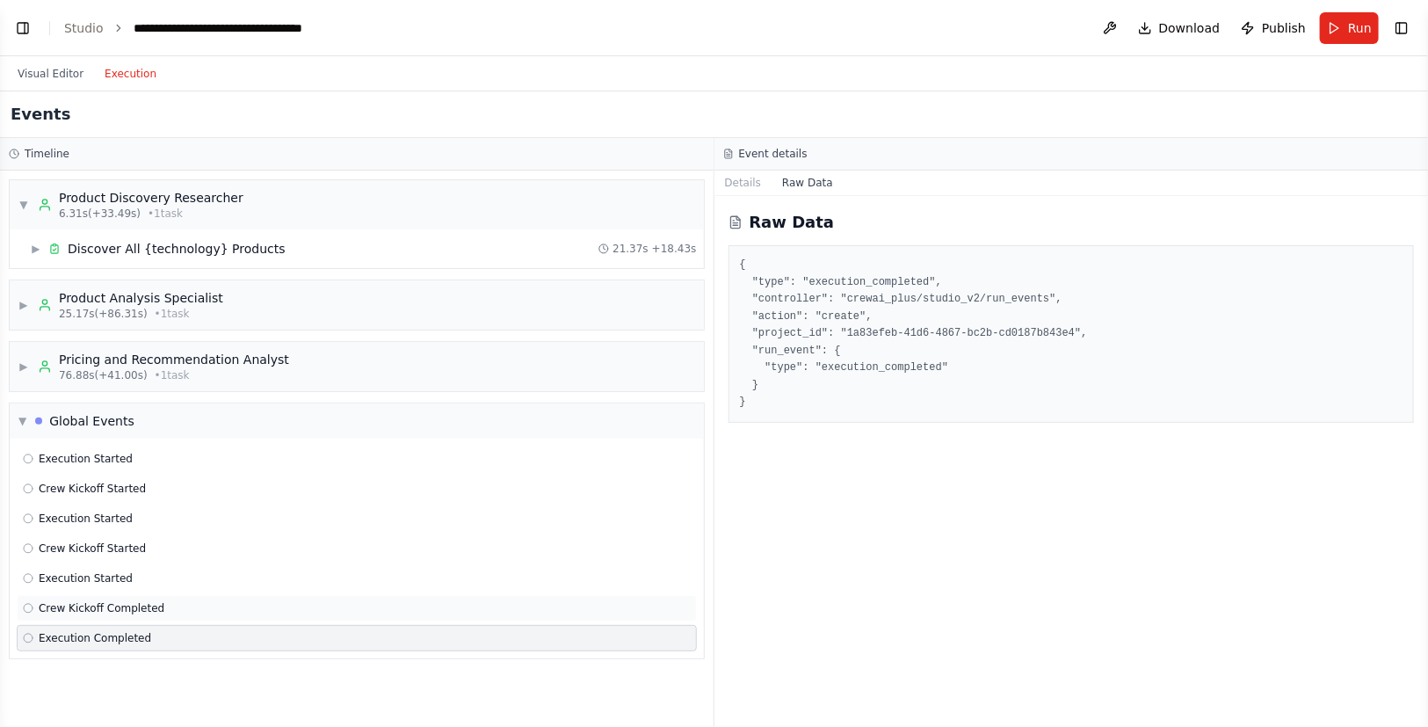
click at [72, 618] on div "Crew Kickoff Completed" at bounding box center [357, 608] width 680 height 26
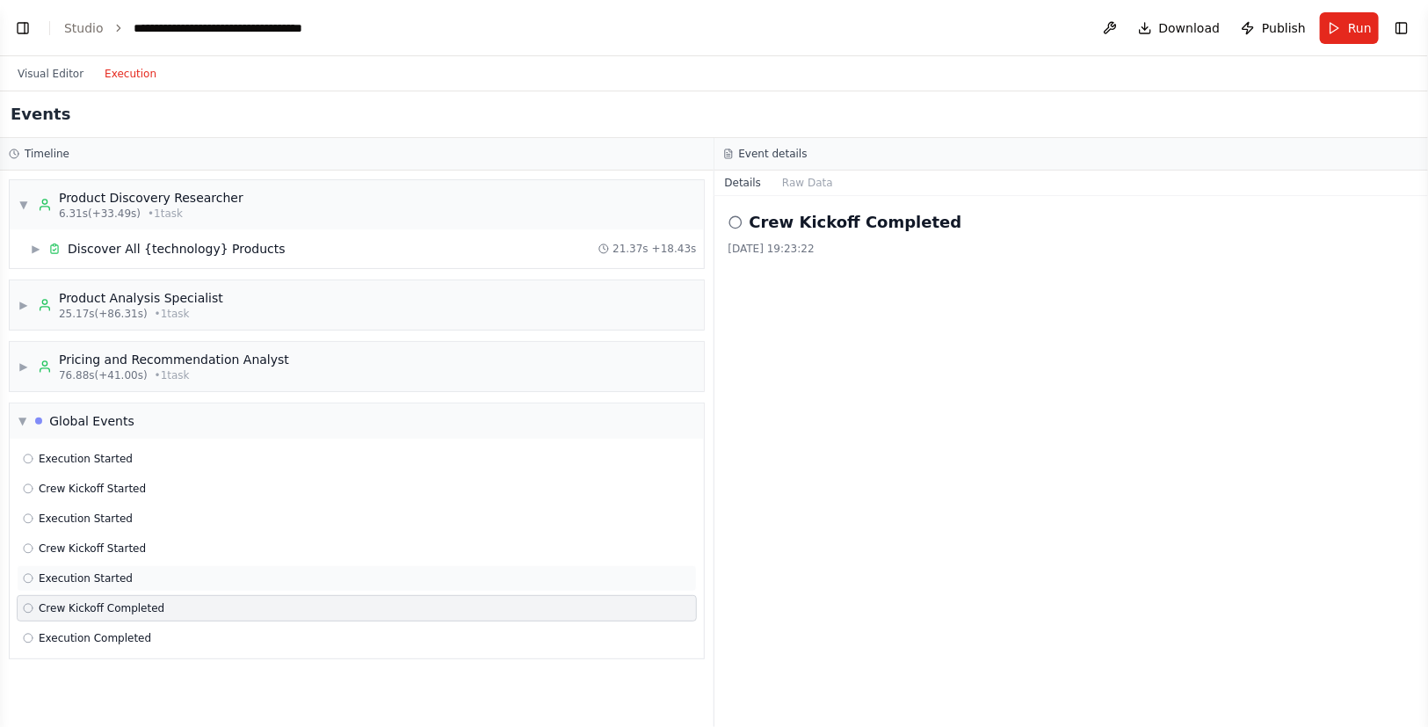
click at [96, 565] on div "Execution Started" at bounding box center [357, 578] width 680 height 26
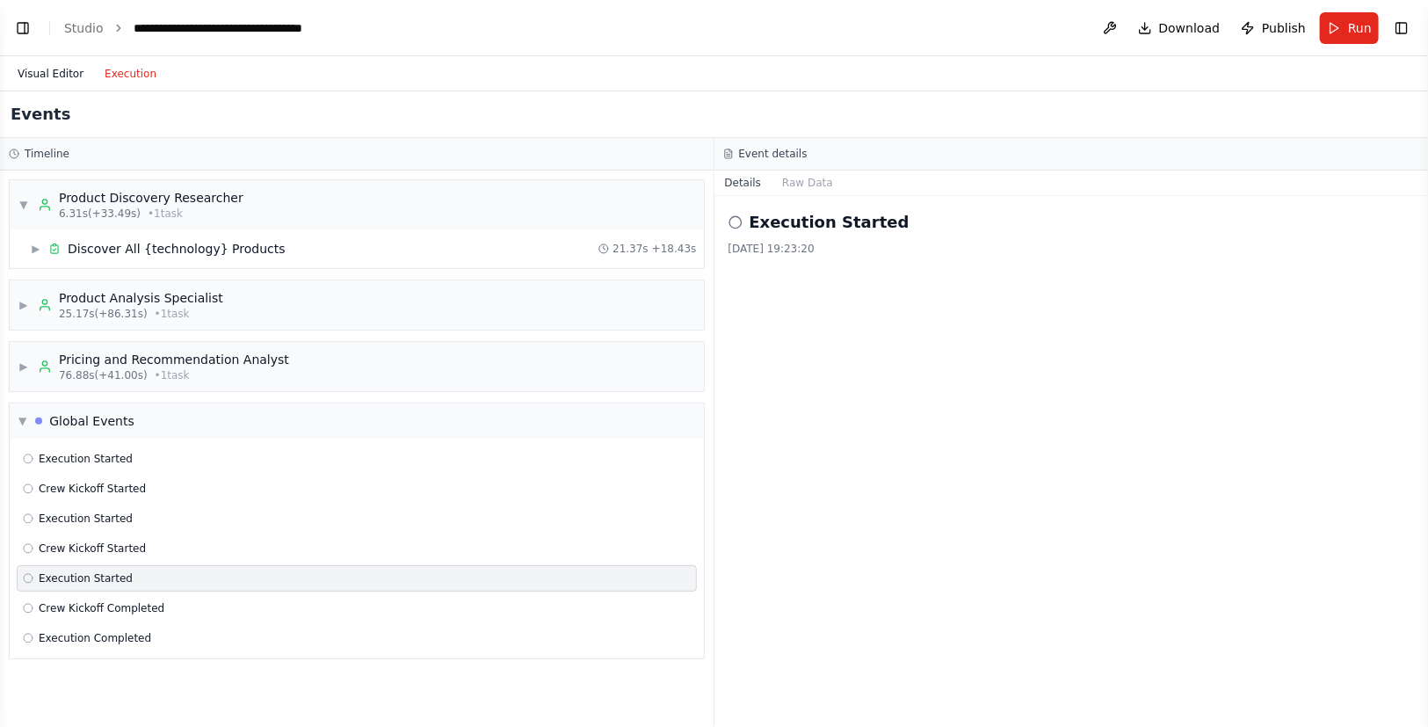
click at [58, 71] on button "Visual Editor" at bounding box center [50, 73] width 87 height 21
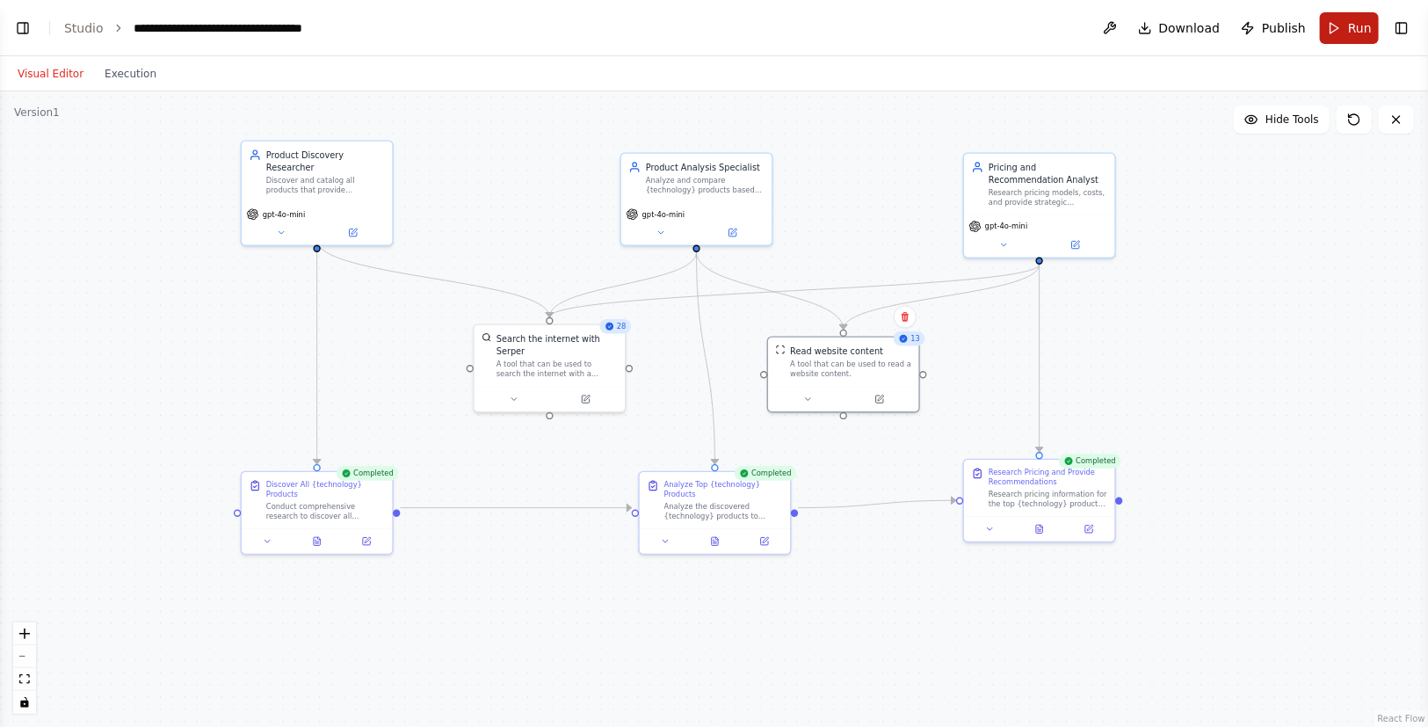
click at [1356, 35] on span "Run" at bounding box center [1360, 28] width 24 height 18
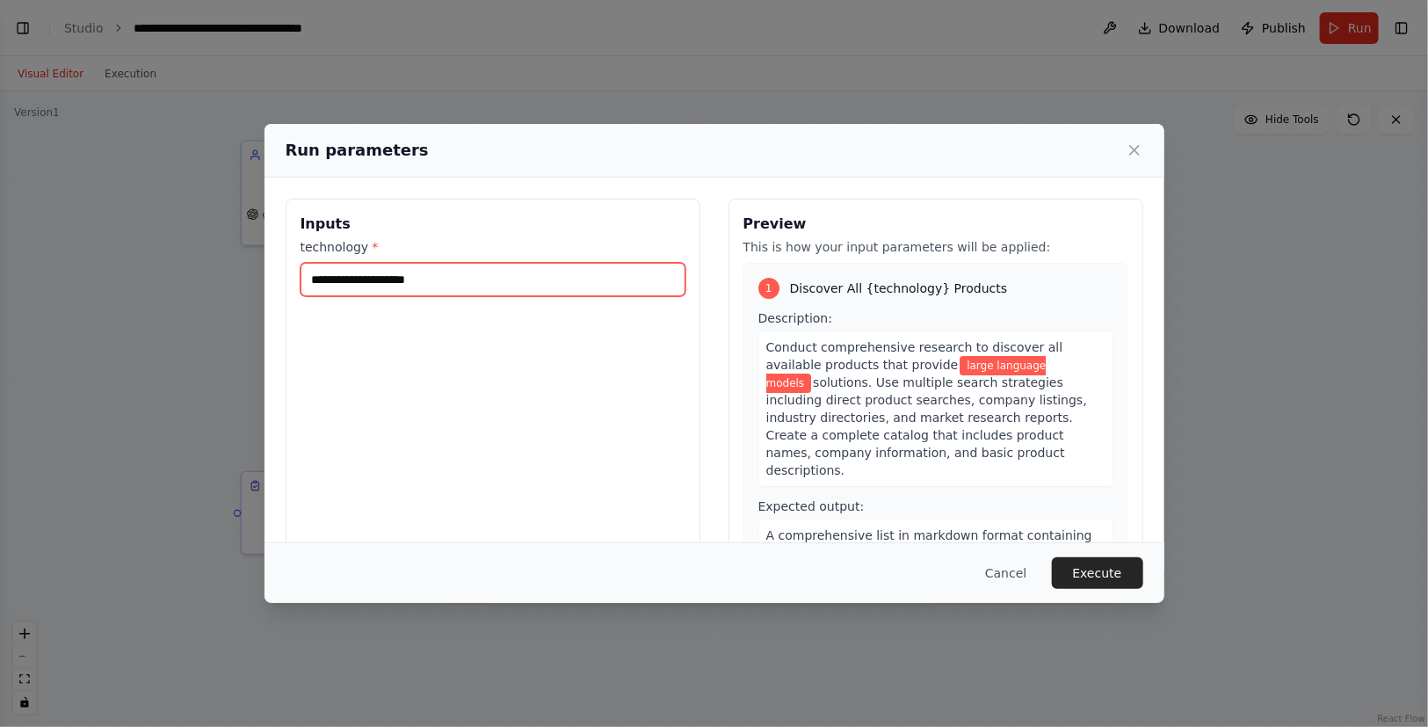
click at [302, 263] on input "**********" at bounding box center [493, 279] width 385 height 33
click at [353, 273] on input "**********" at bounding box center [493, 279] width 385 height 33
drag, startPoint x: 477, startPoint y: 275, endPoint x: 151, endPoint y: 279, distance: 326.1
click at [151, 279] on div "**********" at bounding box center [714, 363] width 1428 height 727
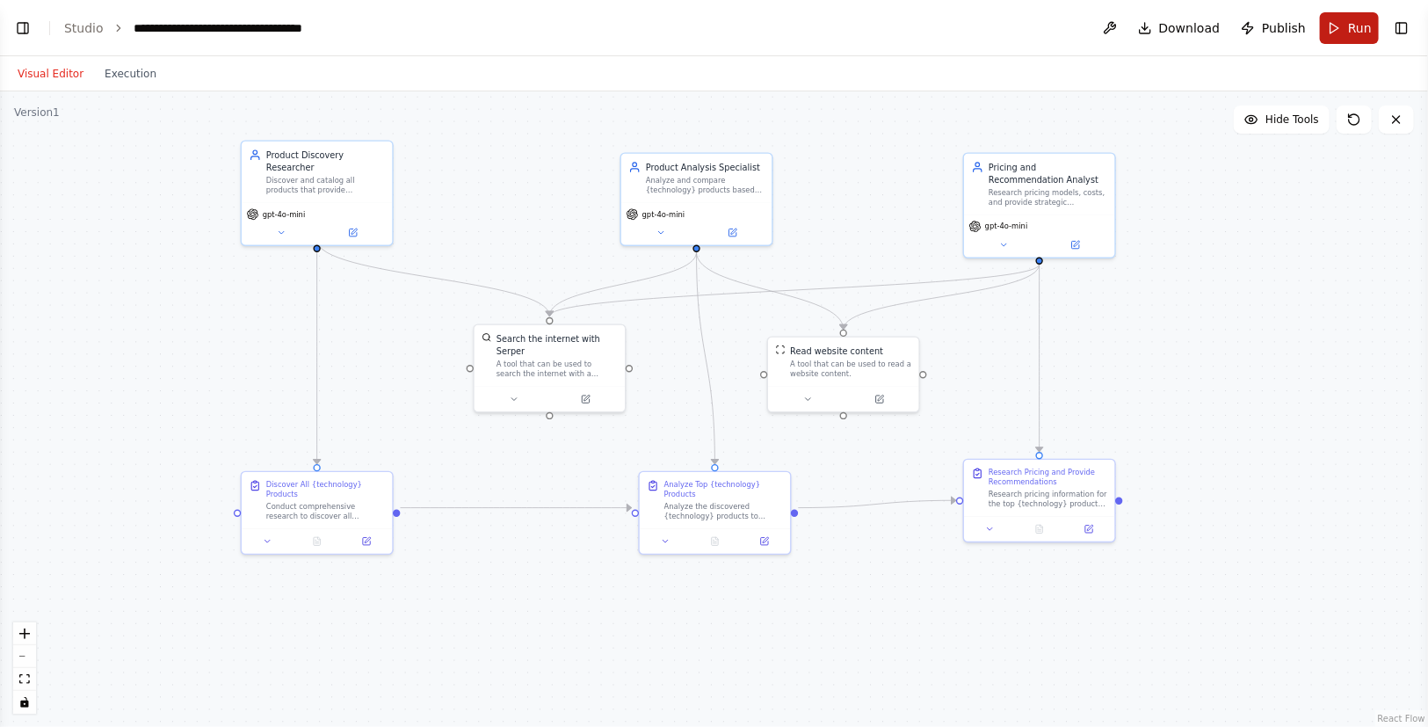
click at [1337, 25] on button "Run" at bounding box center [1349, 28] width 59 height 32
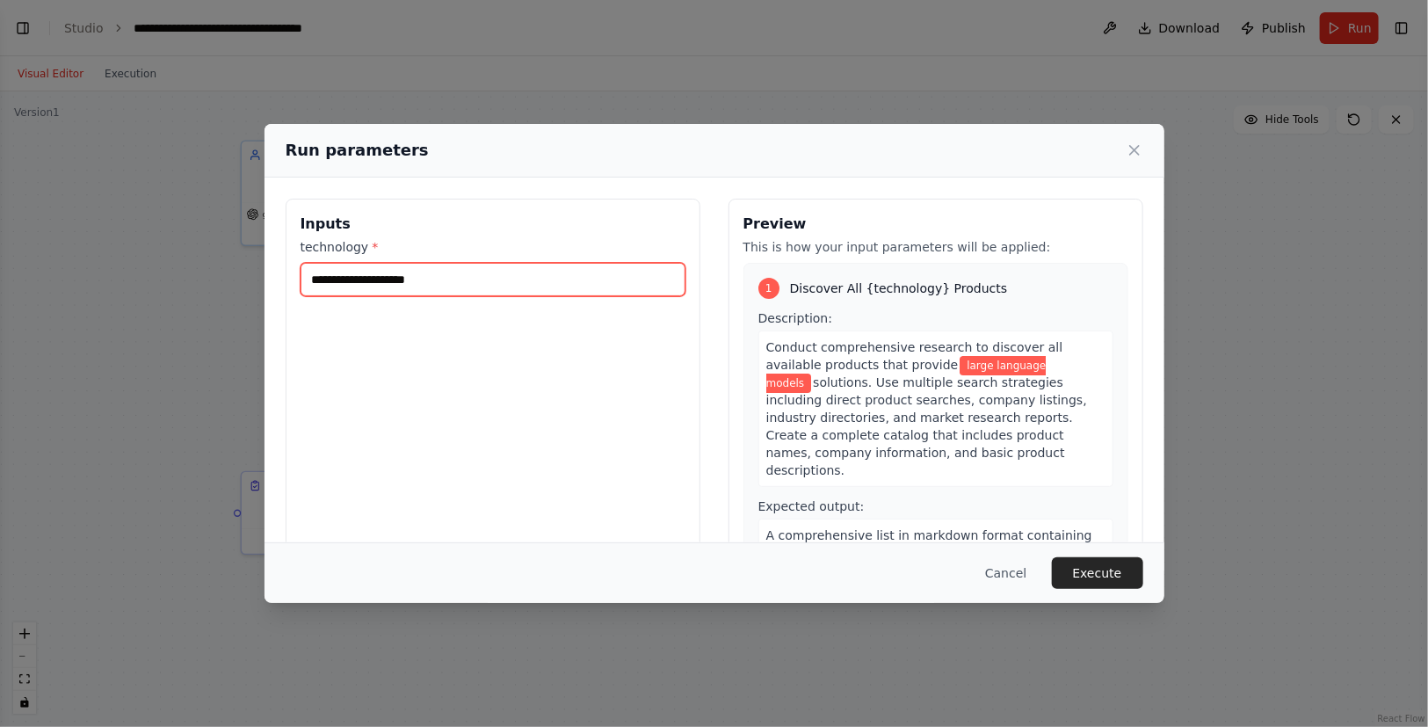
click at [498, 286] on input "**********" at bounding box center [493, 279] width 385 height 33
type input "**********"
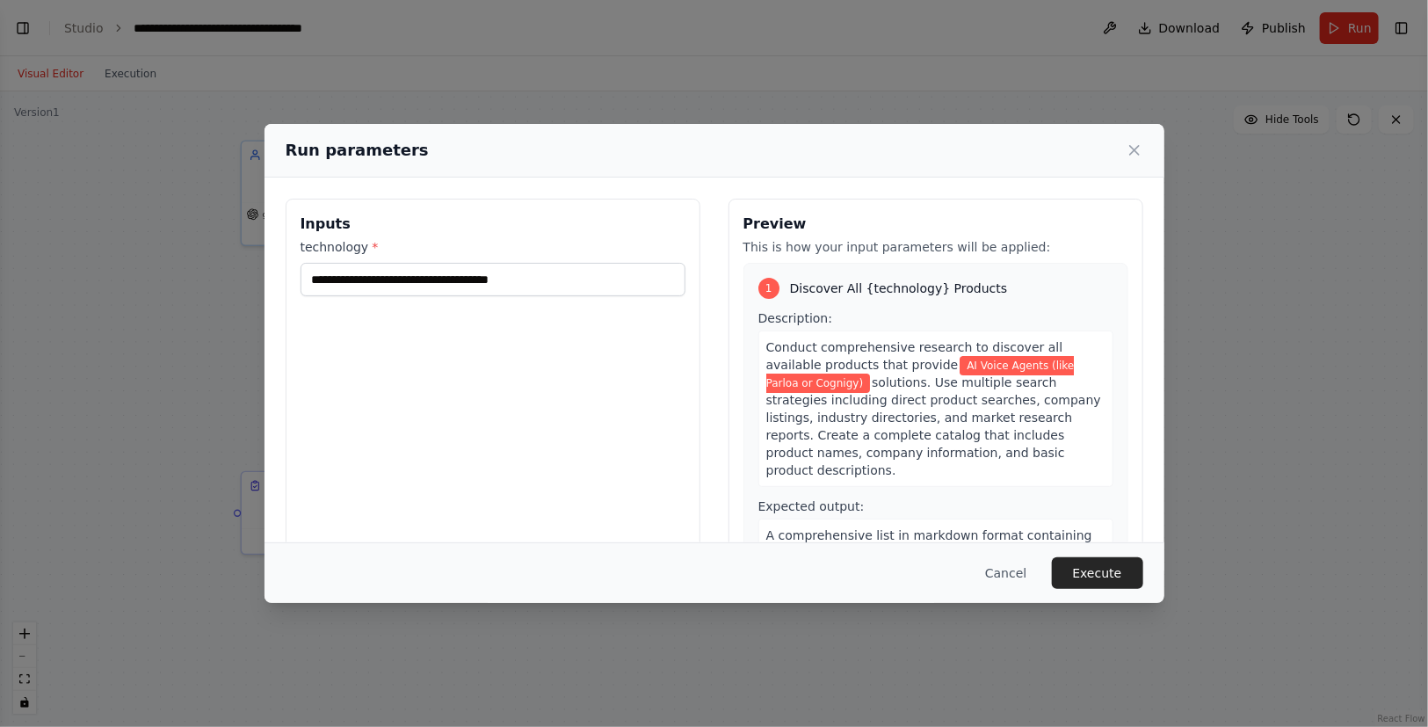
drag, startPoint x: 1121, startPoint y: 578, endPoint x: 1112, endPoint y: 567, distance: 13.7
click at [1121, 577] on button "Execute" at bounding box center [1097, 573] width 91 height 32
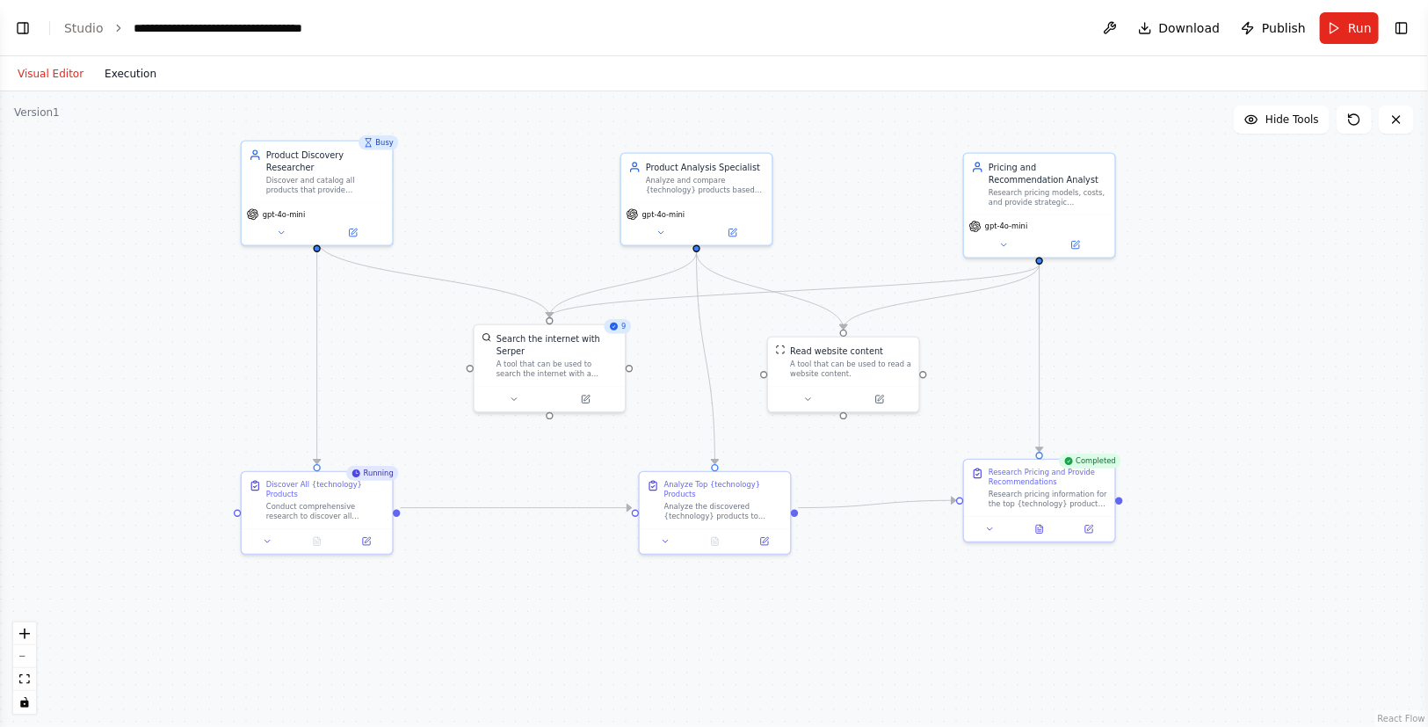
click at [141, 76] on button "Execution" at bounding box center [130, 73] width 73 height 21
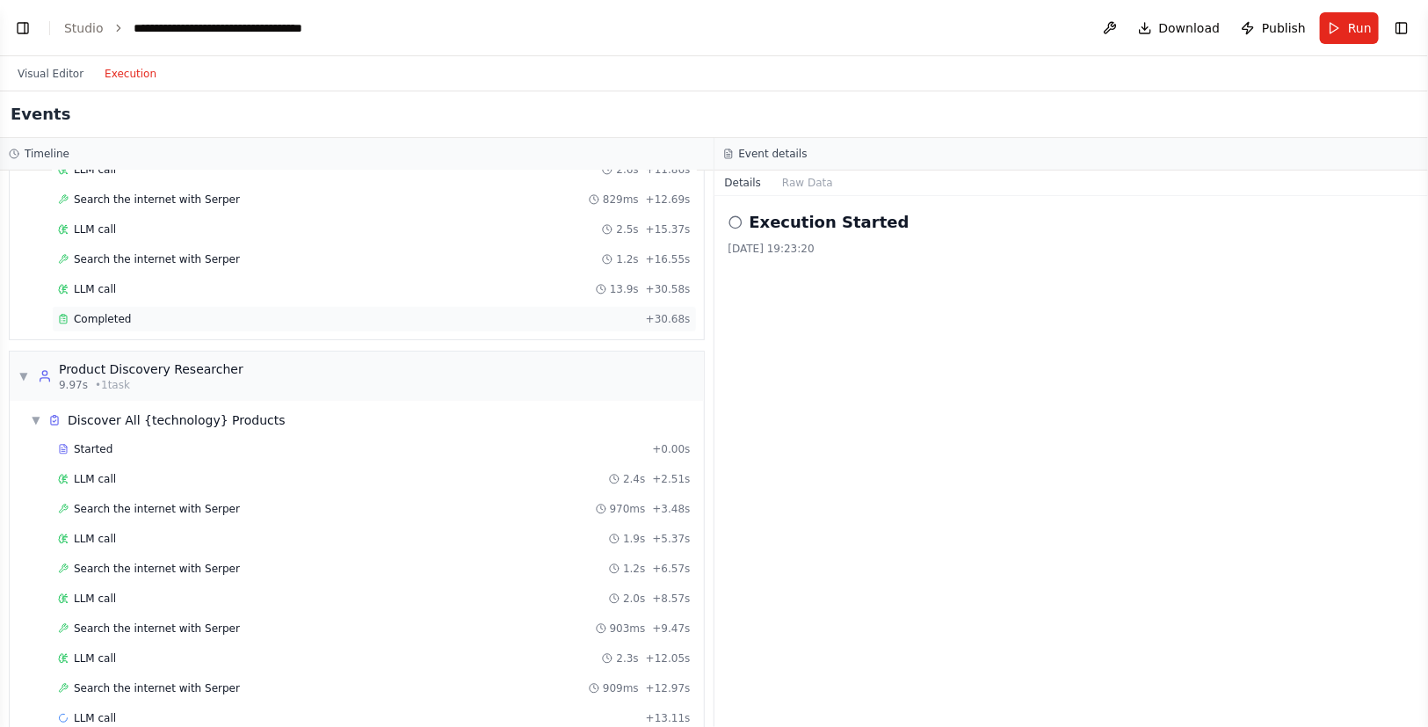
scroll to position [461, 0]
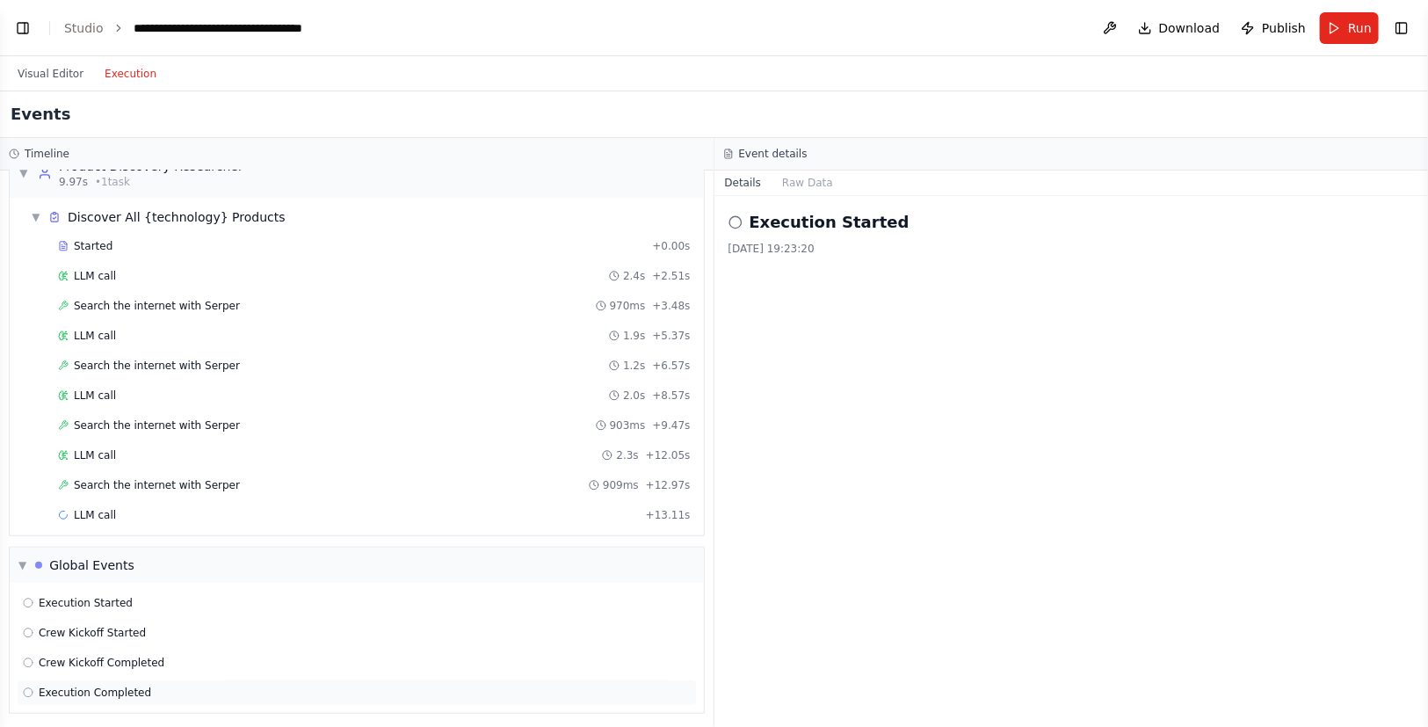
click at [108, 691] on span "Execution Completed" at bounding box center [95, 693] width 113 height 14
click at [52, 657] on span "Crew Kickoff Completed" at bounding box center [102, 663] width 126 height 14
click at [825, 178] on button "Raw Data" at bounding box center [808, 183] width 72 height 25
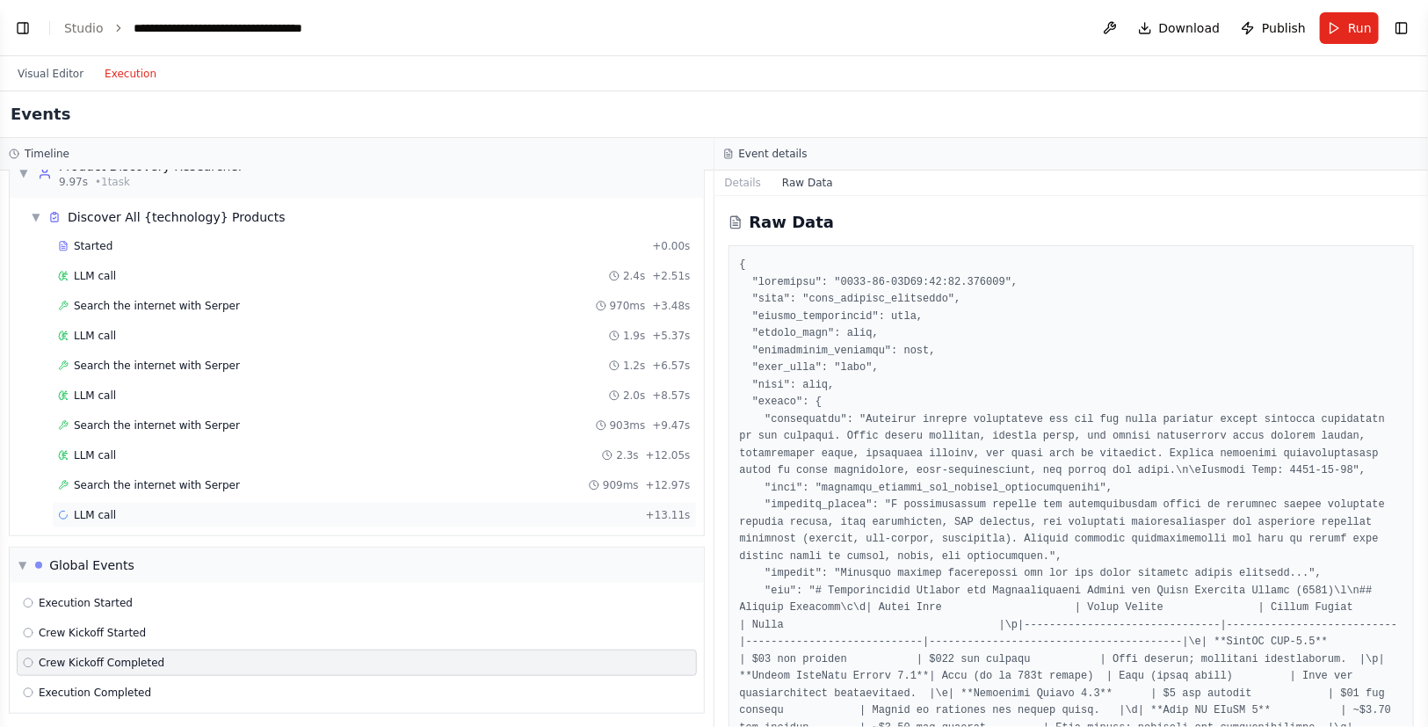
click at [123, 508] on div "LLM call + 13.11s" at bounding box center [374, 515] width 633 height 14
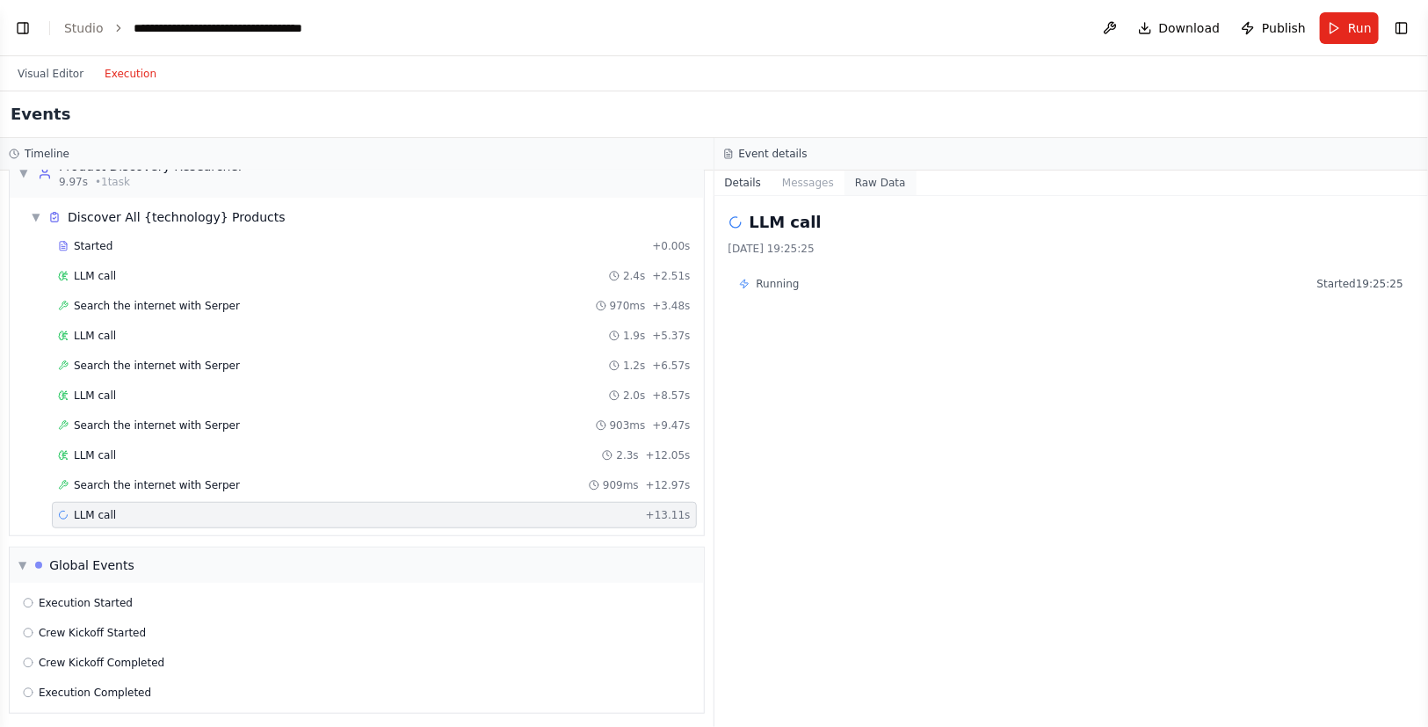
click at [864, 176] on button "Raw Data" at bounding box center [881, 183] width 72 height 25
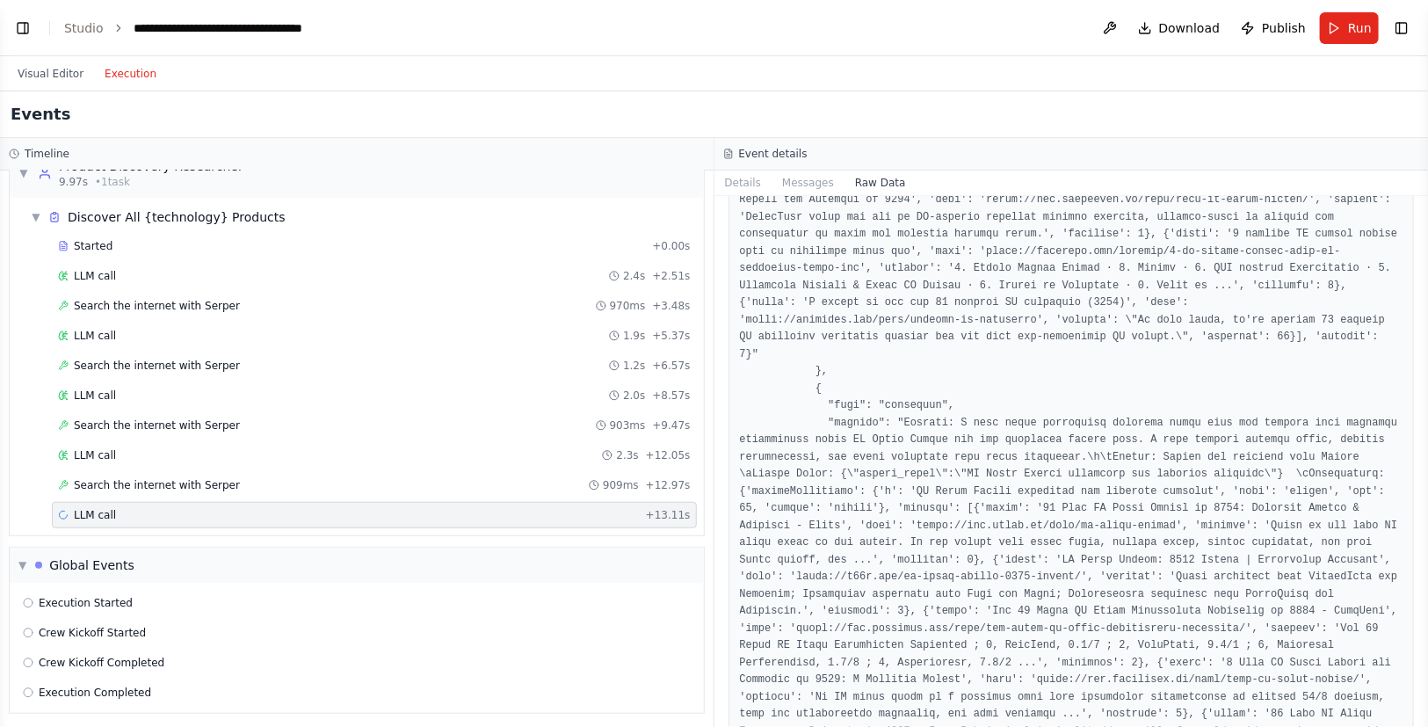
scroll to position [13784, 0]
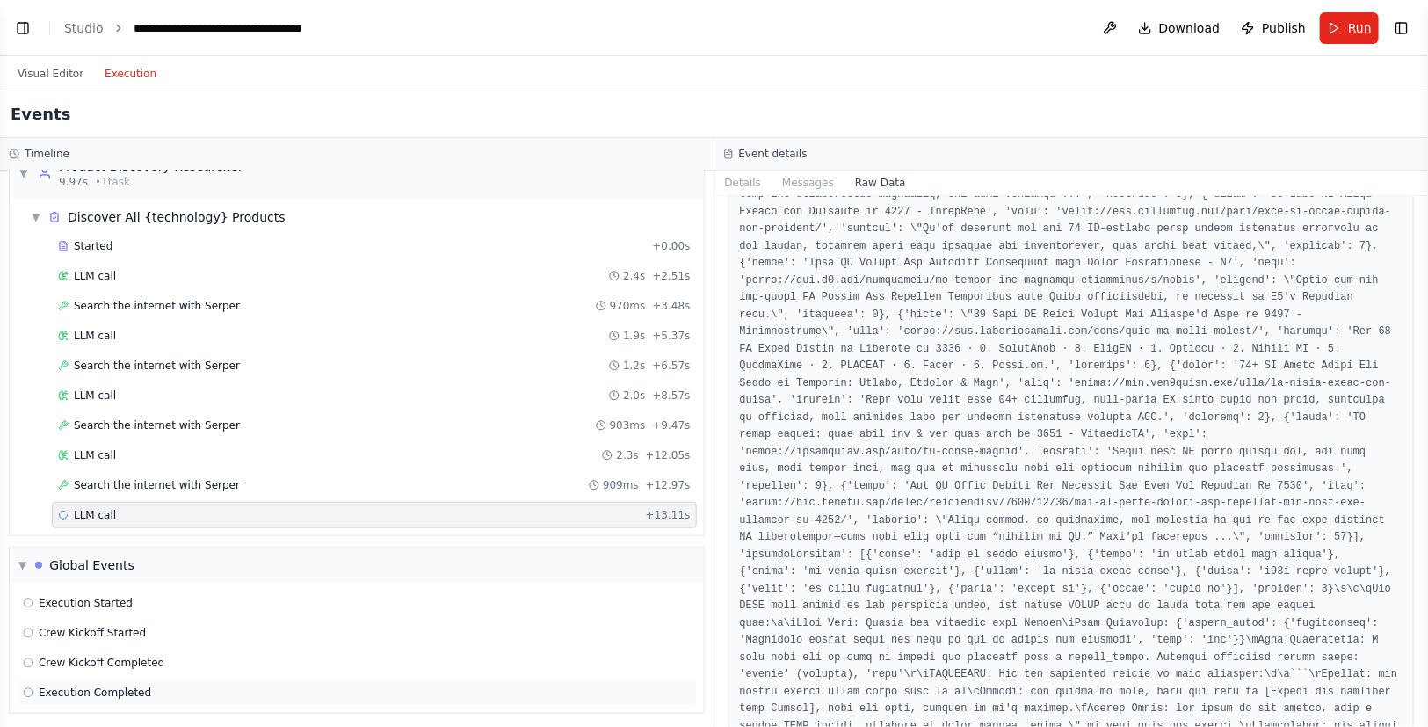
click at [76, 686] on span "Execution Completed" at bounding box center [95, 693] width 113 height 14
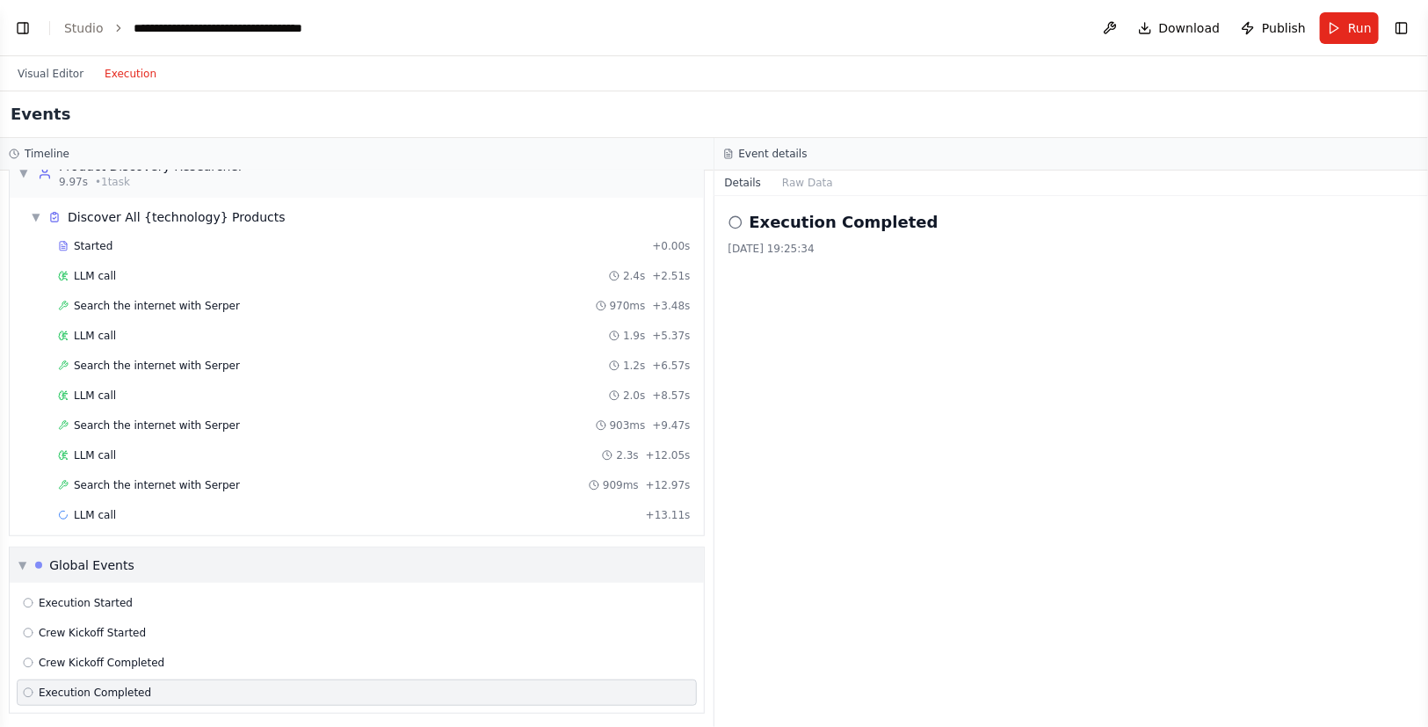
click at [25, 558] on span "▼" at bounding box center [22, 565] width 8 height 14
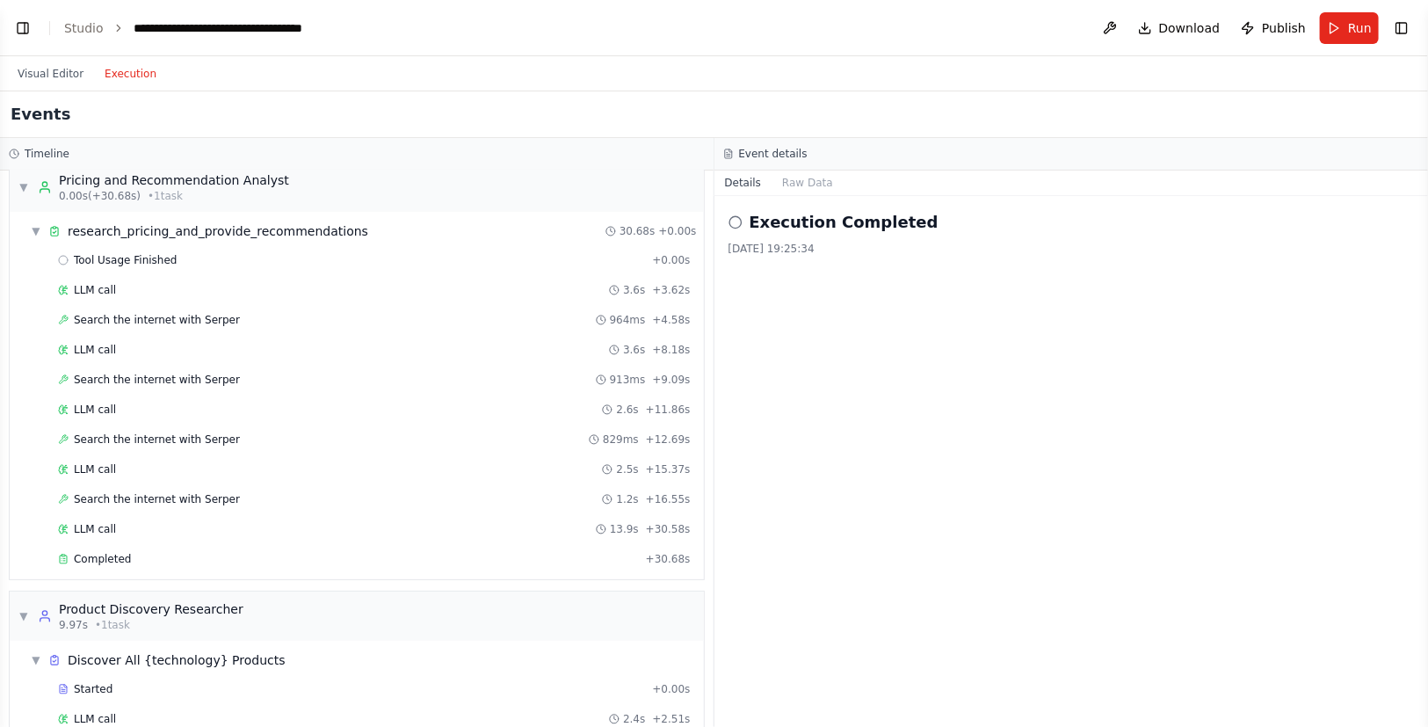
scroll to position [12, 0]
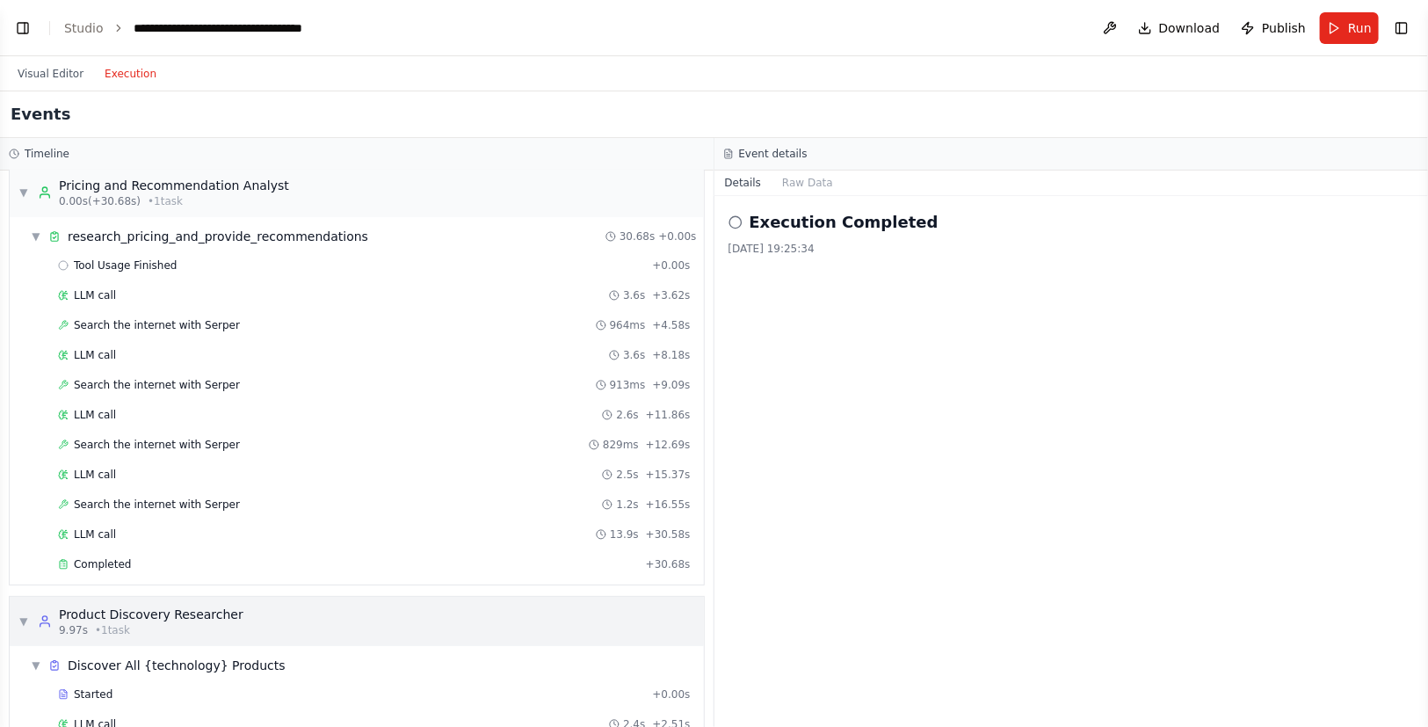
click at [22, 621] on span "▼" at bounding box center [23, 621] width 11 height 14
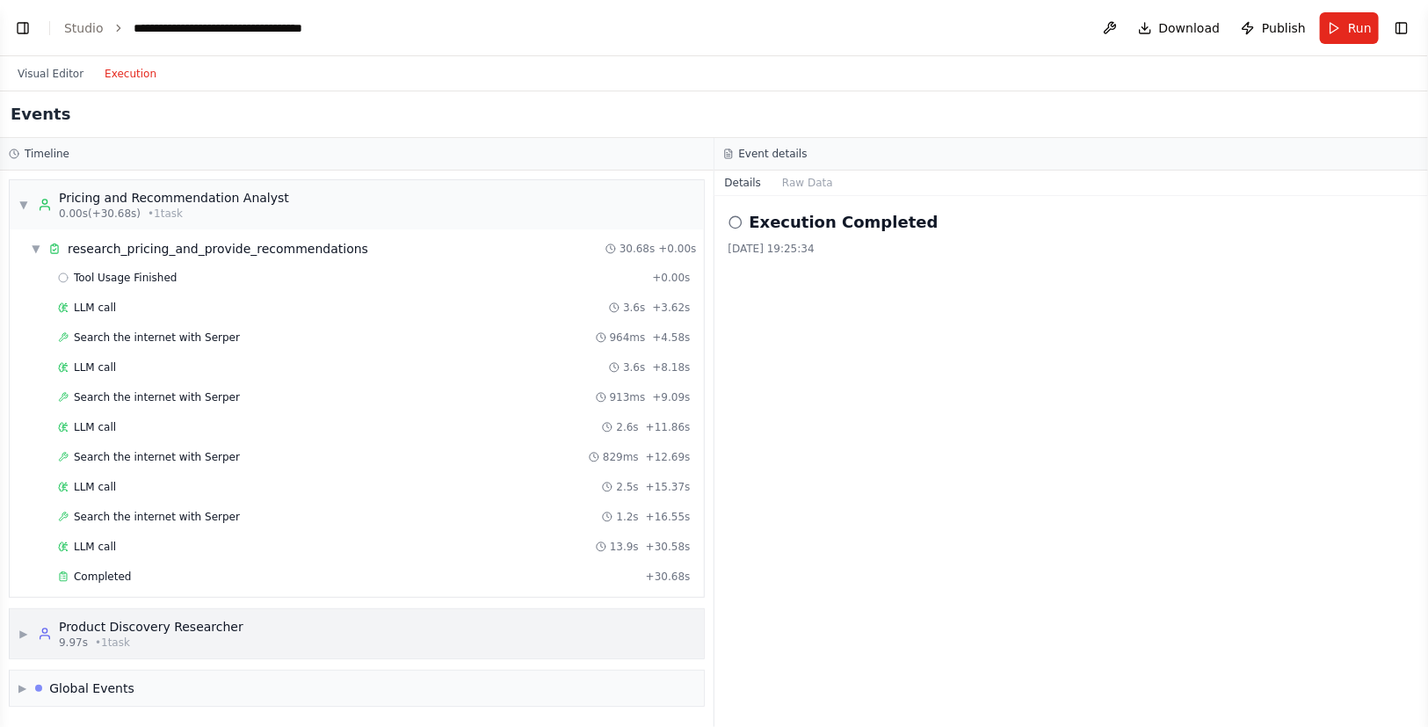
scroll to position [0, 0]
click at [22, 209] on span "▼" at bounding box center [23, 205] width 11 height 14
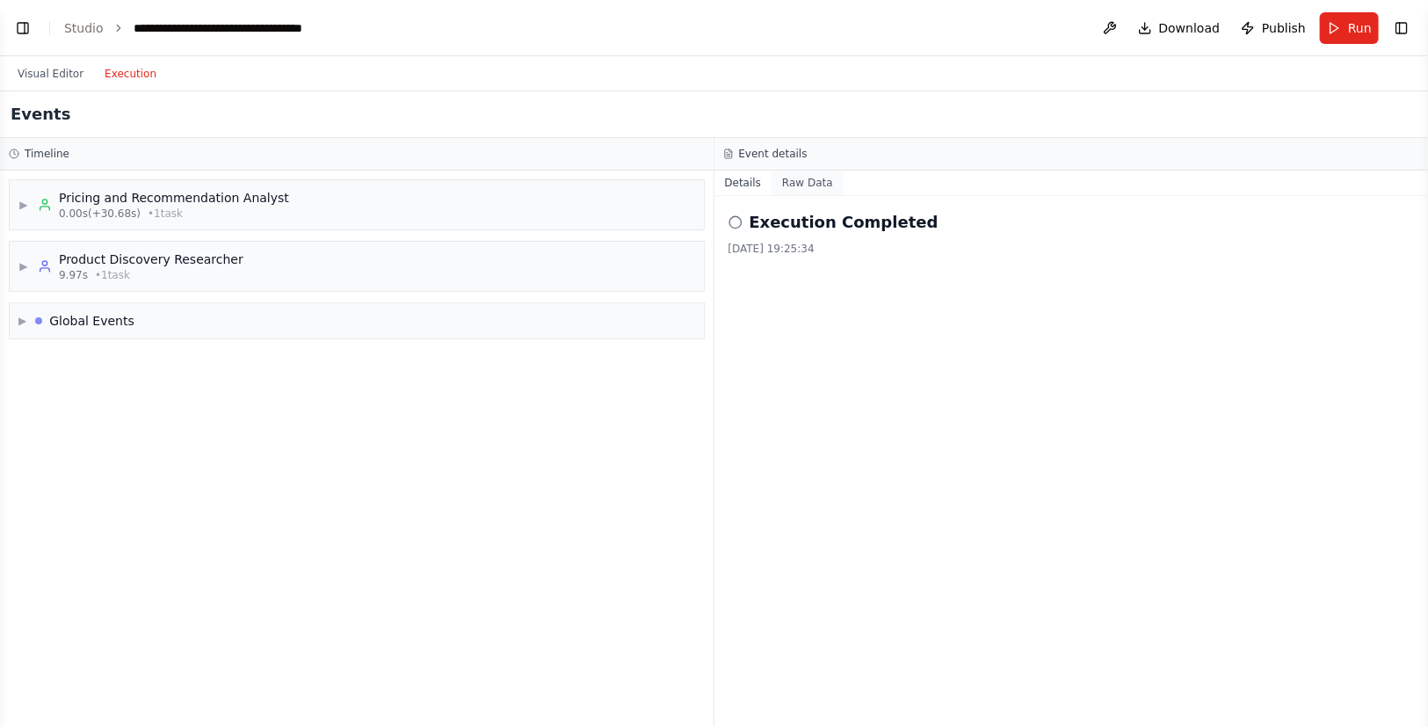
click at [815, 182] on button "Raw Data" at bounding box center [808, 183] width 72 height 25
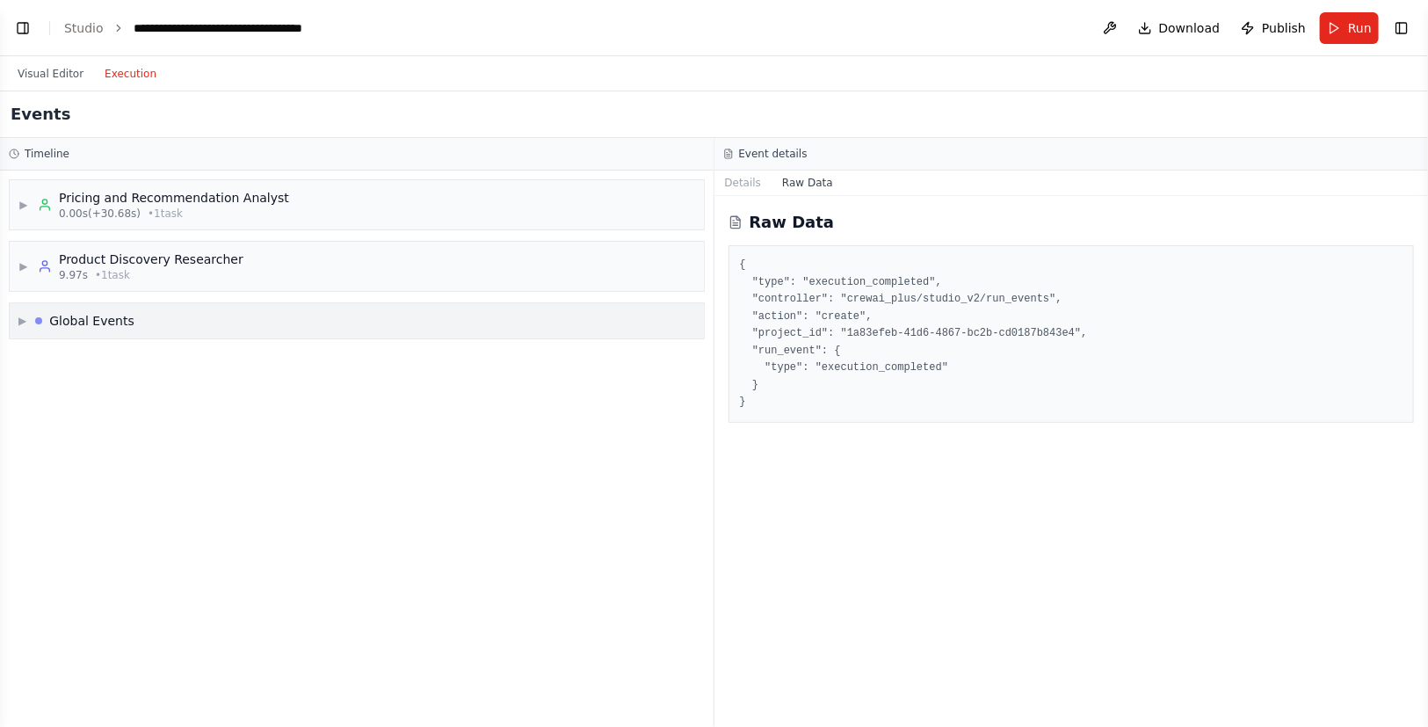
click at [126, 327] on div "Global Events" at bounding box center [91, 321] width 85 height 18
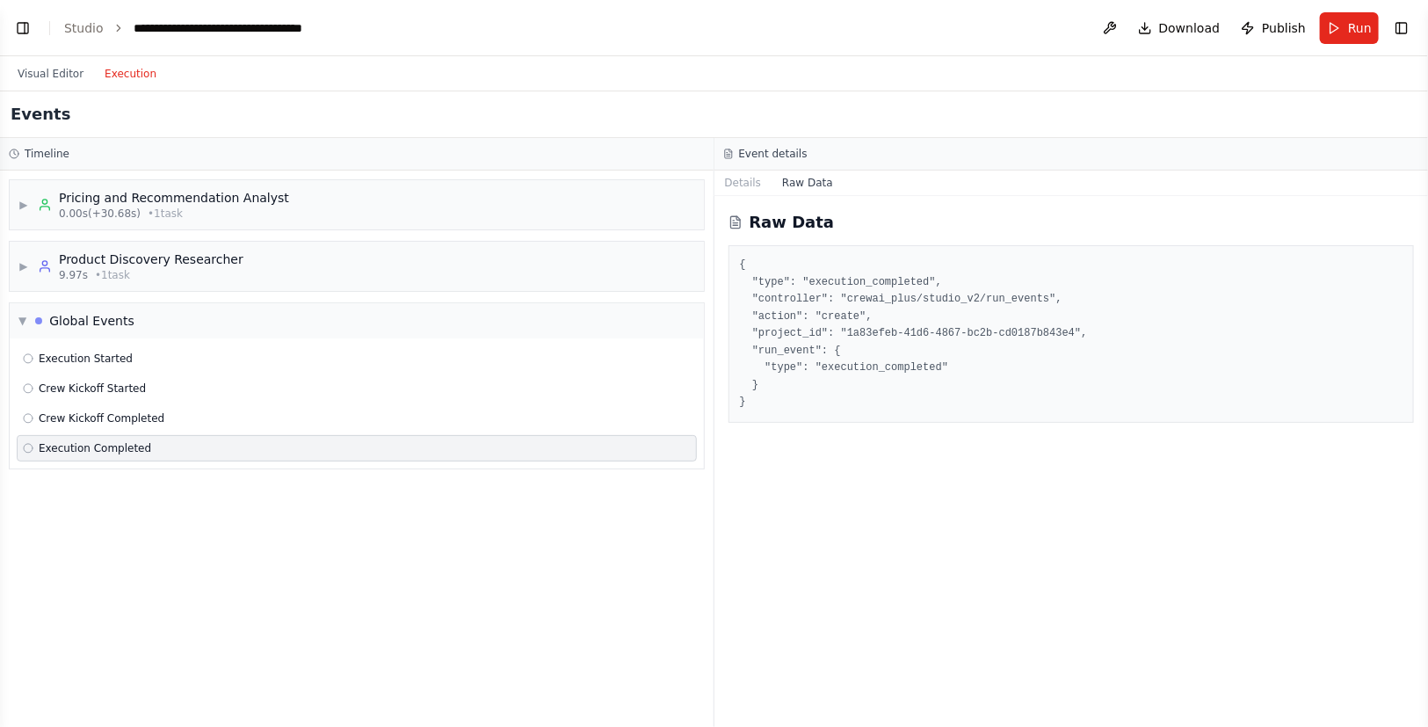
click at [108, 447] on span "Execution Completed" at bounding box center [95, 448] width 113 height 14
click at [105, 418] on span "Crew Kickoff Completed" at bounding box center [102, 418] width 126 height 14
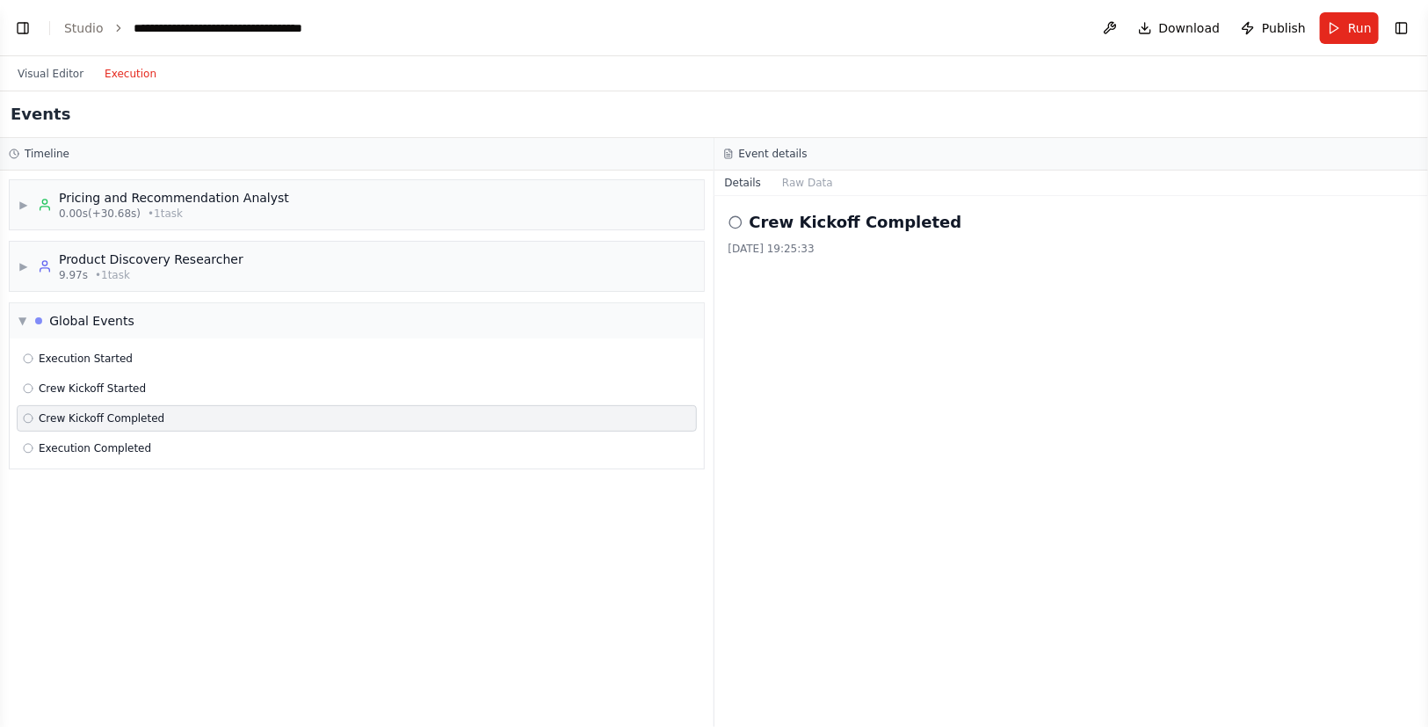
click at [418, 406] on div "Crew Kickoff Completed" at bounding box center [357, 418] width 680 height 26
click at [412, 428] on div "Crew Kickoff Completed" at bounding box center [357, 418] width 680 height 26
click at [116, 447] on span "Execution Completed" at bounding box center [95, 448] width 113 height 14
click at [118, 413] on span "Crew Kickoff Completed" at bounding box center [102, 418] width 126 height 14
click at [130, 392] on span "Crew Kickoff Started" at bounding box center [92, 389] width 107 height 14
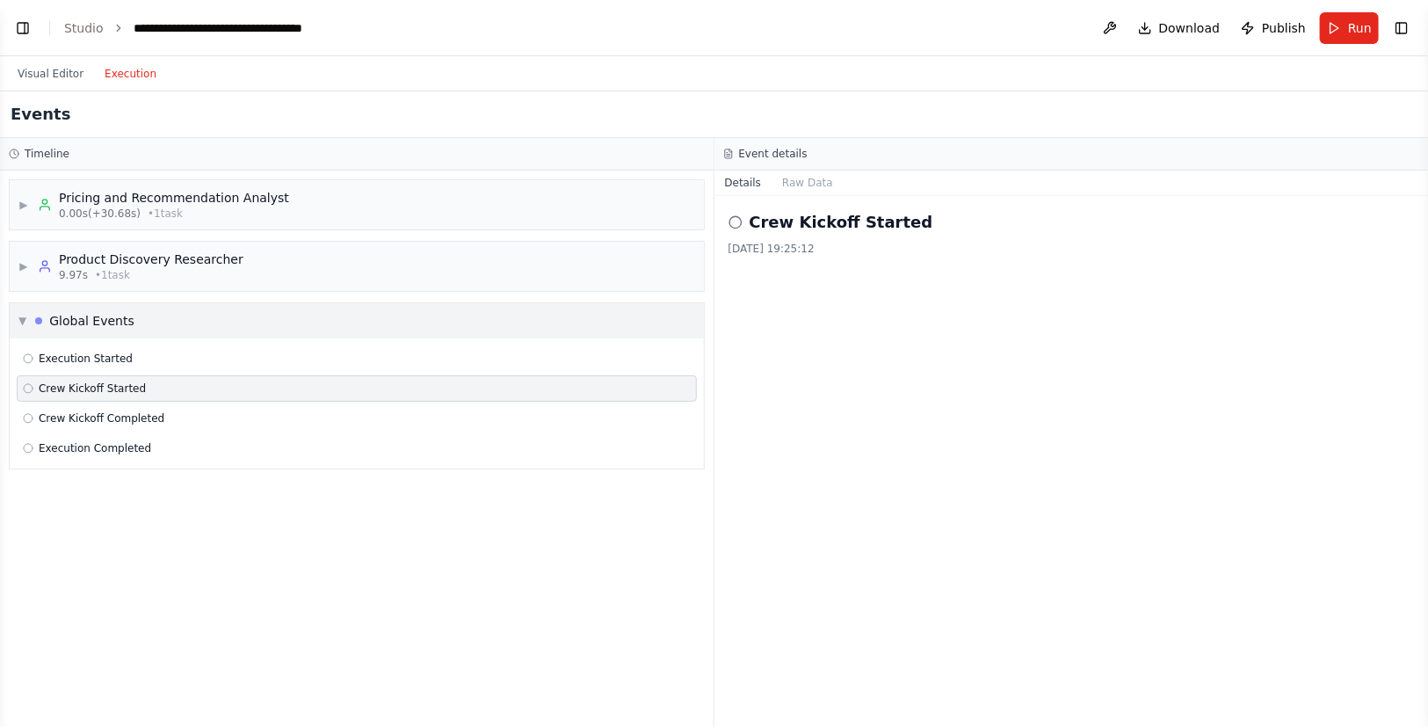
click at [140, 310] on div "▼ Global Events" at bounding box center [357, 320] width 694 height 35
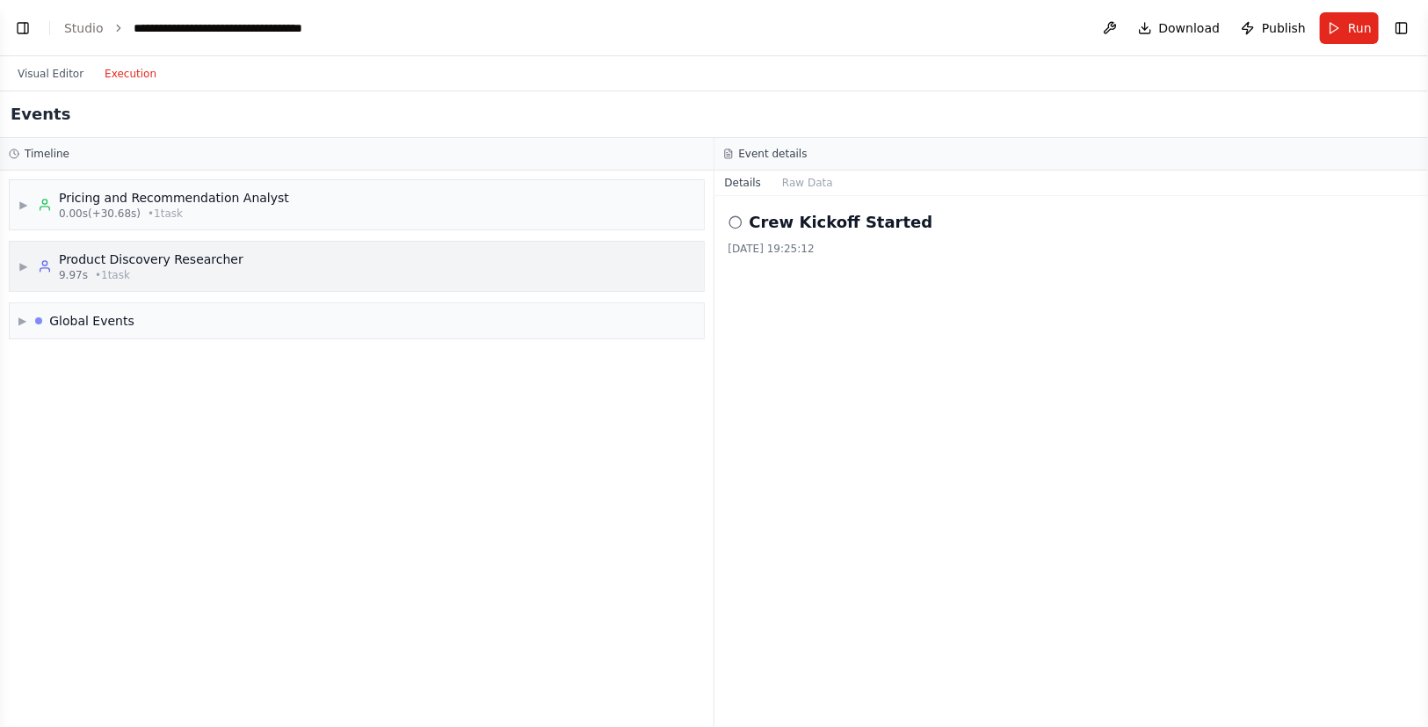
click at [131, 265] on div "Product Discovery Researcher" at bounding box center [151, 260] width 185 height 18
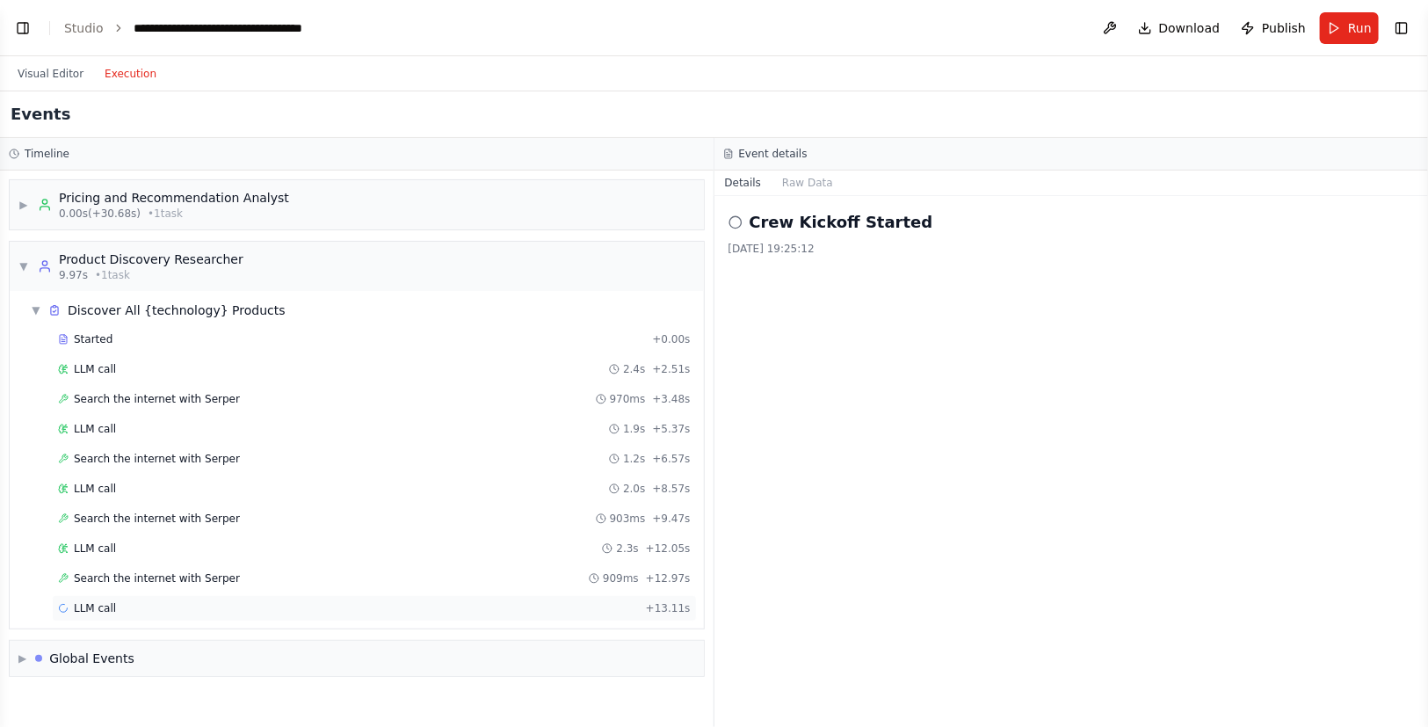
click at [149, 601] on div "LLM call + 13.11s" at bounding box center [374, 608] width 633 height 14
click at [150, 568] on div "Search the internet with Serper 909ms + 12.97s" at bounding box center [374, 578] width 645 height 26
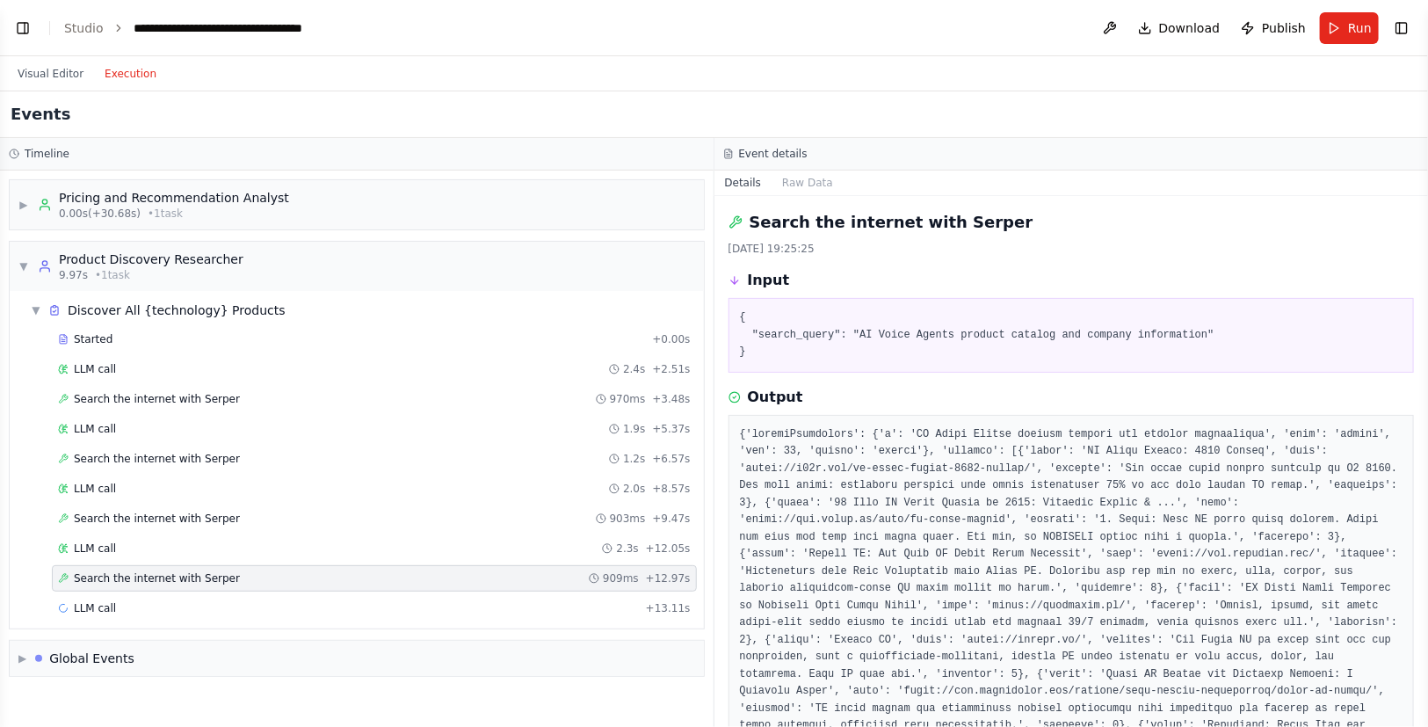
click at [166, 532] on div "Started + 0.00s LLM call 2.4s + 2.51s Search the internet with Serper 970ms + 3…" at bounding box center [364, 475] width 680 height 299
click at [163, 571] on span "Search the internet with Serper" at bounding box center [157, 578] width 166 height 14
click at [167, 612] on div "LLM call + 13.11s" at bounding box center [374, 608] width 633 height 14
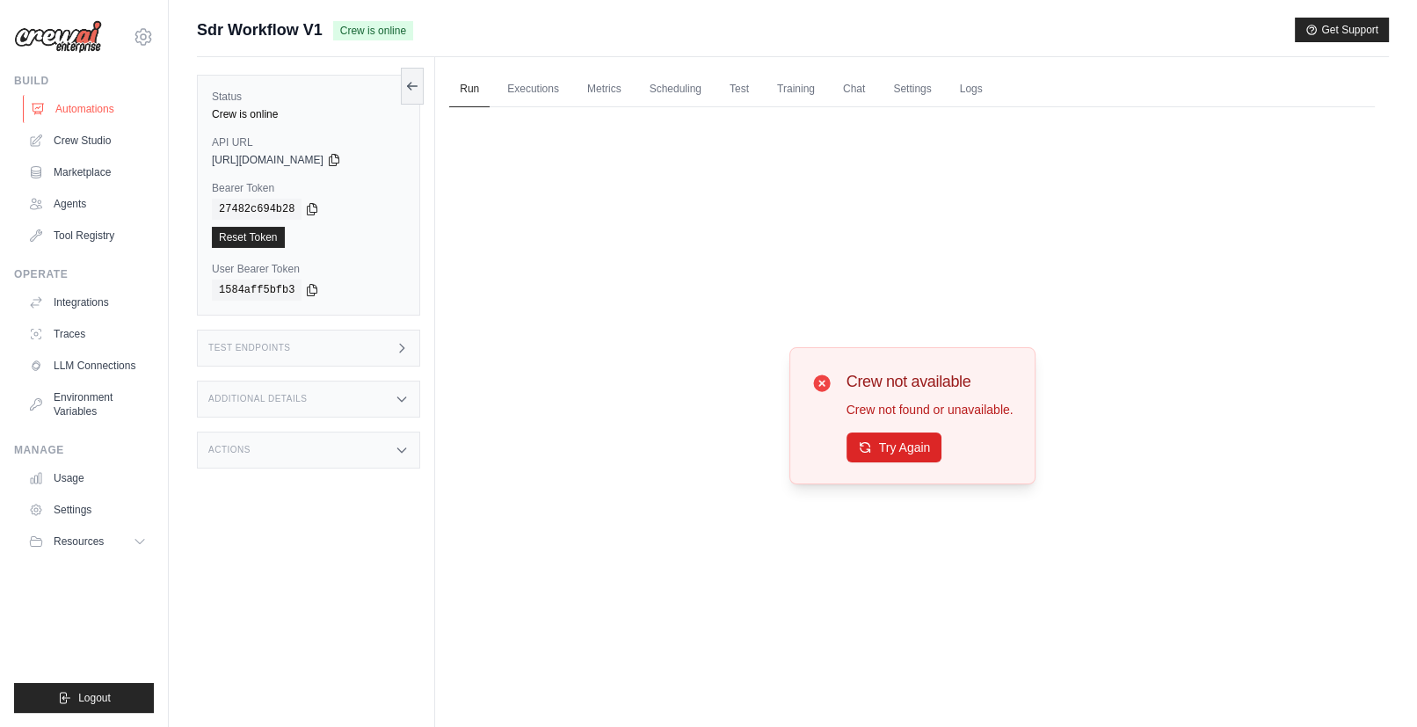
click at [94, 106] on link "Automations" at bounding box center [89, 109] width 133 height 28
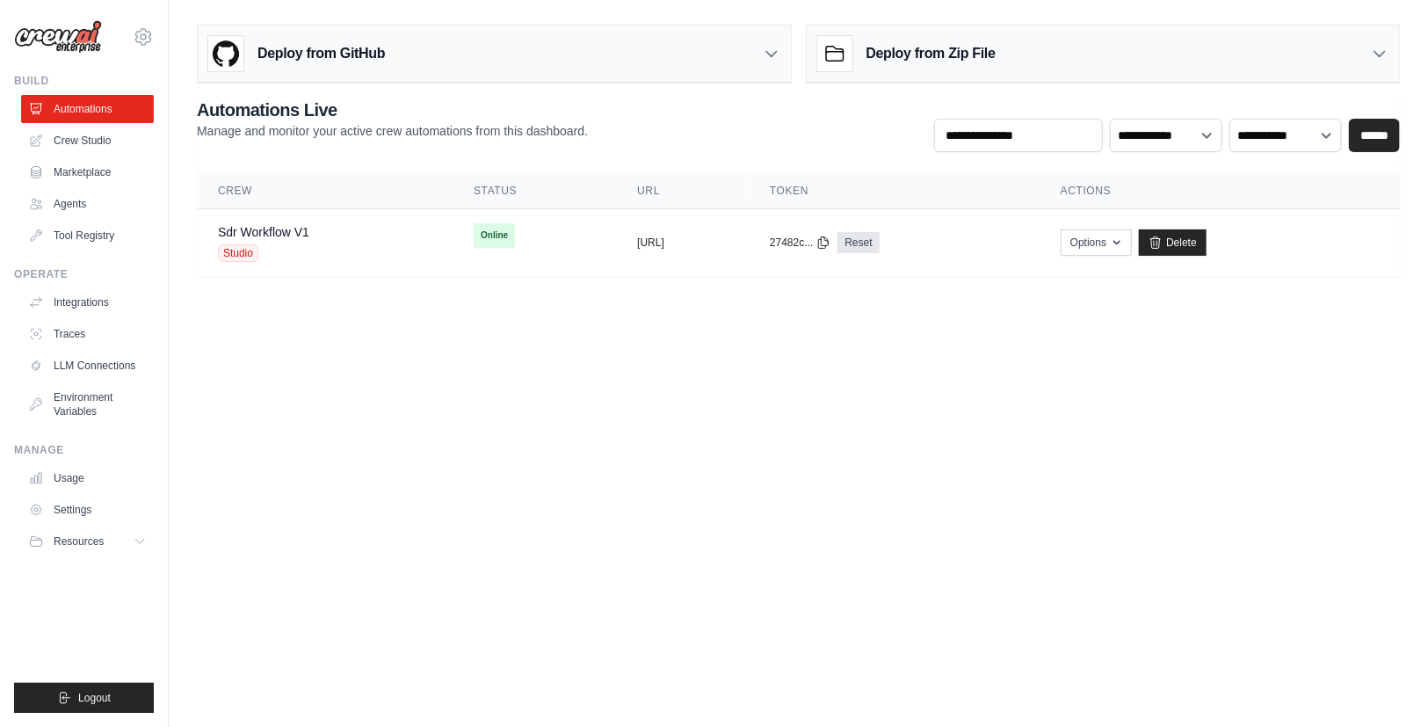
click at [483, 412] on body "[EMAIL_ADDRESS][DOMAIN_NAME] Settings Build Automations Crew Studio" at bounding box center [714, 363] width 1428 height 727
click at [354, 241] on div "Sdr Workflow V1 Studio" at bounding box center [325, 242] width 214 height 39
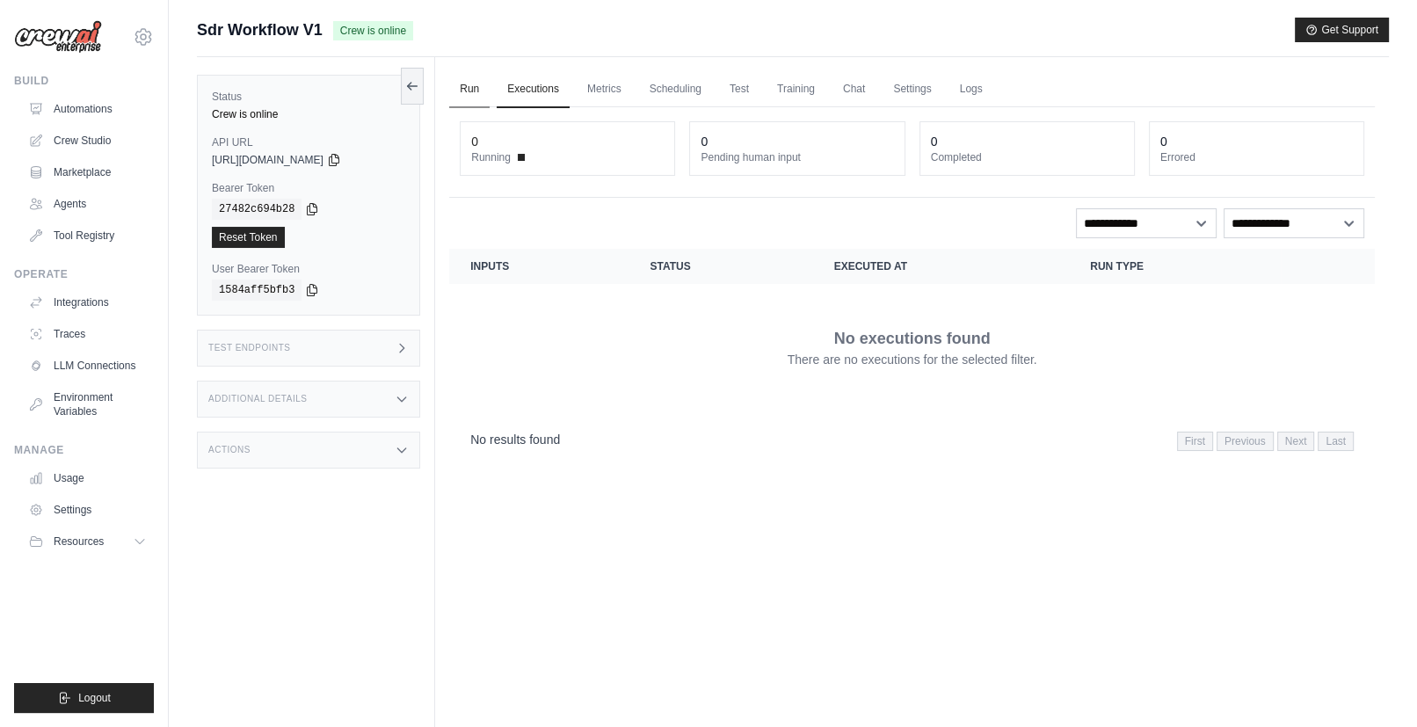
click at [457, 95] on link "Run" at bounding box center [469, 89] width 40 height 37
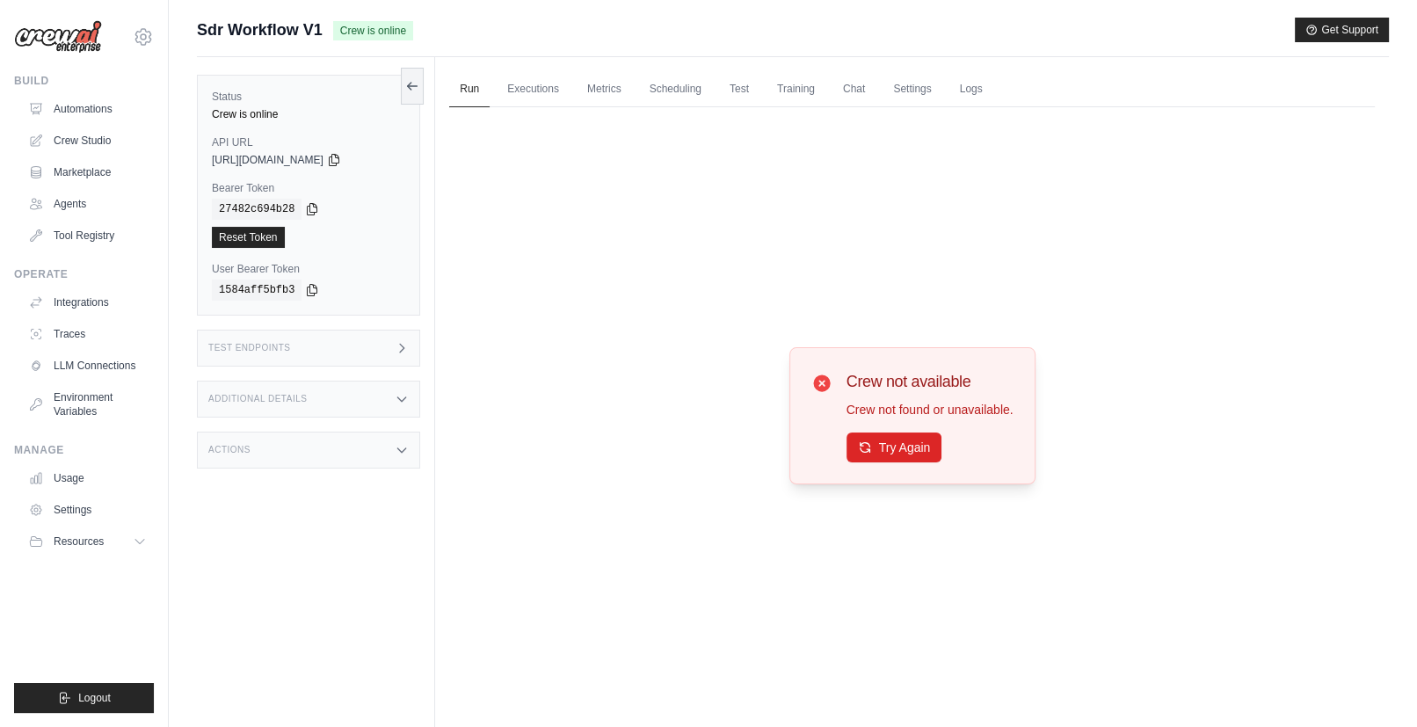
click at [922, 417] on p "Crew not found or unavailable." at bounding box center [930, 410] width 167 height 18
click at [922, 440] on button "Try Again" at bounding box center [895, 447] width 96 height 30
click at [898, 439] on button "Try Again" at bounding box center [895, 447] width 96 height 30
click at [524, 78] on link "Executions" at bounding box center [533, 89] width 73 height 37
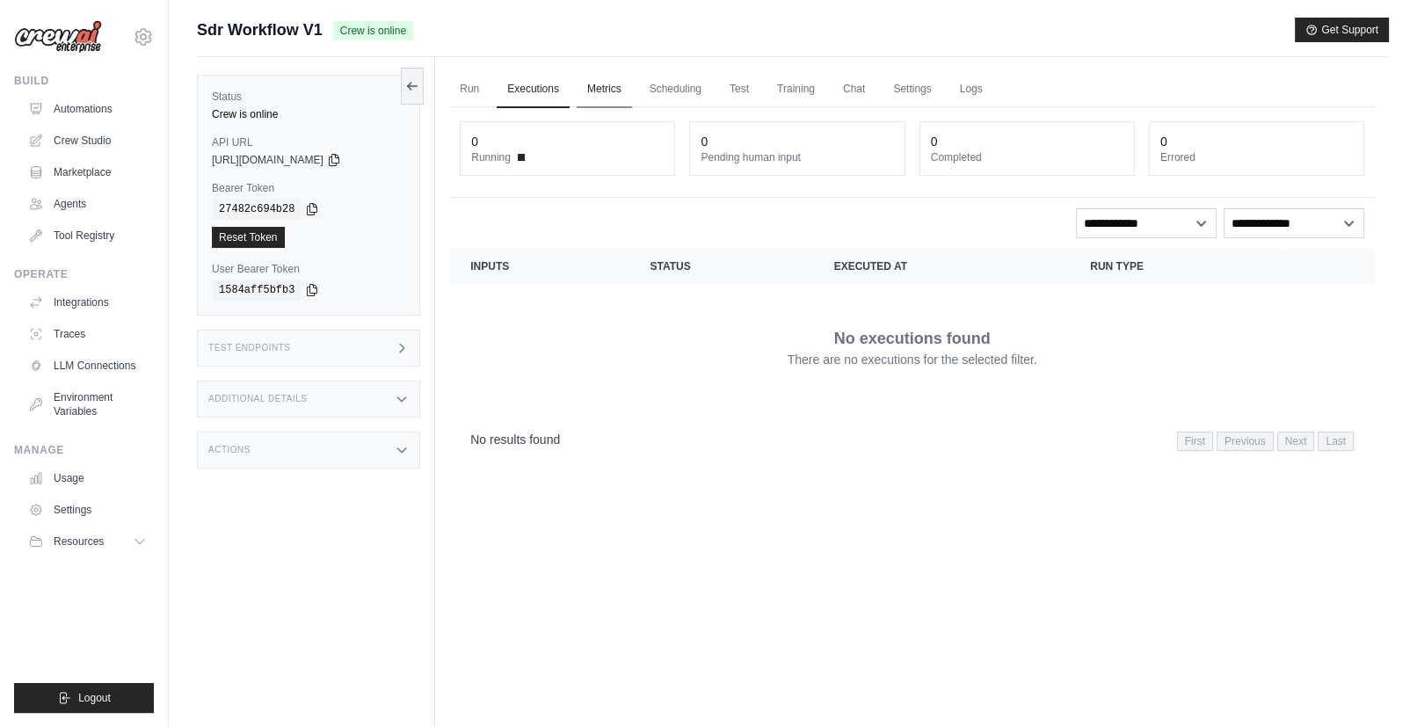
click at [613, 104] on link "Metrics" at bounding box center [604, 89] width 55 height 37
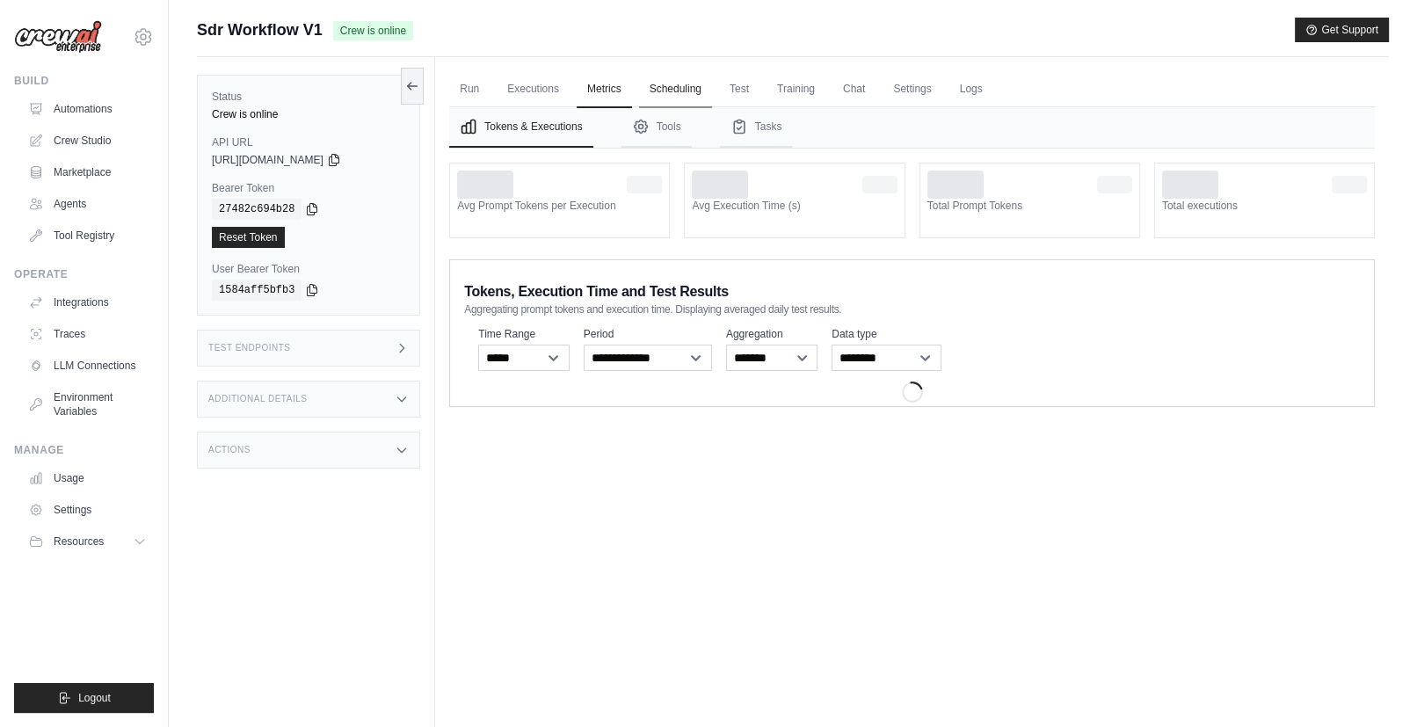
click at [690, 93] on link "Scheduling" at bounding box center [675, 89] width 73 height 37
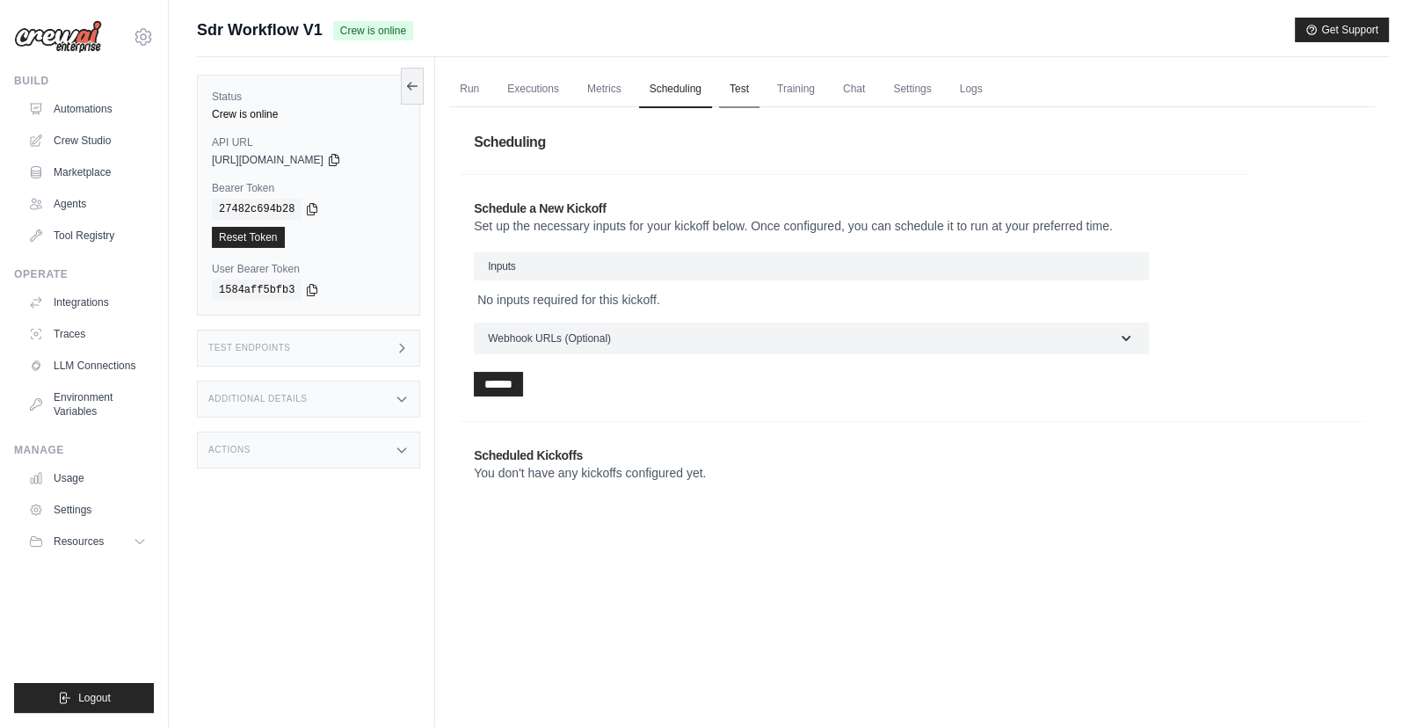
click at [760, 95] on link "Test" at bounding box center [739, 89] width 40 height 37
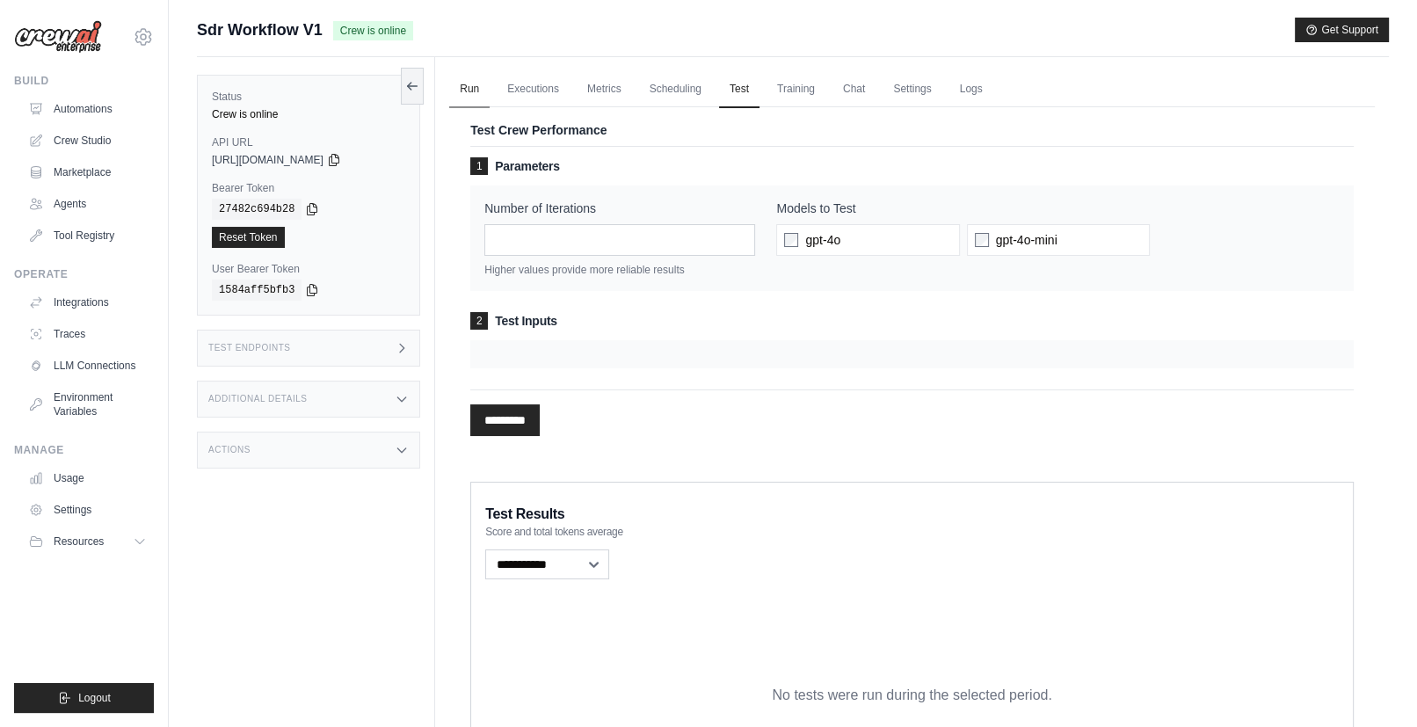
click at [464, 95] on link "Run" at bounding box center [469, 89] width 40 height 37
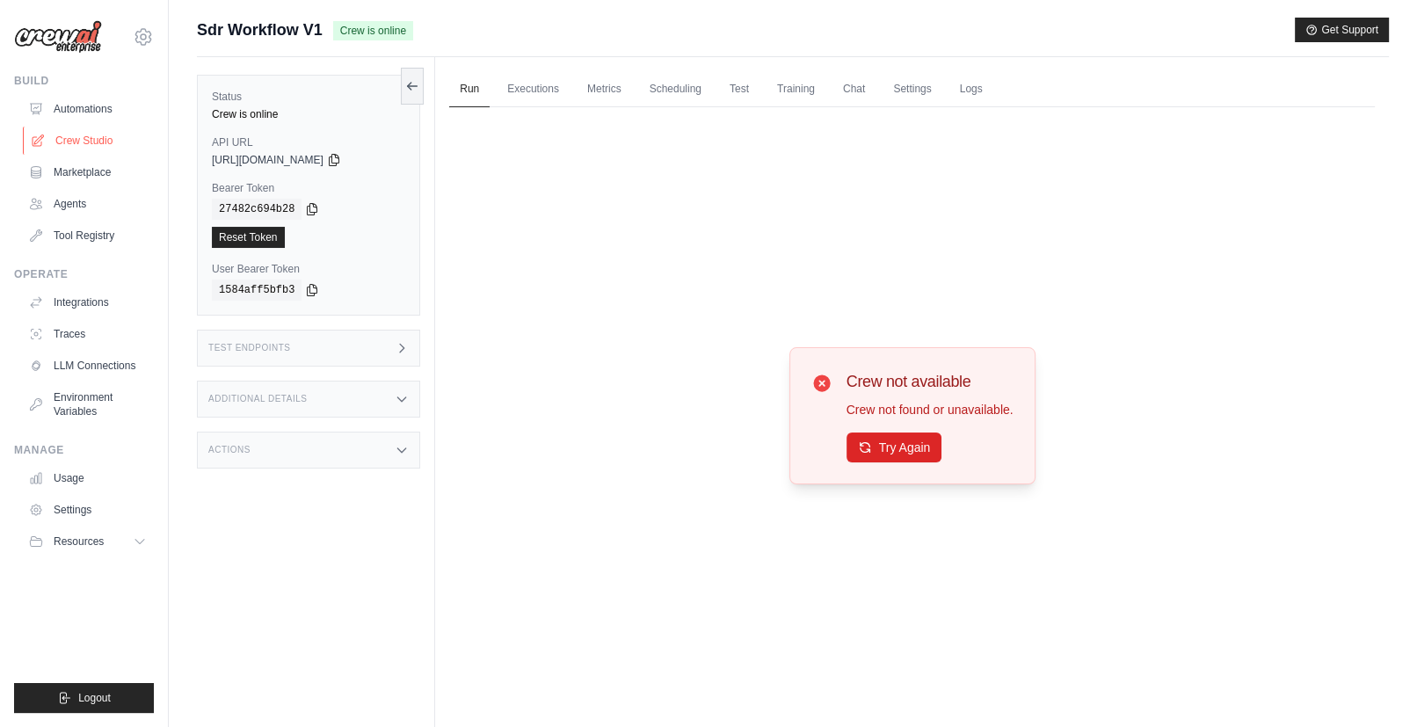
drag, startPoint x: 102, startPoint y: 141, endPoint x: 145, endPoint y: 150, distance: 44.1
click at [102, 141] on link "Crew Studio" at bounding box center [89, 141] width 133 height 28
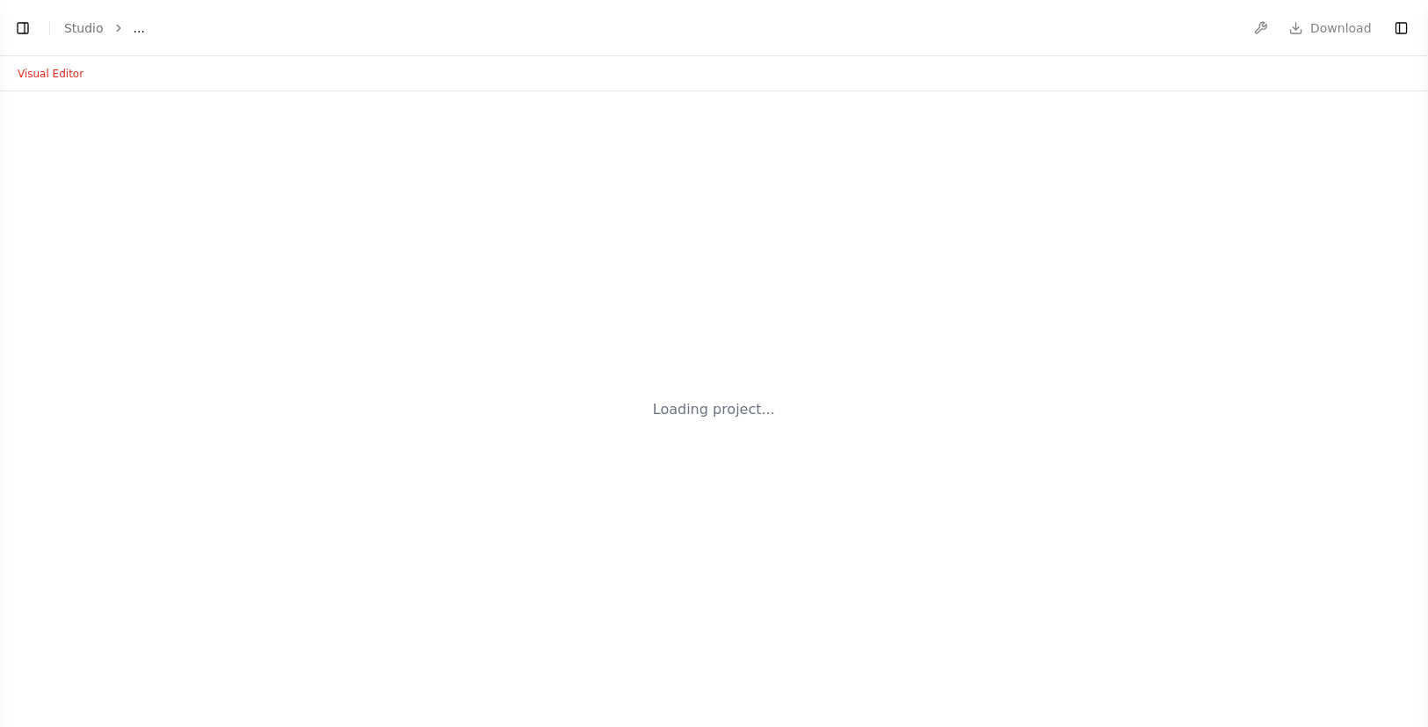
select select "****"
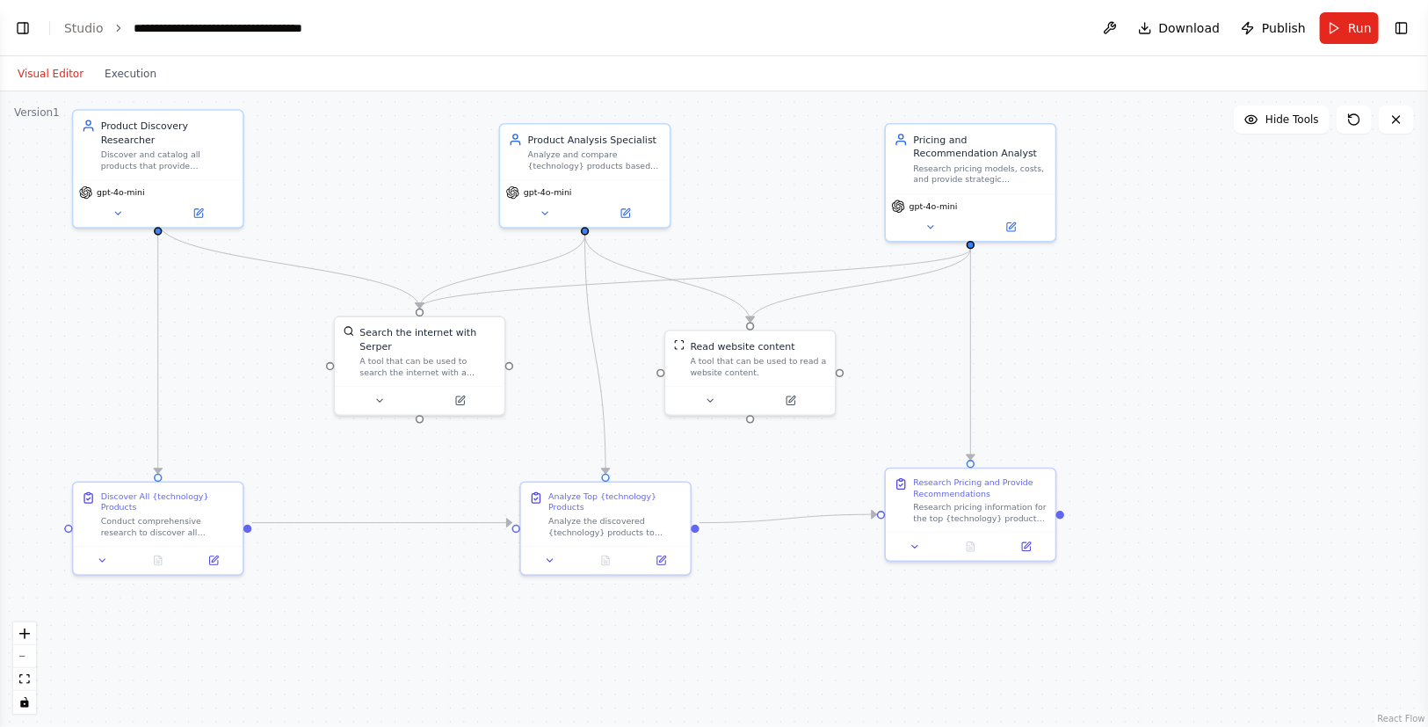
click at [120, 87] on div "Visual Editor Execution" at bounding box center [87, 73] width 160 height 35
drag, startPoint x: 124, startPoint y: 78, endPoint x: 134, endPoint y: 105, distance: 29.2
click at [124, 77] on button "Execution" at bounding box center [130, 73] width 73 height 21
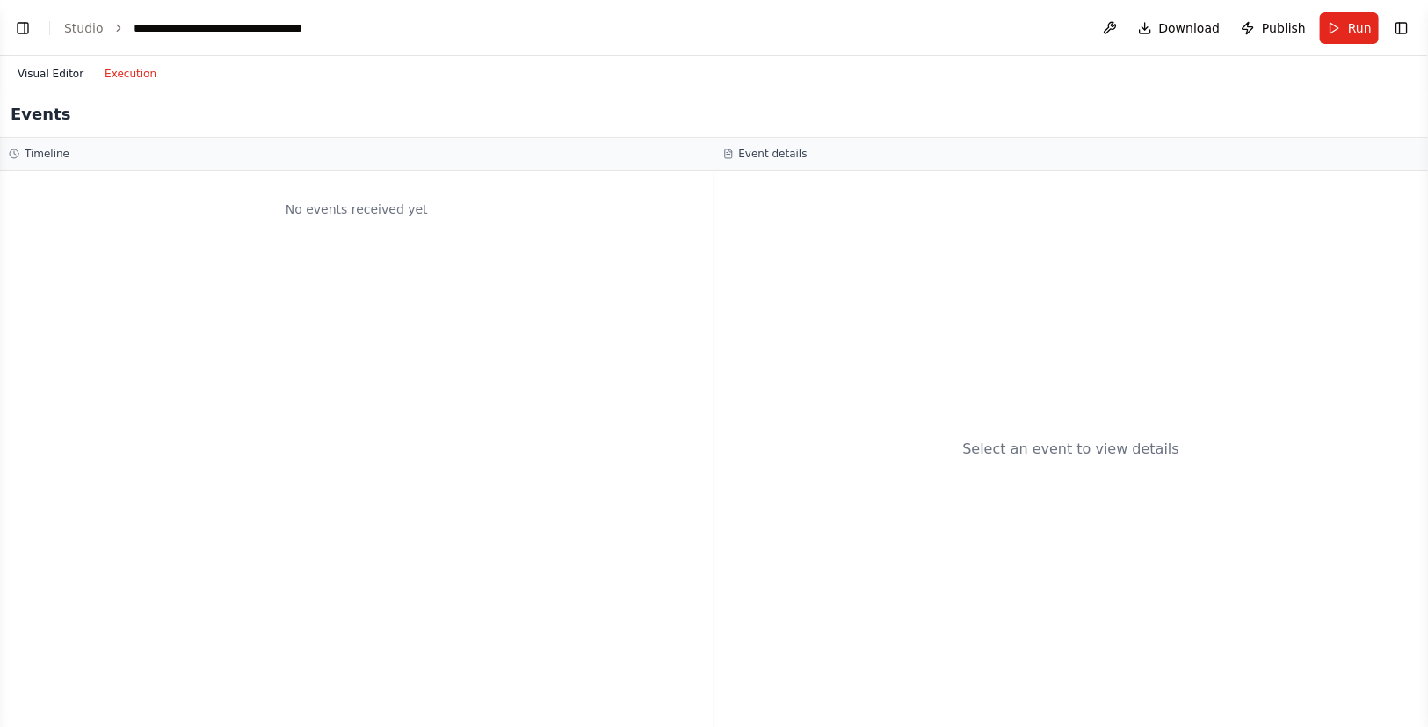
click at [65, 63] on button "Visual Editor" at bounding box center [50, 73] width 87 height 21
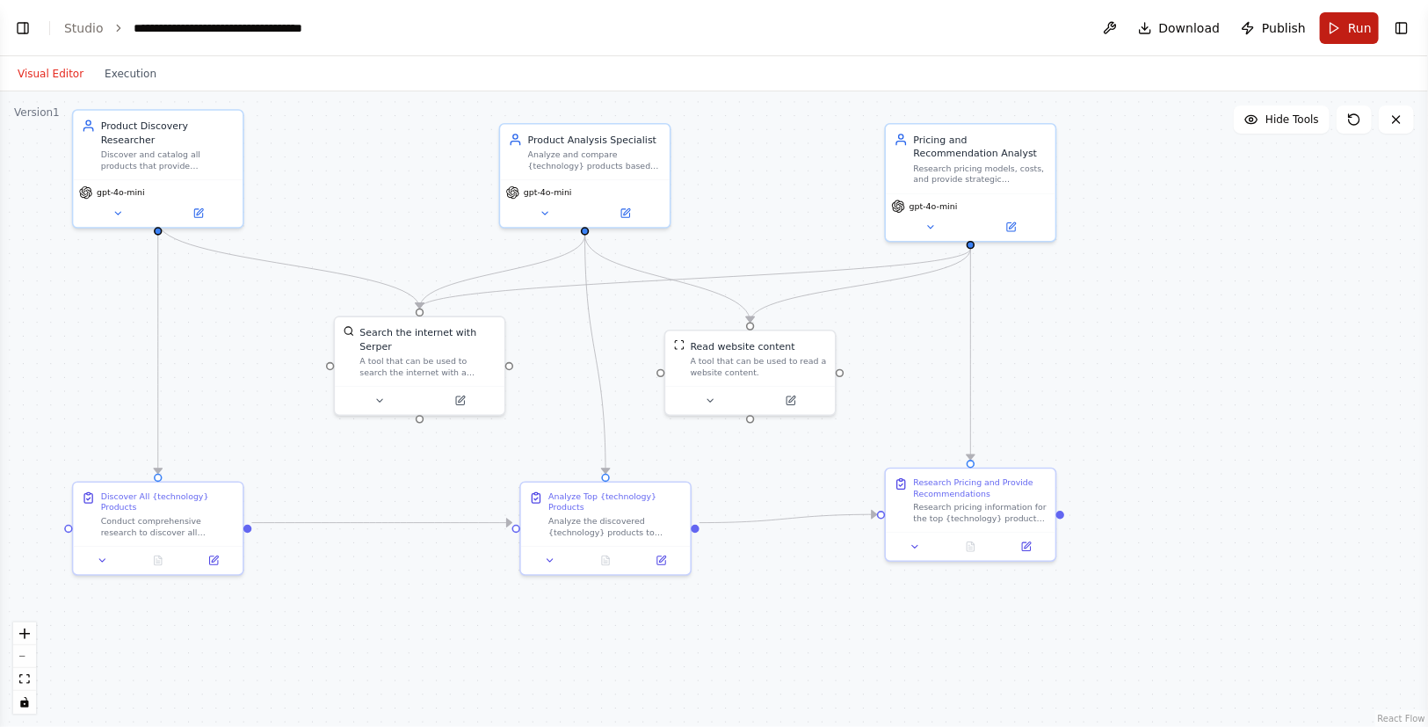
scroll to position [1954, 0]
click at [1335, 27] on button "Run" at bounding box center [1349, 28] width 59 height 32
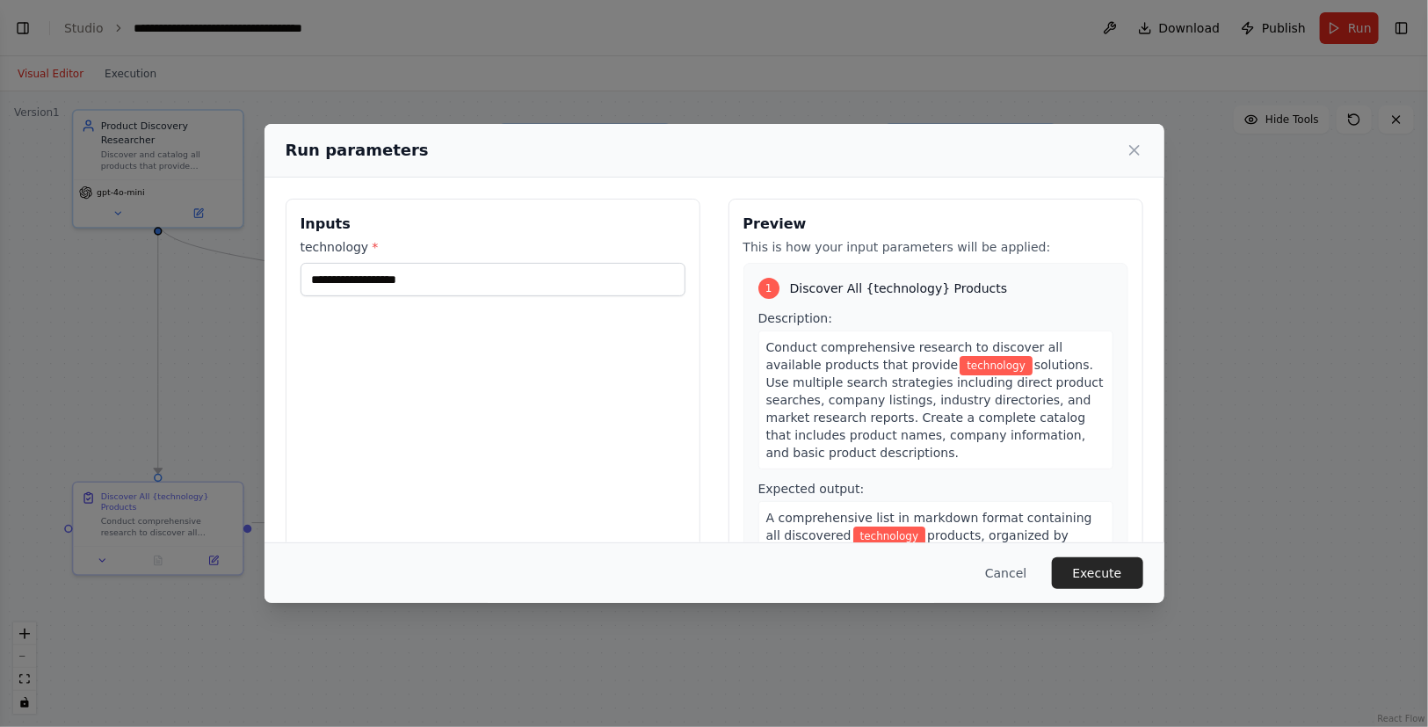
click at [378, 297] on div "Inputs technology *" at bounding box center [493, 407] width 415 height 417
click at [388, 284] on input "technology *" at bounding box center [493, 279] width 385 height 33
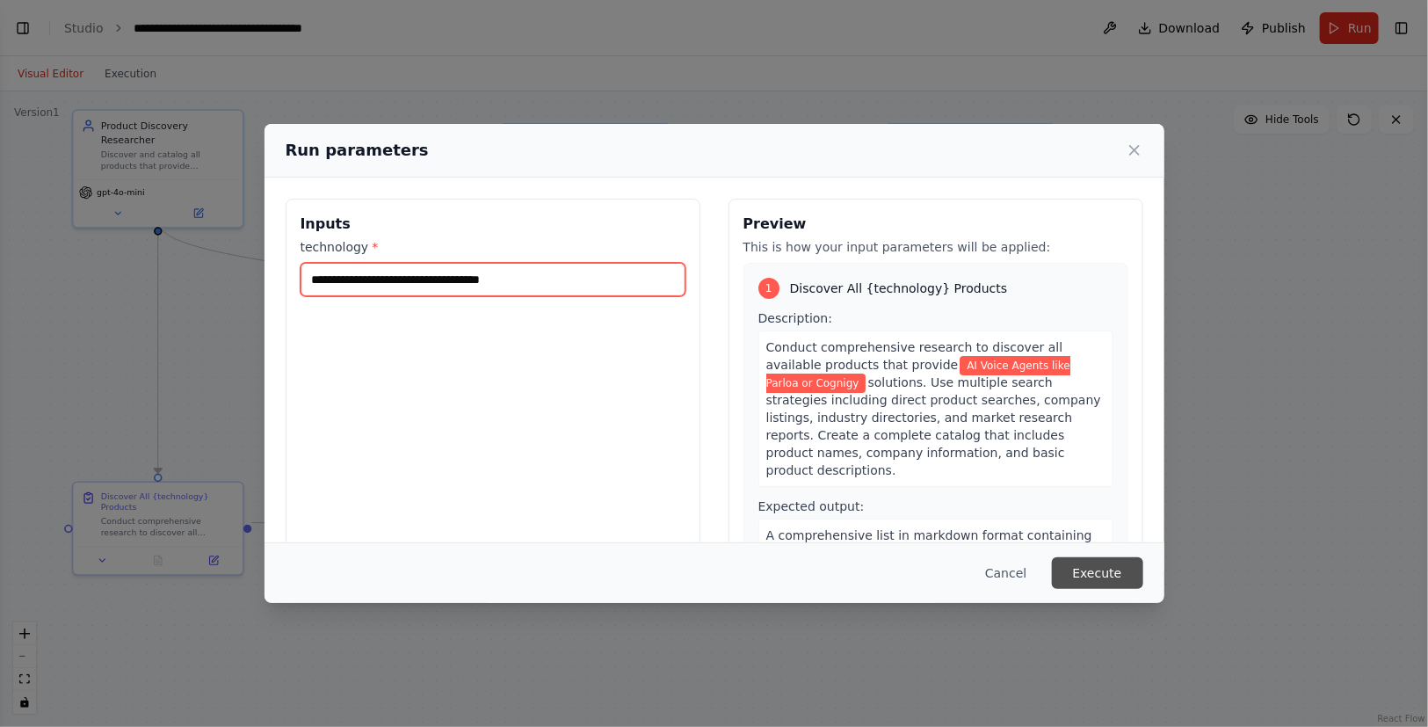
type input "**********"
click at [1108, 570] on button "Execute" at bounding box center [1097, 573] width 91 height 32
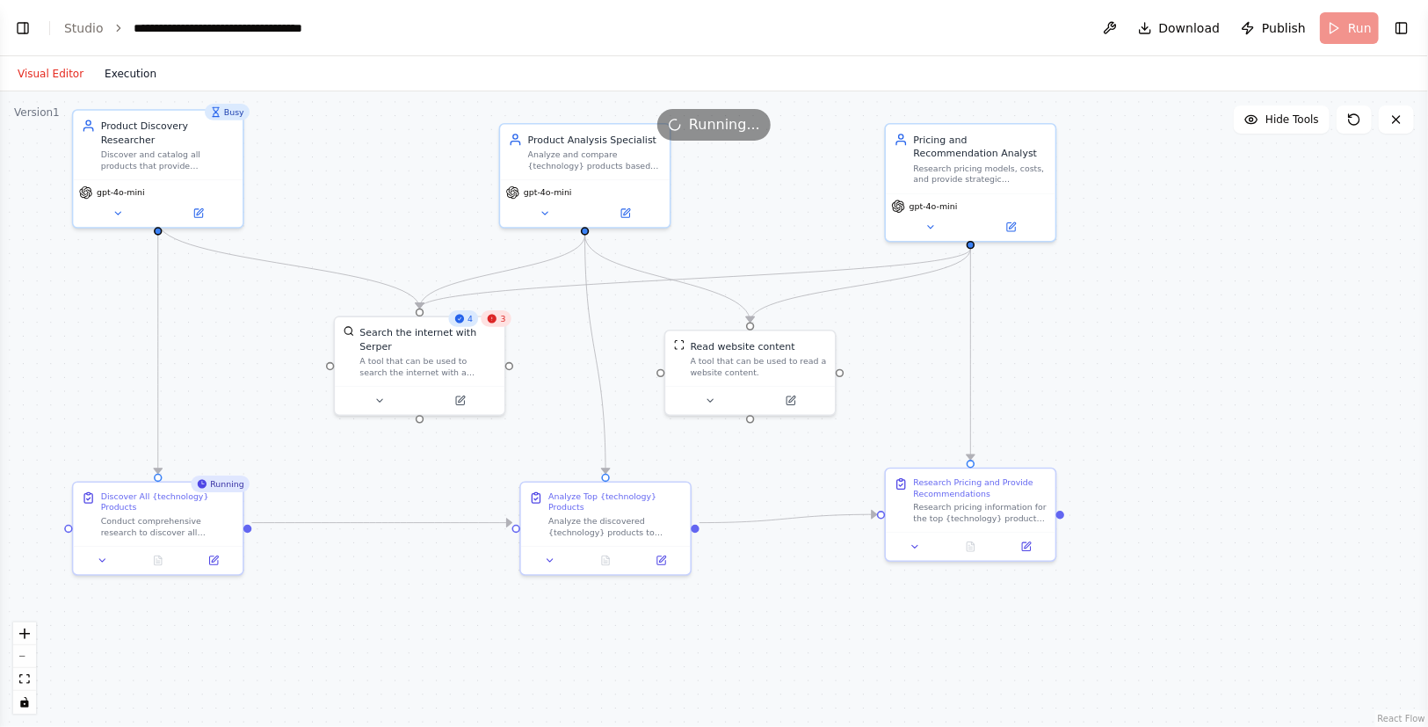
drag, startPoint x: 152, startPoint y: 85, endPoint x: 136, endPoint y: 81, distance: 16.4
click at [153, 85] on div "Visual Editor Execution" at bounding box center [87, 73] width 160 height 35
click at [113, 72] on button "Execution" at bounding box center [130, 73] width 73 height 21
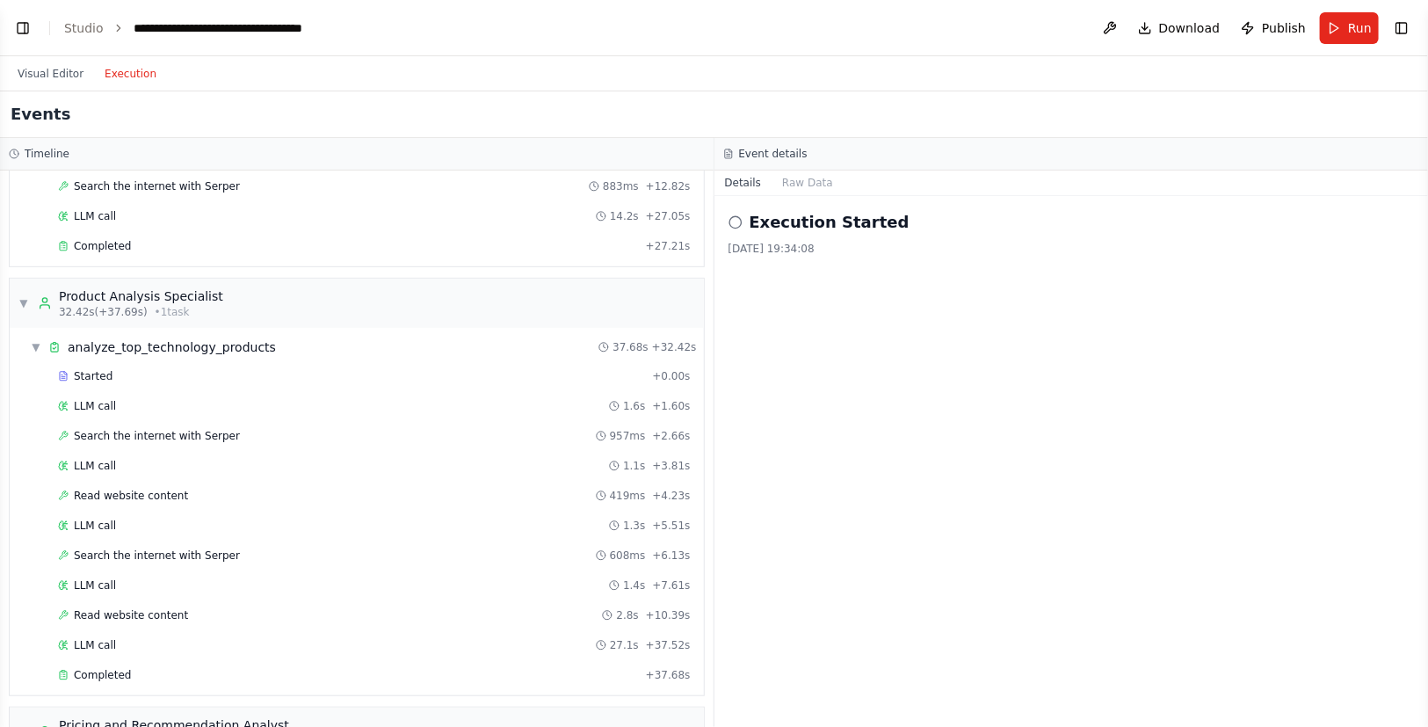
scroll to position [788, 0]
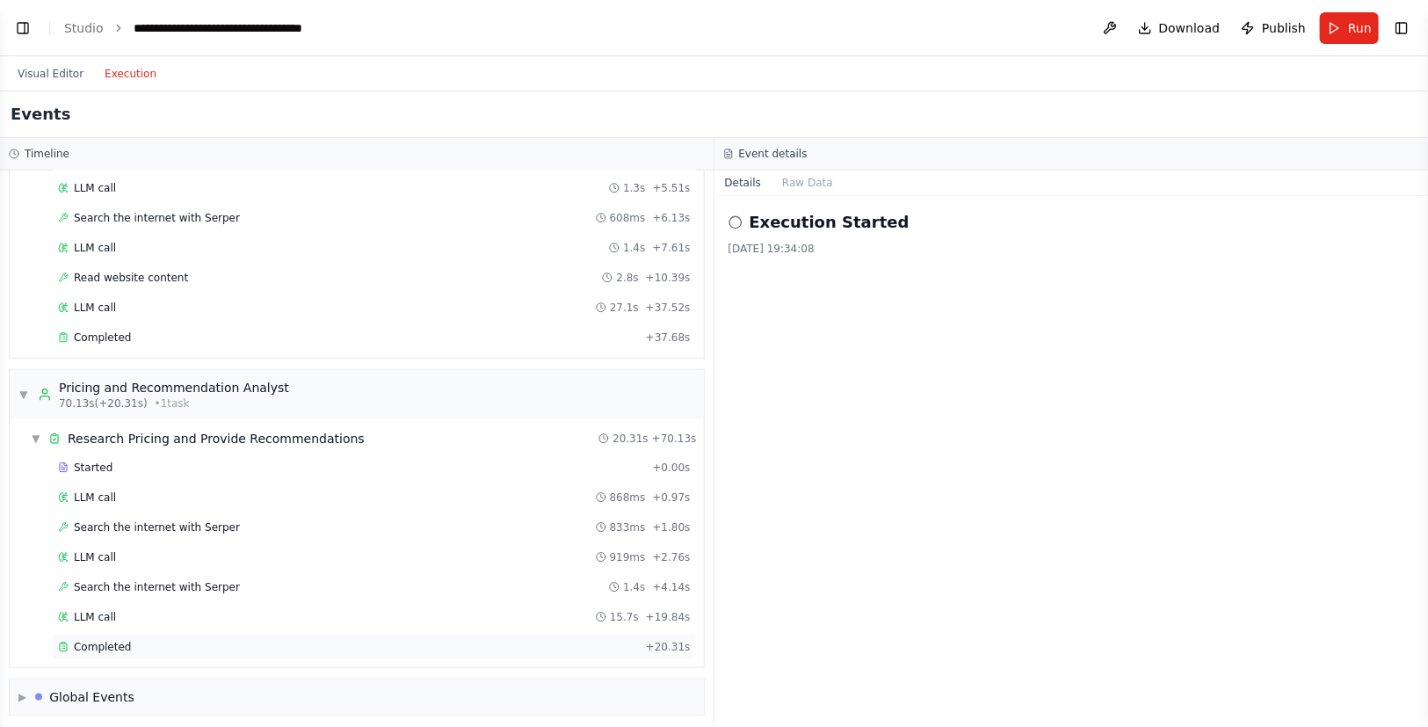
click at [96, 642] on span "Completed" at bounding box center [102, 647] width 57 height 14
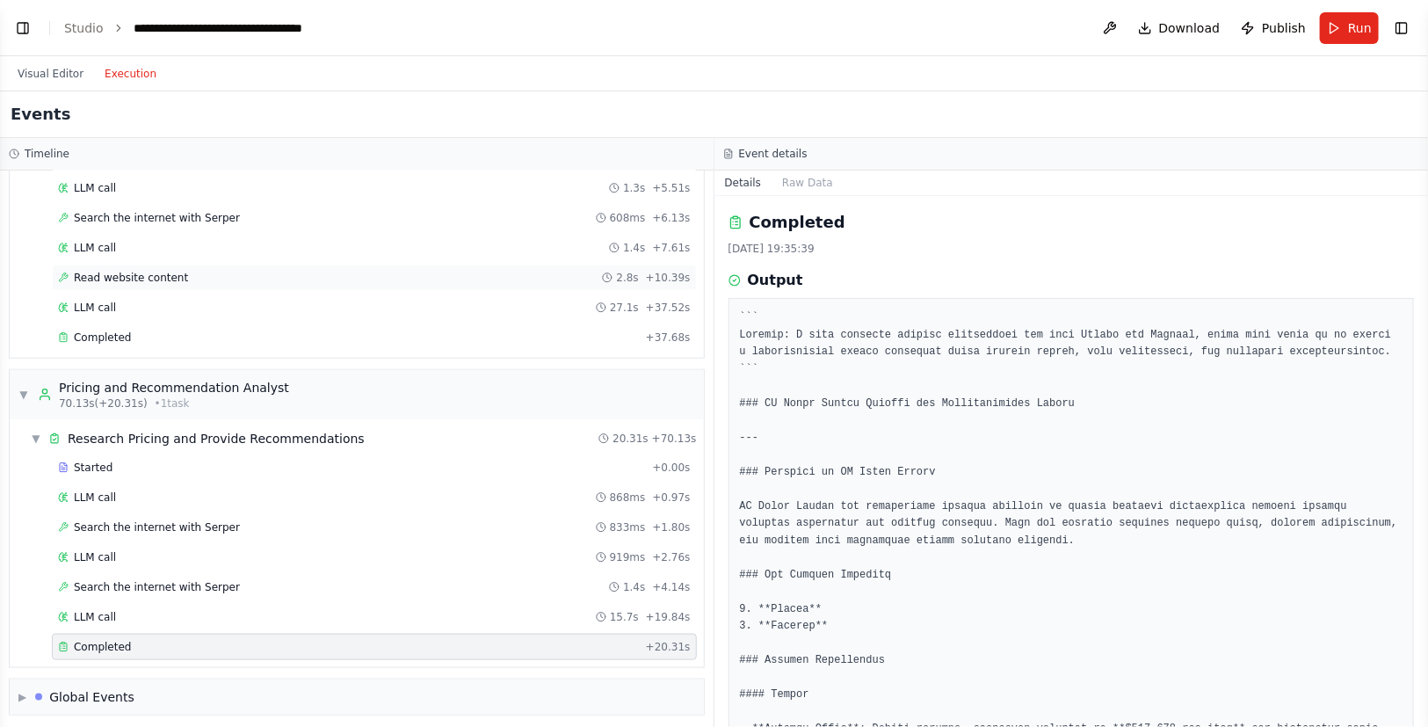
scroll to position [784, 0]
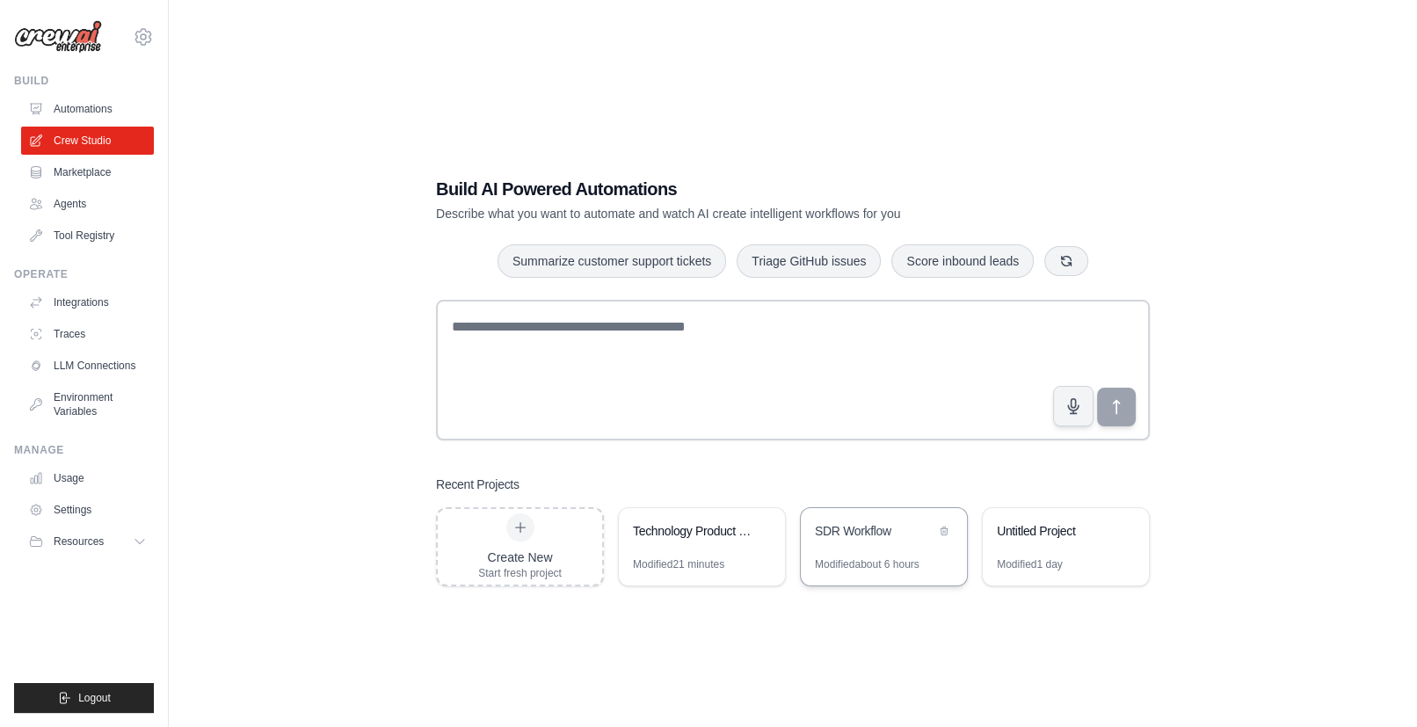
click at [871, 522] on div "SDR Workflow" at bounding box center [875, 531] width 120 height 18
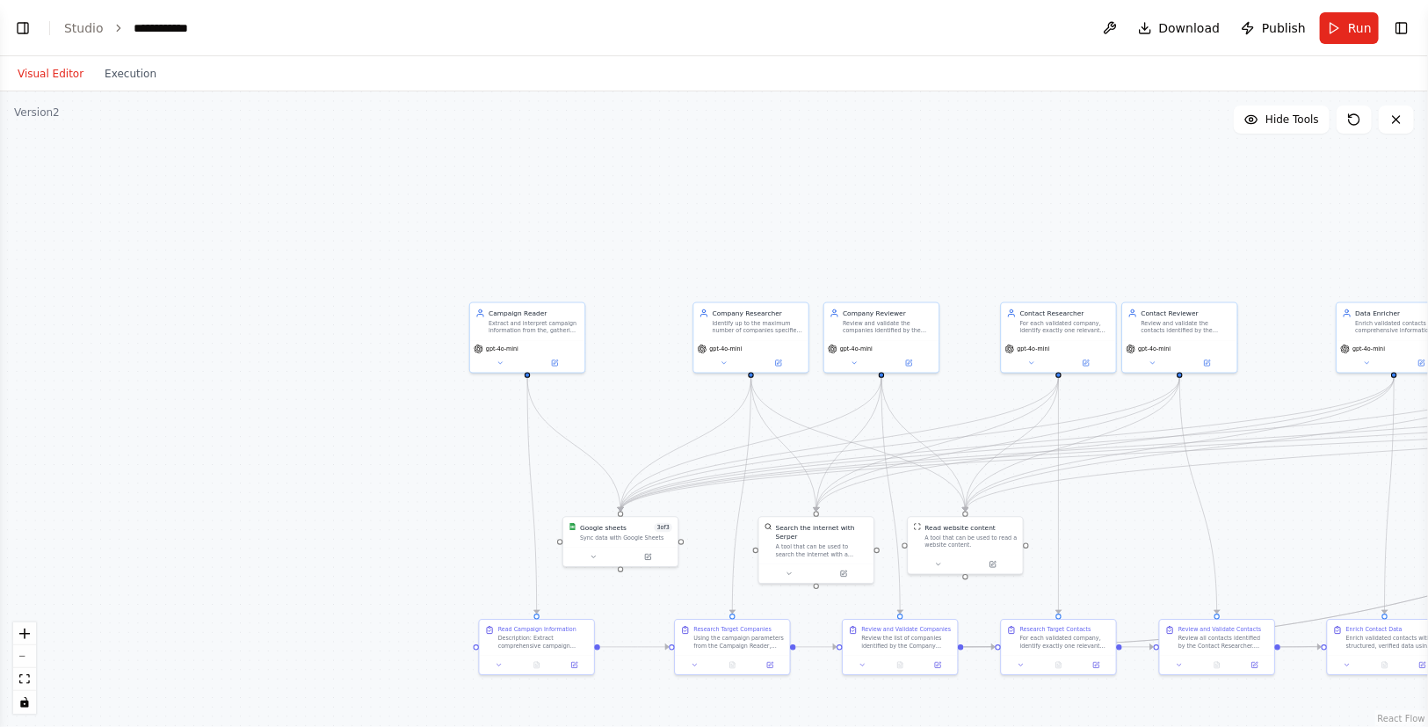
scroll to position [4248, 0]
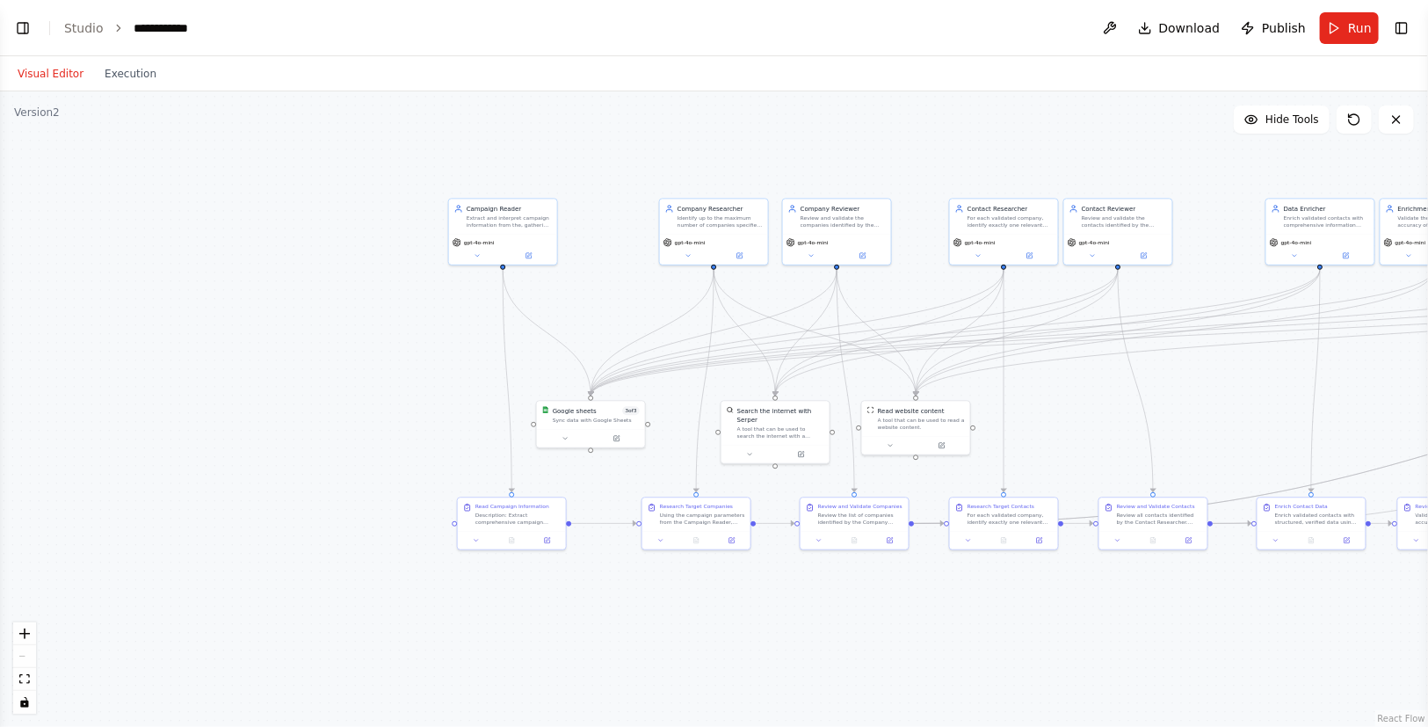
drag, startPoint x: 1087, startPoint y: 491, endPoint x: 1056, endPoint y: 428, distance: 70.0
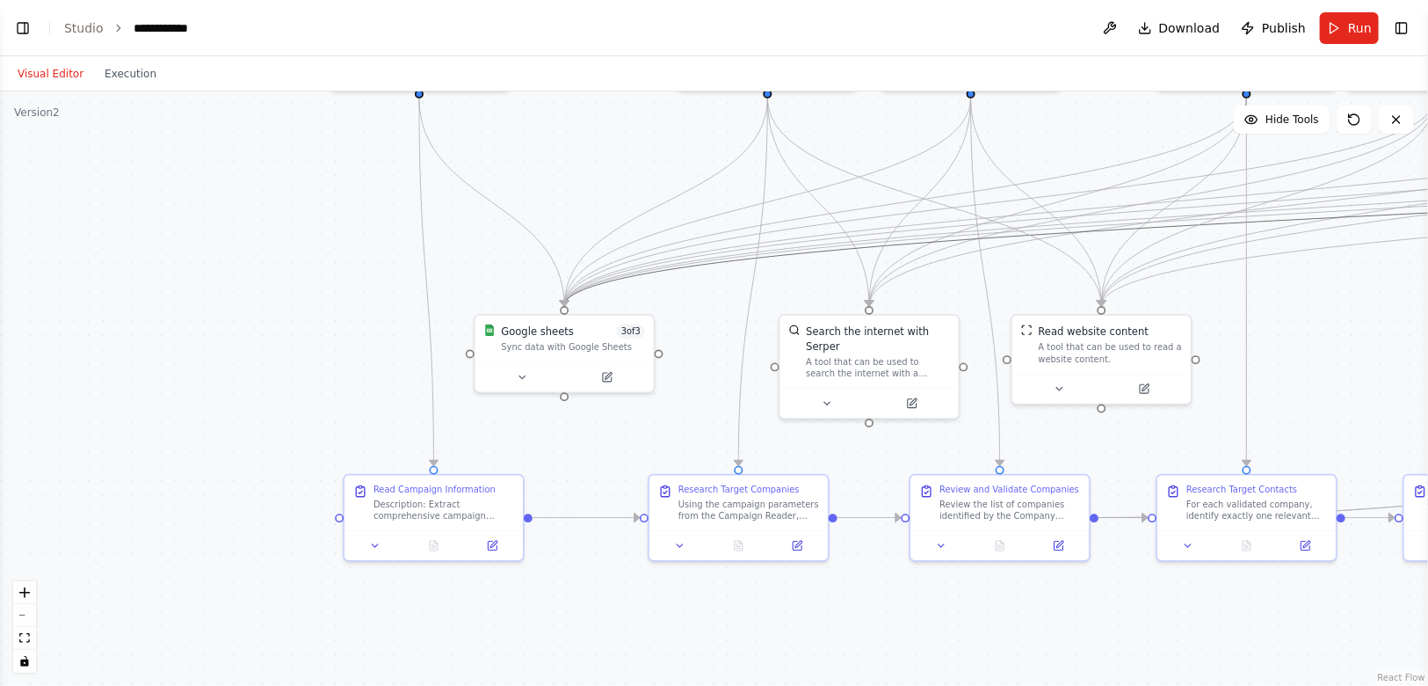
drag, startPoint x: 615, startPoint y: 315, endPoint x: 737, endPoint y: 259, distance: 133.4
click at [601, 375] on icon at bounding box center [606, 373] width 11 height 11
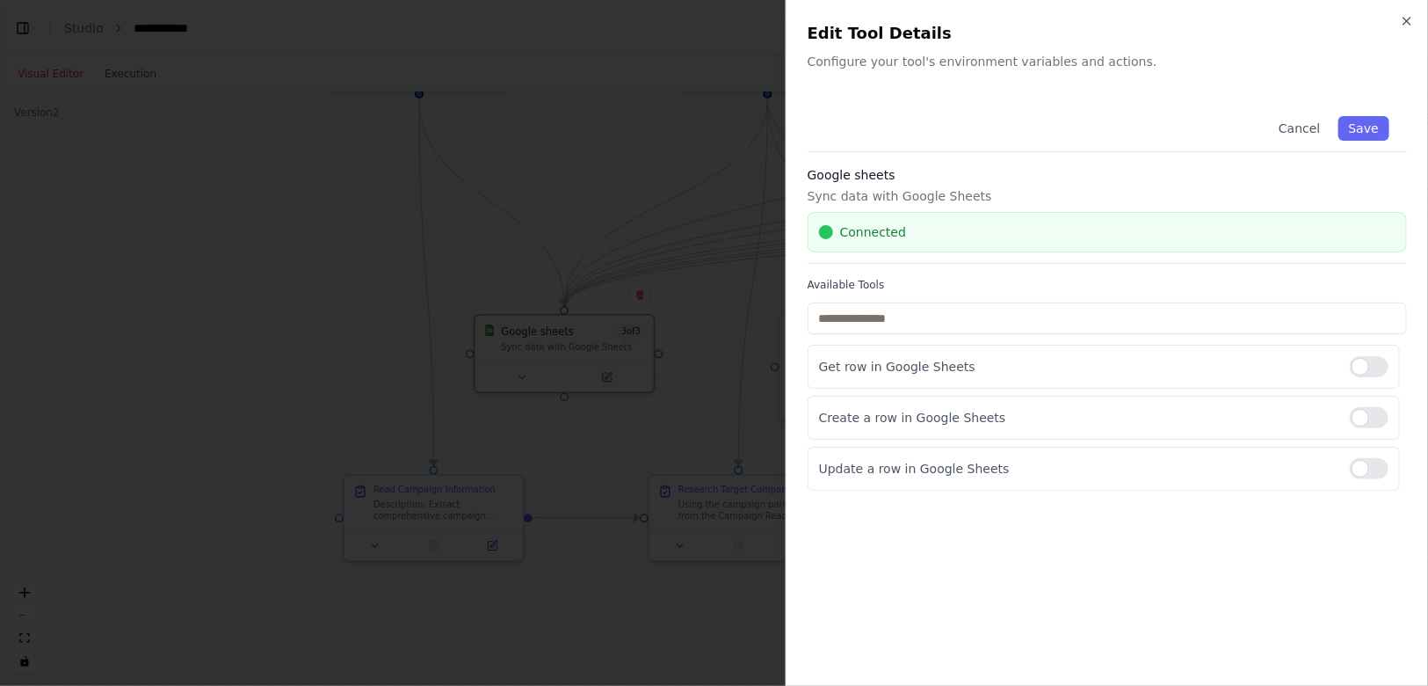
click at [676, 323] on div at bounding box center [714, 343] width 1428 height 686
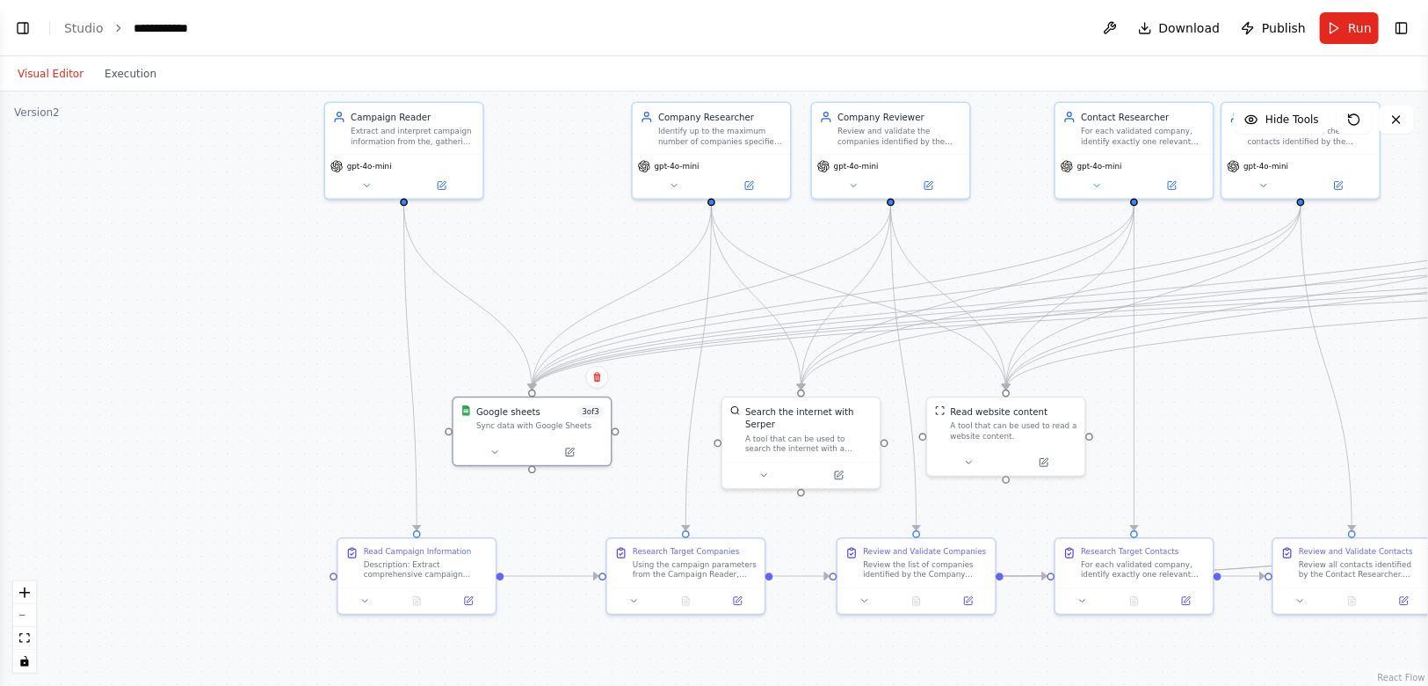
drag, startPoint x: 723, startPoint y: 287, endPoint x: 674, endPoint y: 370, distance: 96.9
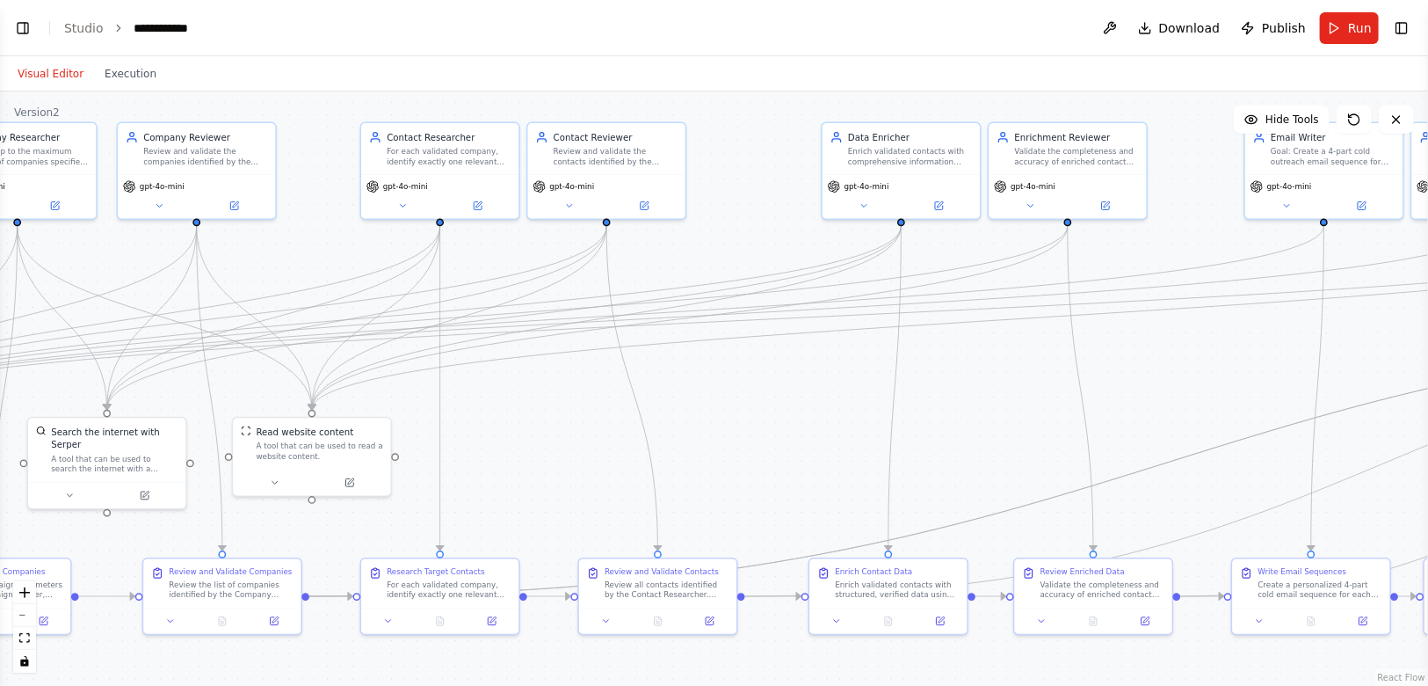
drag, startPoint x: 1174, startPoint y: 357, endPoint x: 570, endPoint y: 413, distance: 606.5
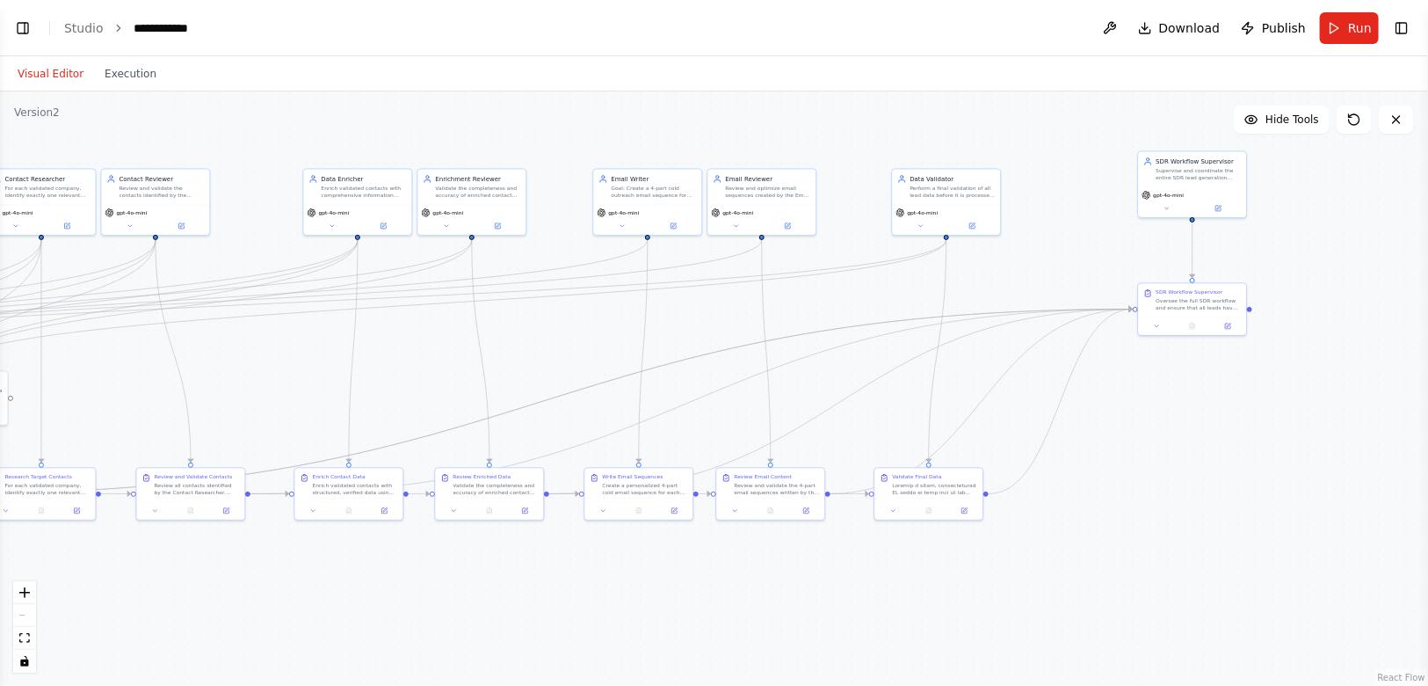
drag, startPoint x: 998, startPoint y: 345, endPoint x: 704, endPoint y: 335, distance: 293.8
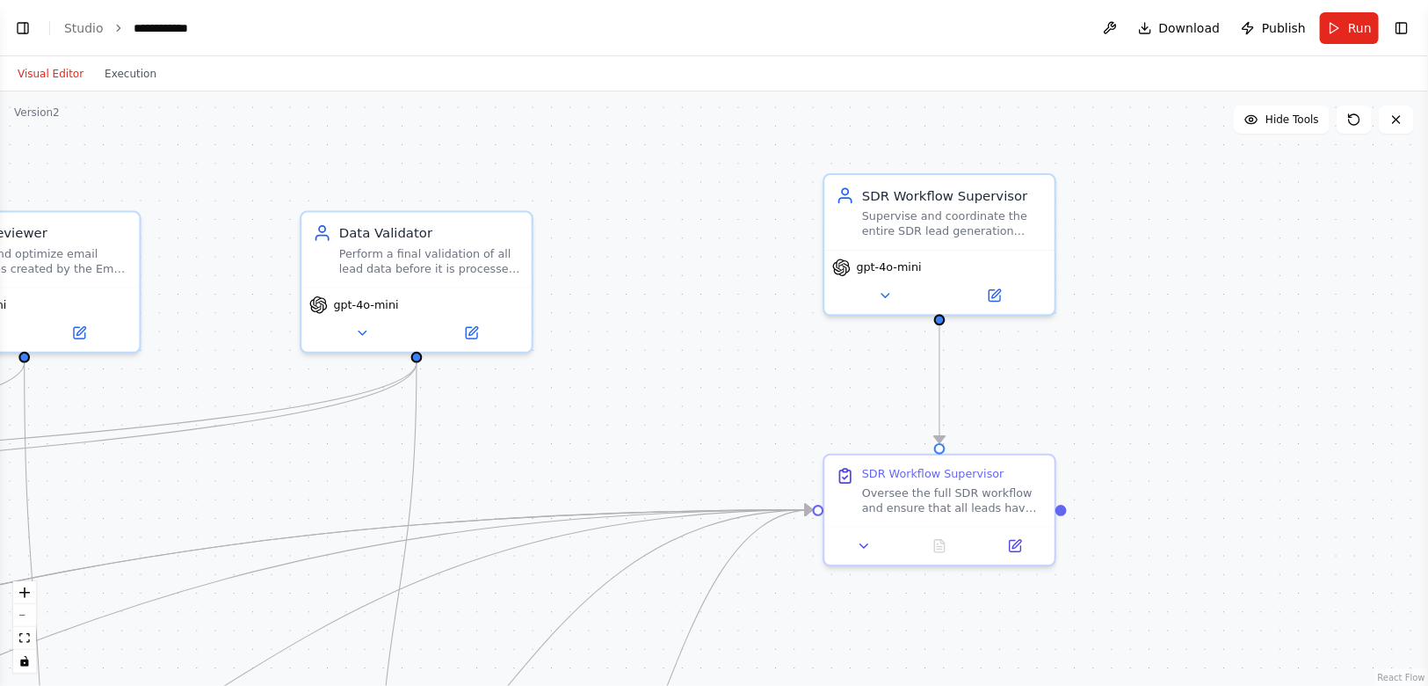
drag, startPoint x: 1287, startPoint y: 194, endPoint x: 1141, endPoint y: 228, distance: 149.7
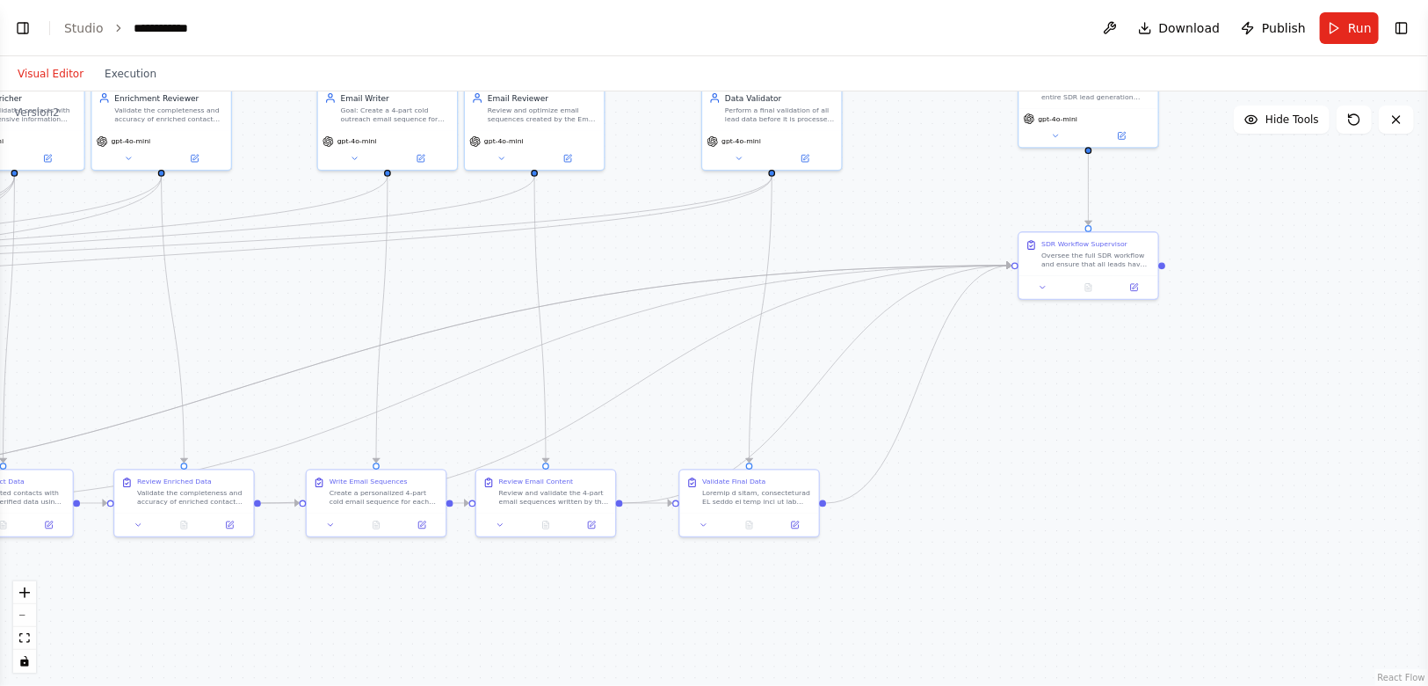
drag, startPoint x: 1201, startPoint y: 367, endPoint x: 1252, endPoint y: 185, distance: 189.0
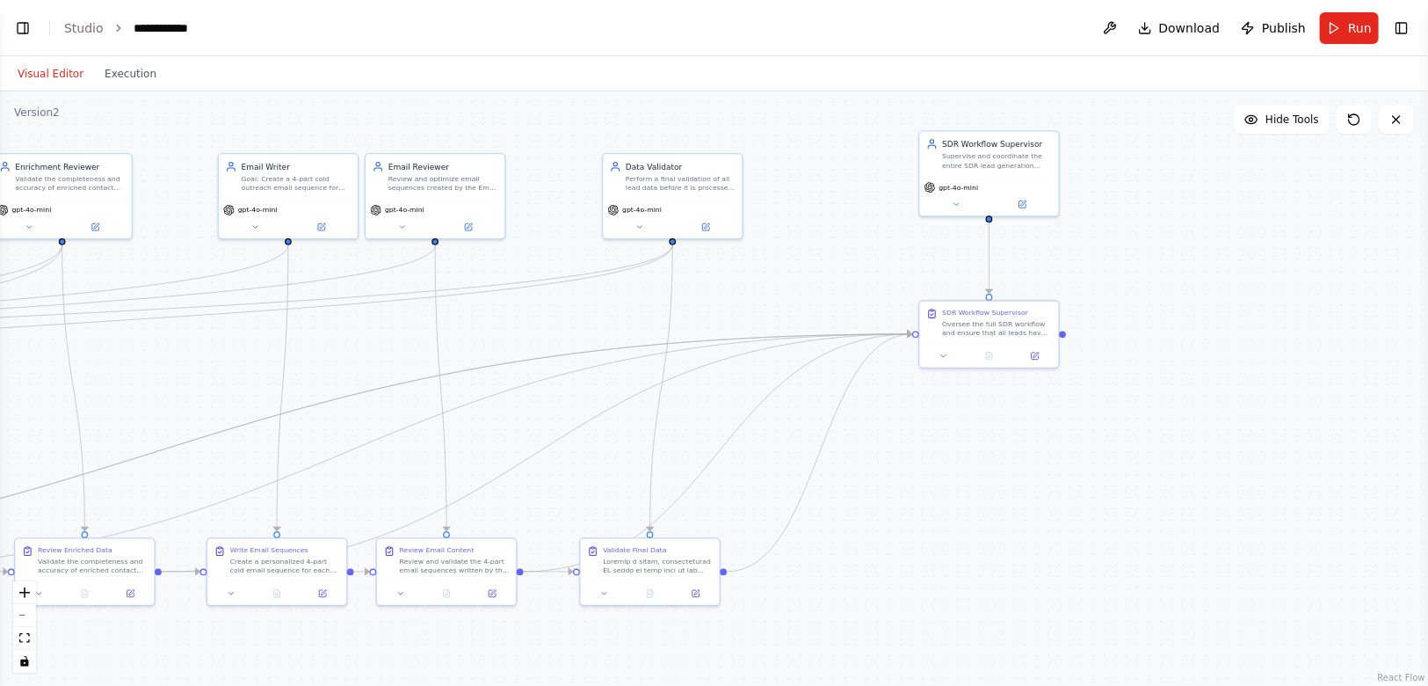
drag, startPoint x: 1231, startPoint y: 195, endPoint x: 1108, endPoint y: 295, distance: 158.0
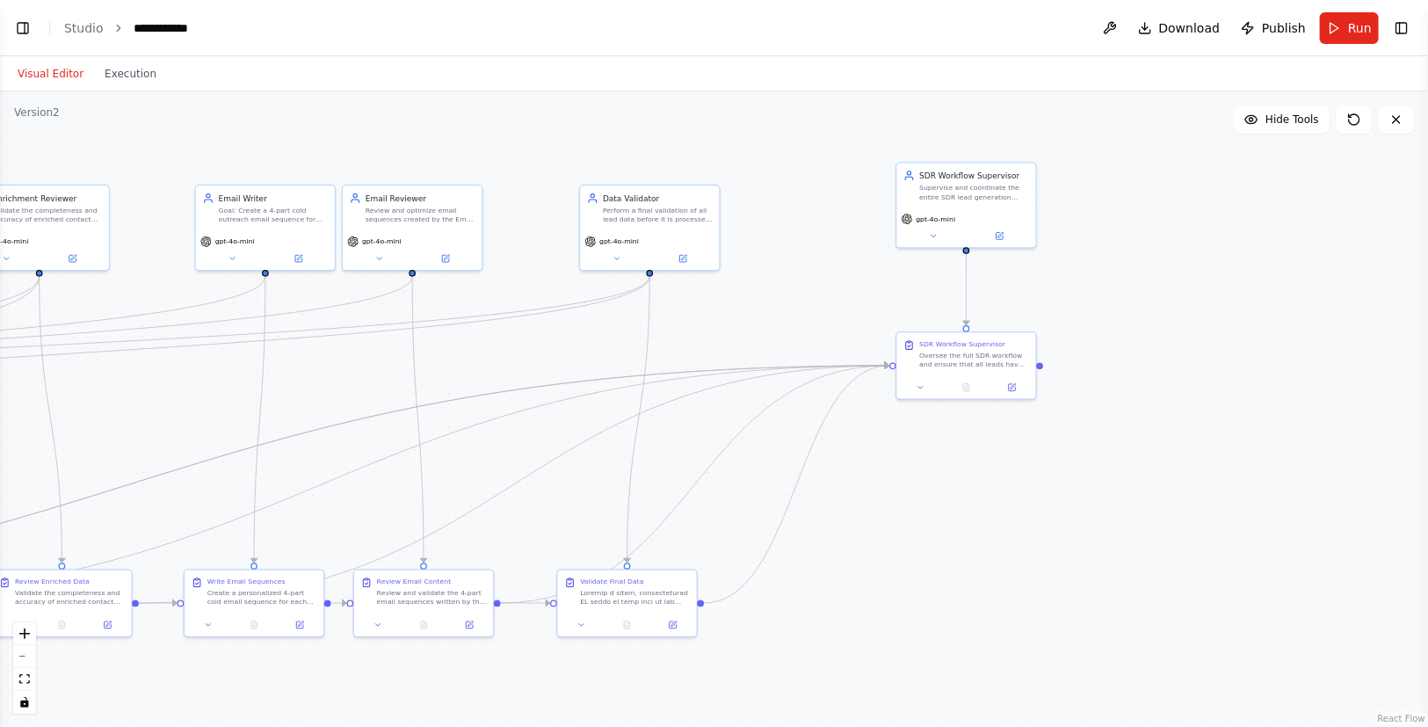
scroll to position [4249, 0]
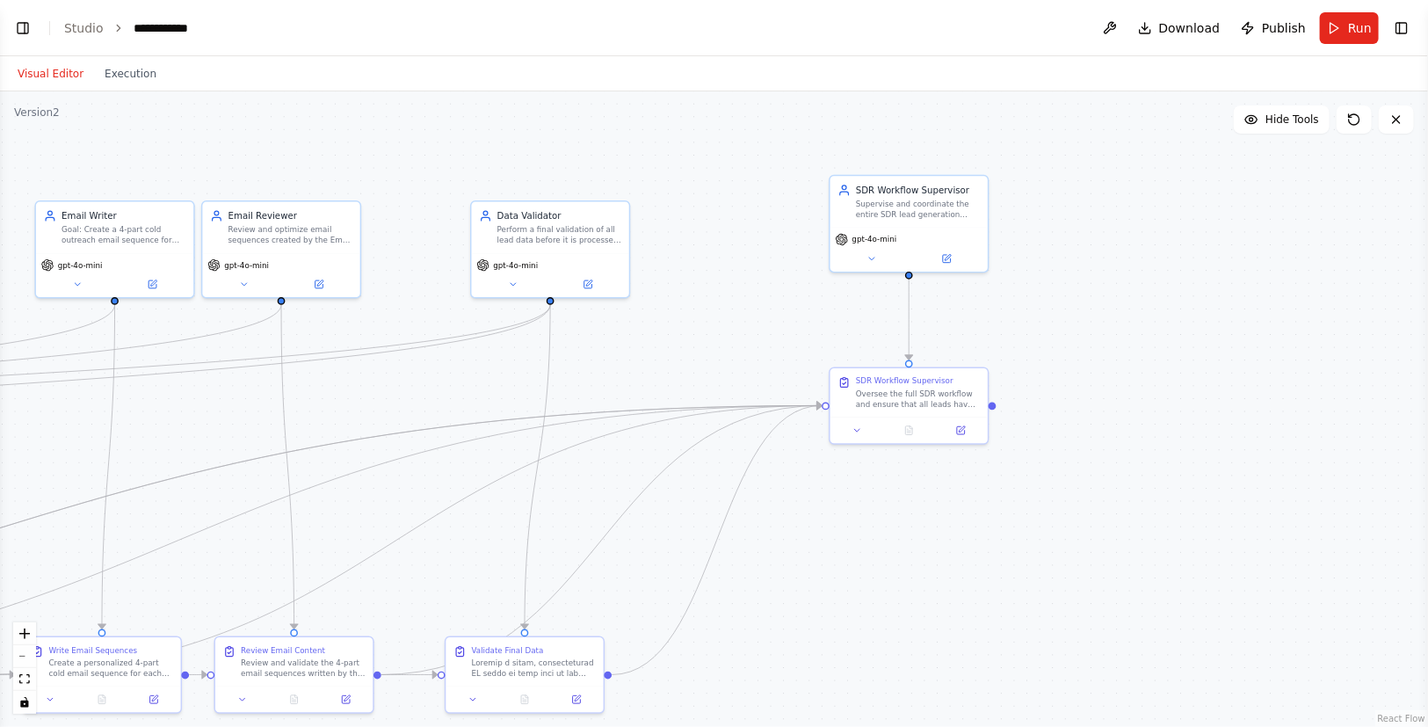
drag, startPoint x: 1167, startPoint y: 293, endPoint x: 1058, endPoint y: 364, distance: 130.2
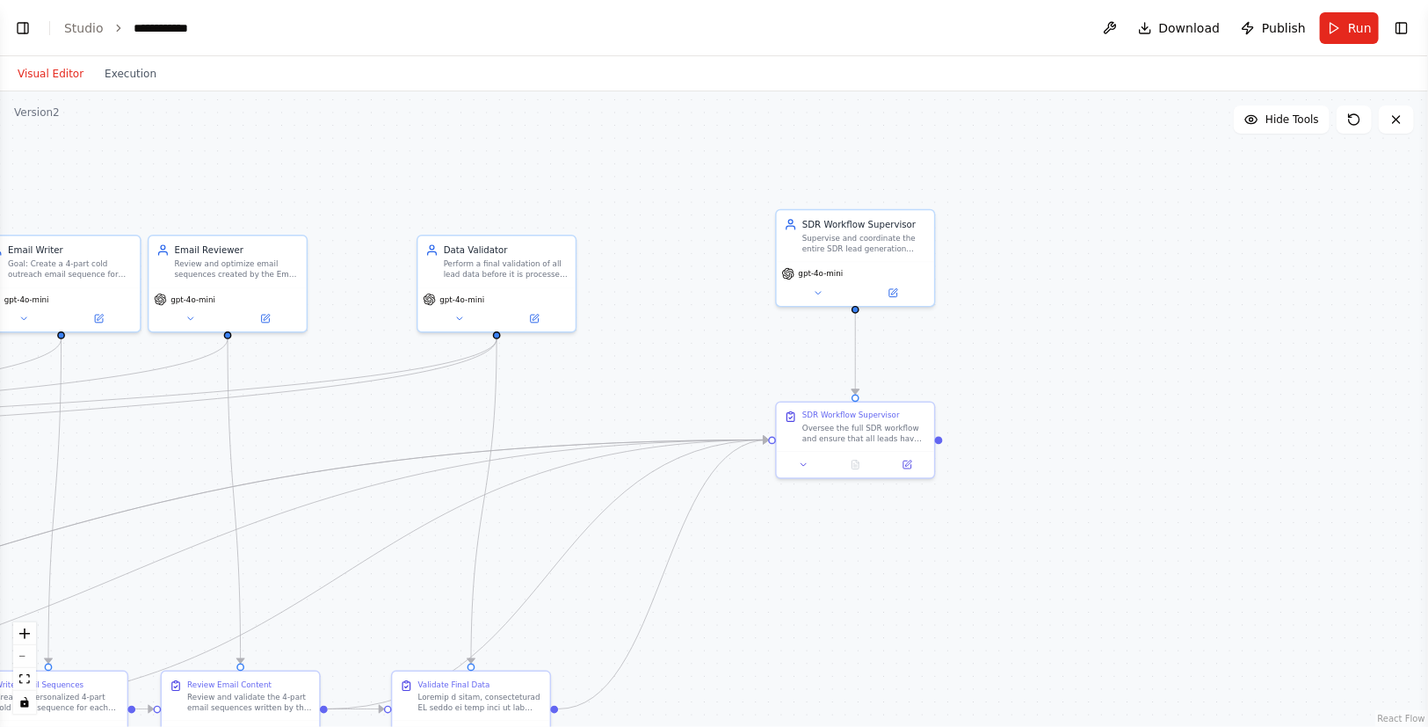
click at [929, 614] on div ".deletable-edge-delete-btn { width: 20px; height: 20px; border: 0px solid #ffff…" at bounding box center [714, 409] width 1428 height 636
drag, startPoint x: 853, startPoint y: 396, endPoint x: 798, endPoint y: 377, distance: 57.5
click at [790, 385] on div ".deletable-edge-delete-btn { width: 20px; height: 20px; border: 0px solid #ffff…" at bounding box center [714, 409] width 1428 height 636
click at [864, 272] on div "gpt-4o-mini" at bounding box center [856, 271] width 148 height 13
click at [856, 365] on icon "Edge from 7fe20979-dc2a-430d-bf1d-8444ad230e98 to da96ffd1-fc59-4260-ab64-fdbbf…" at bounding box center [856, 353] width 0 height 81
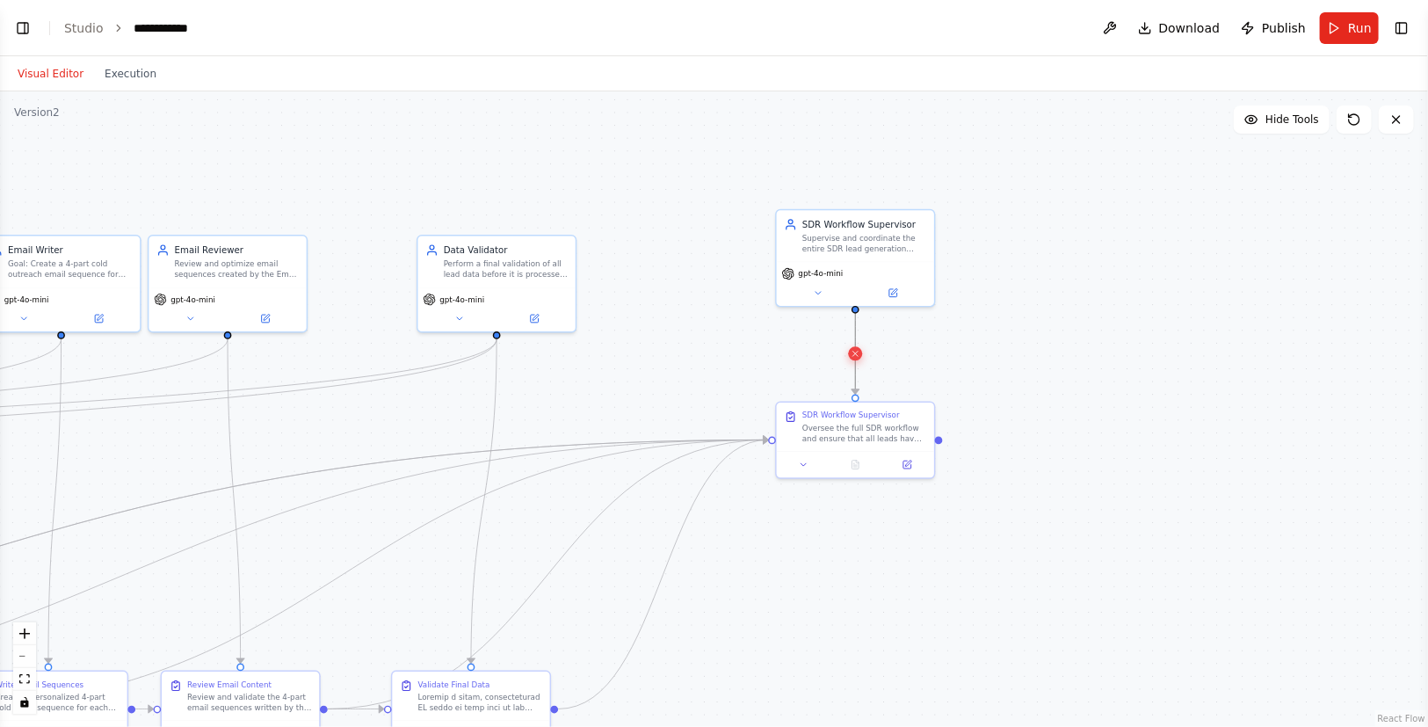
click at [853, 360] on button at bounding box center [855, 353] width 14 height 14
drag, startPoint x: 856, startPoint y: 307, endPoint x: 774, endPoint y: 445, distance: 160.9
click at [774, 445] on div ".deletable-edge-delete-btn { width: 20px; height: 20px; border: 0px solid #ffff…" at bounding box center [714, 409] width 1428 height 636
click at [880, 621] on div ".deletable-edge-delete-btn { width: 20px; height: 20px; border: 0px solid #ffff…" at bounding box center [714, 409] width 1428 height 636
click at [890, 292] on icon at bounding box center [894, 291] width 8 height 8
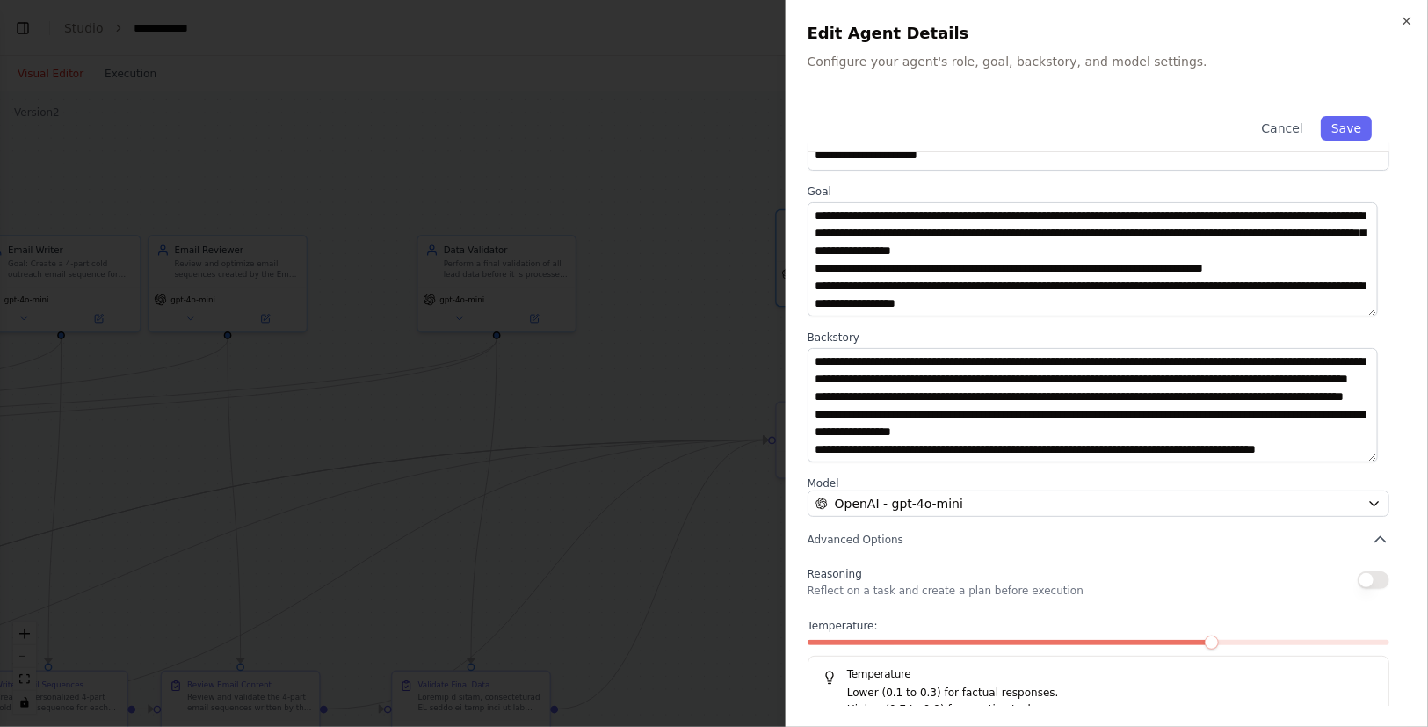
scroll to position [0, 0]
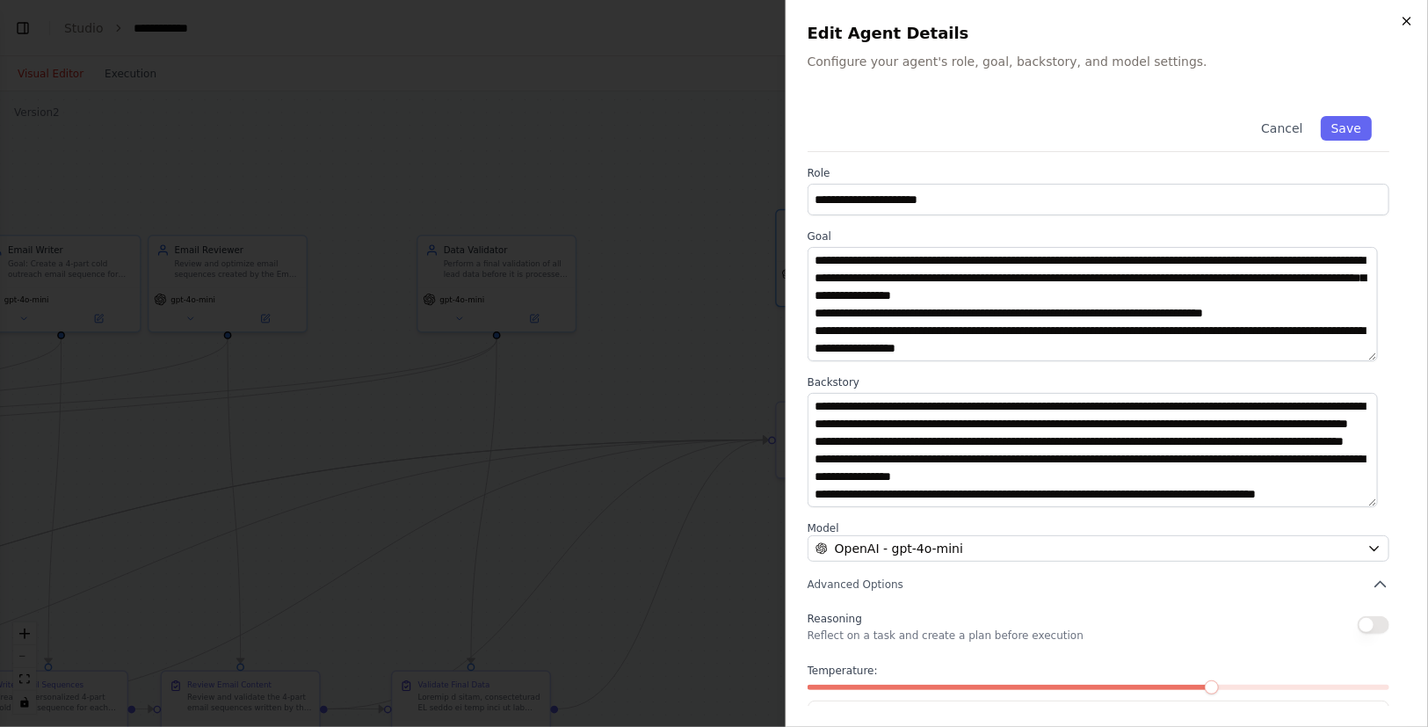
click at [1406, 23] on icon "button" at bounding box center [1407, 21] width 7 height 7
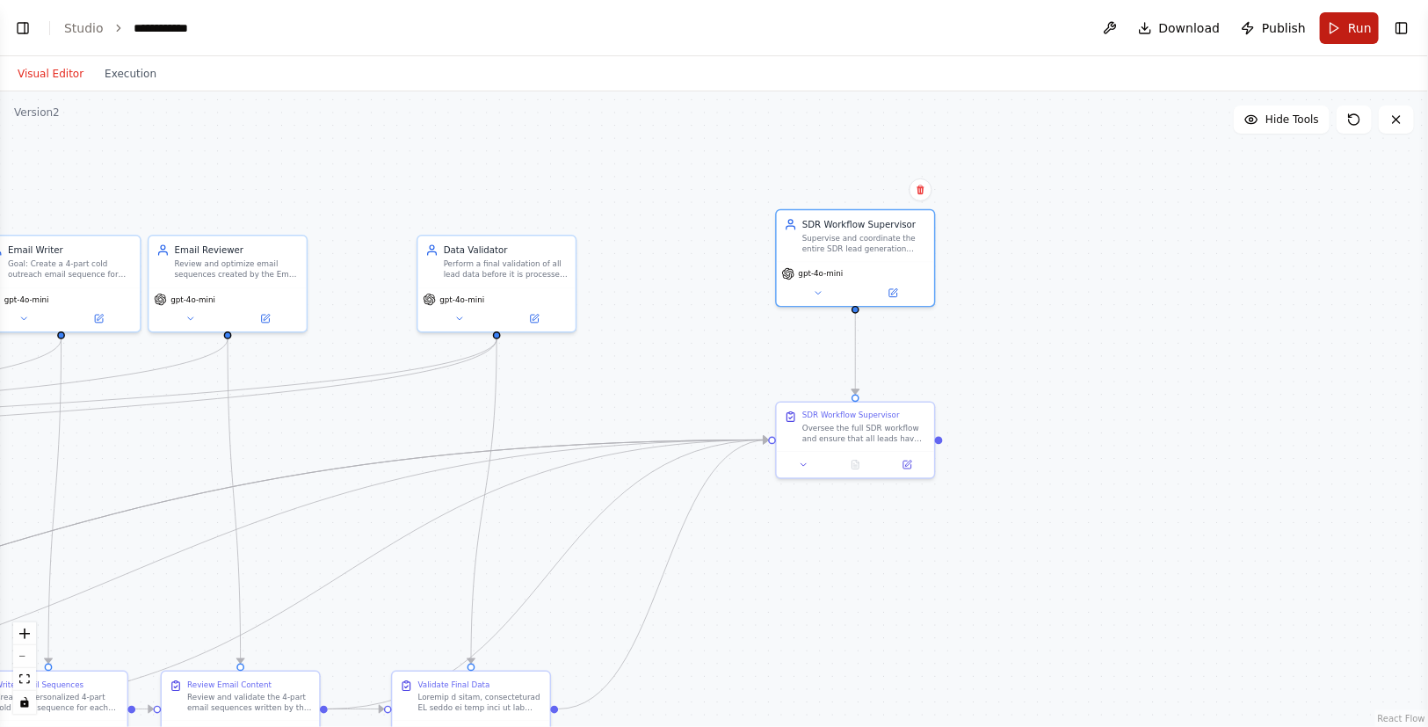
click at [1334, 27] on button "Run" at bounding box center [1349, 28] width 59 height 32
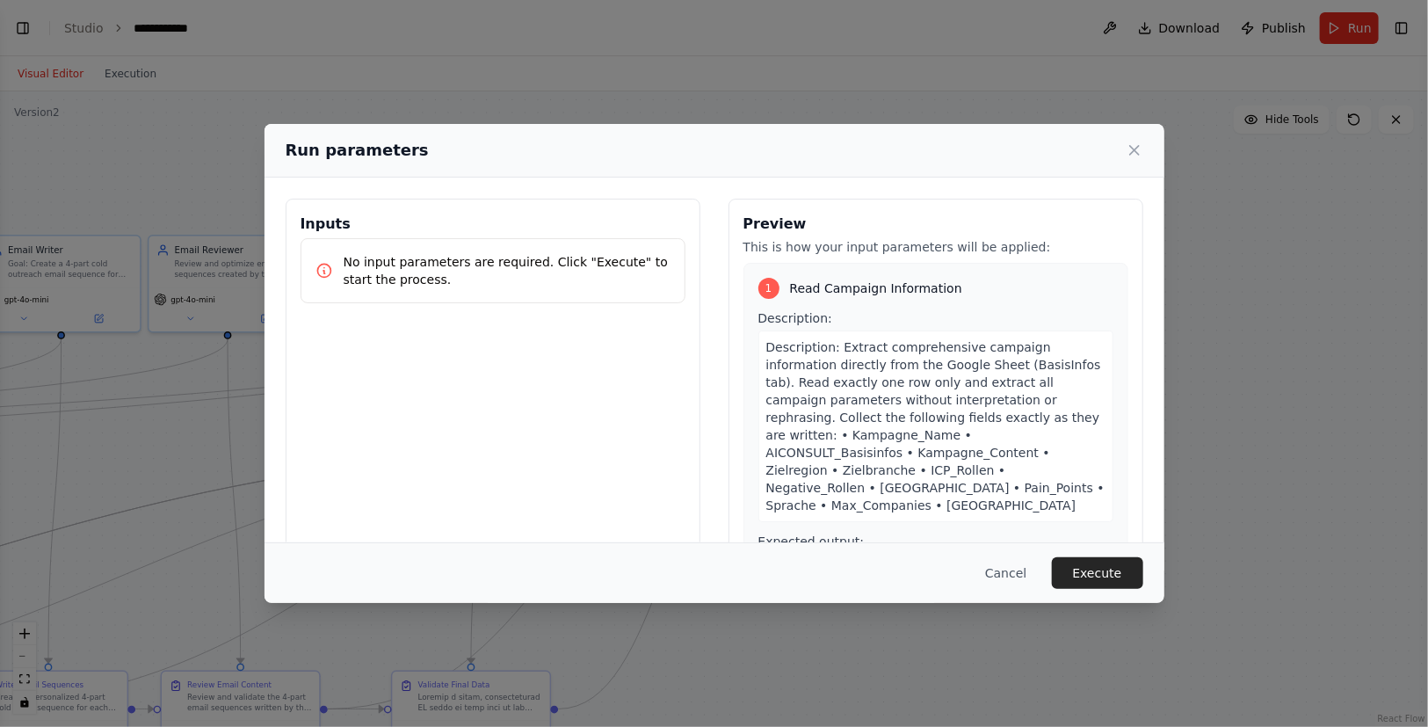
click at [505, 266] on p "No input parameters are required. Click "Execute" to start the process." at bounding box center [507, 270] width 327 height 35
click at [512, 363] on div "Inputs No input parameters are required. Click "Execute" to start the process." at bounding box center [493, 407] width 415 height 417
click at [1116, 580] on button "Execute" at bounding box center [1097, 573] width 91 height 32
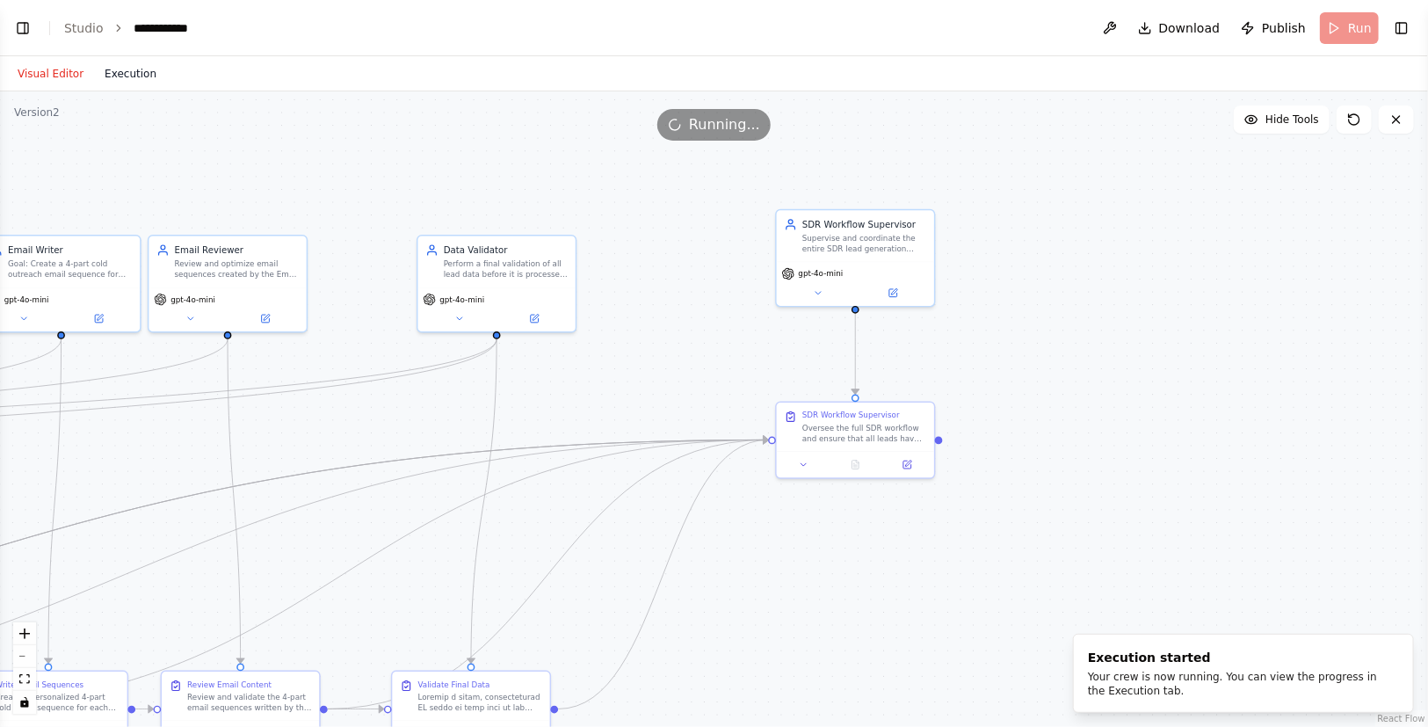
click at [132, 78] on button "Execution" at bounding box center [130, 73] width 73 height 21
